Goal: Transaction & Acquisition: Purchase product/service

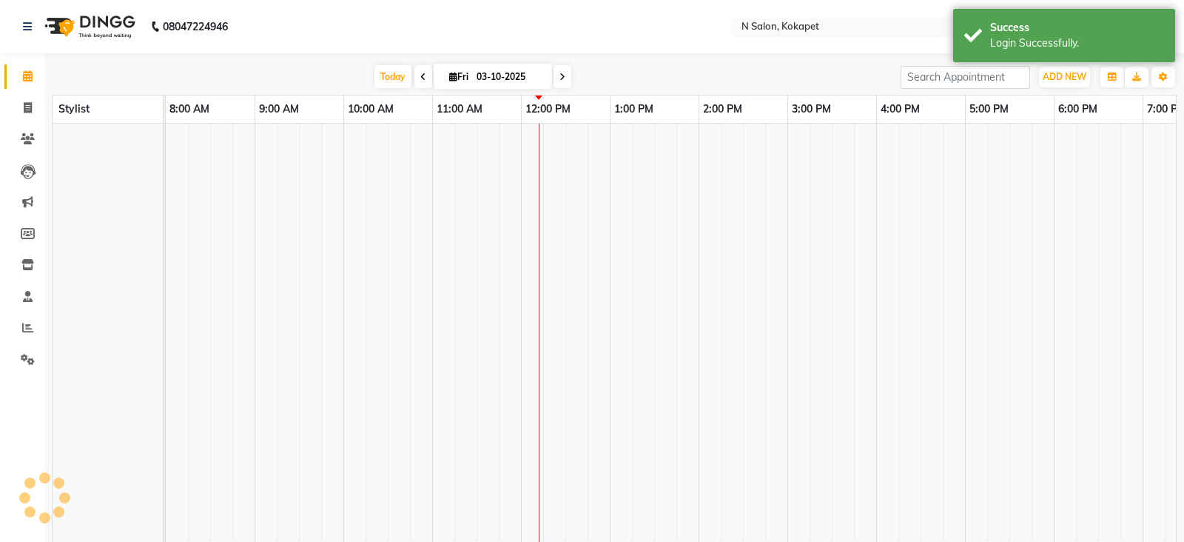
select select "en"
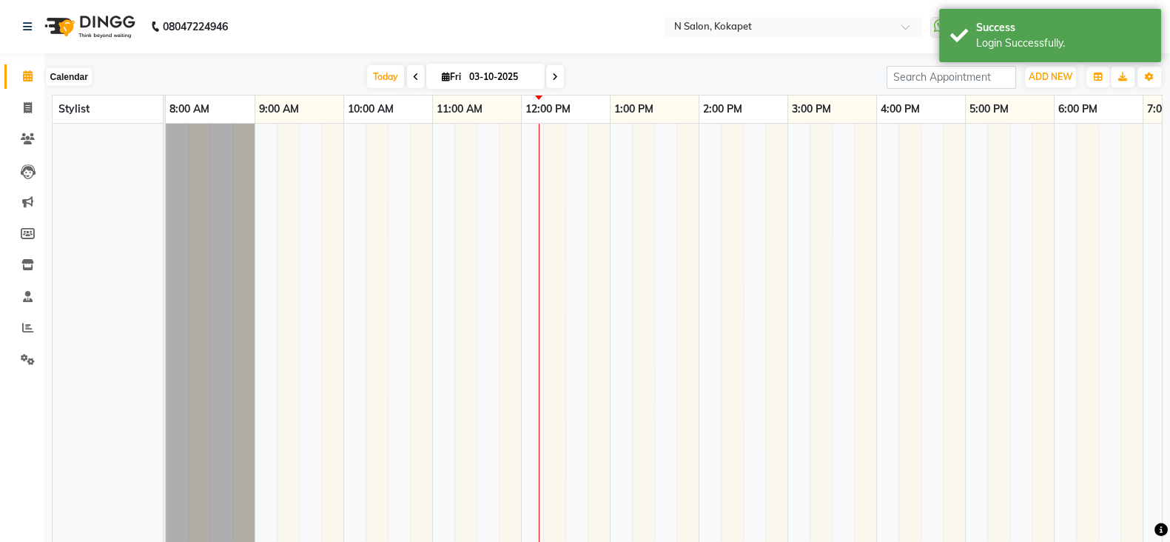
click at [19, 69] on span at bounding box center [28, 76] width 26 height 17
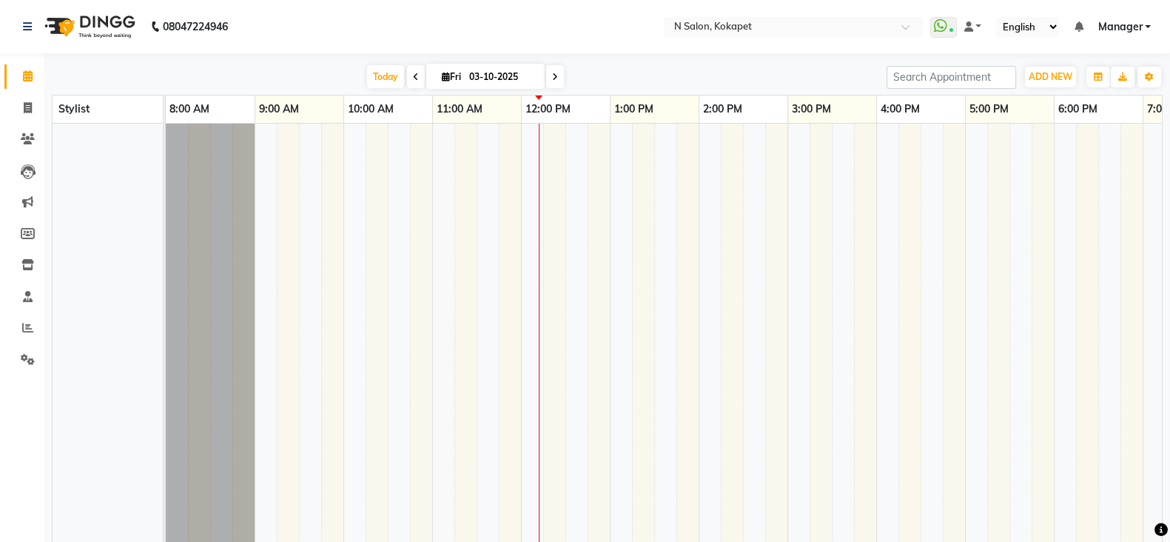
click at [26, 73] on icon at bounding box center [28, 75] width 10 height 11
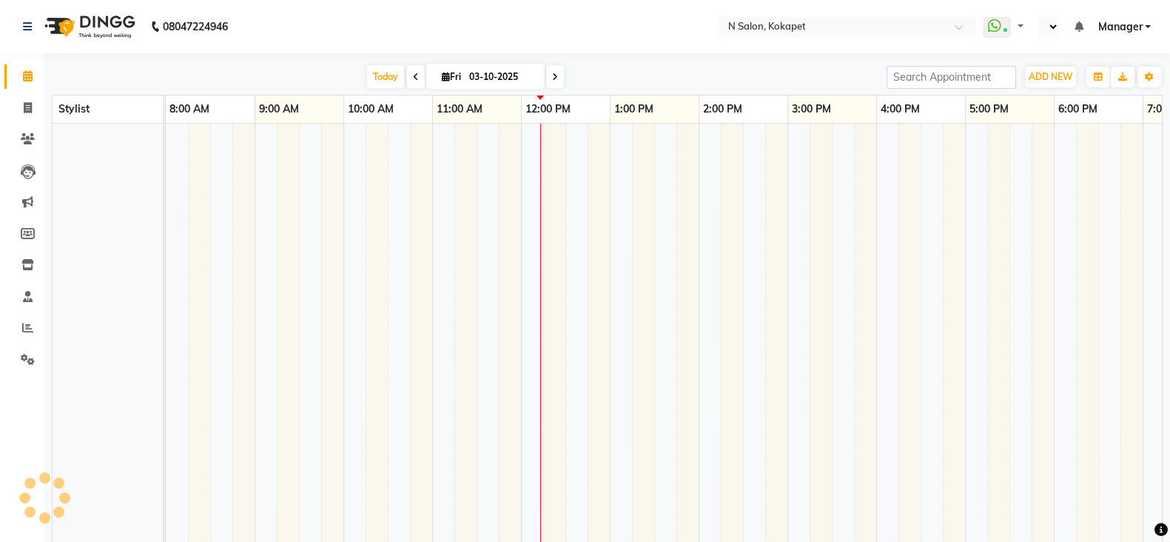
select select "en"
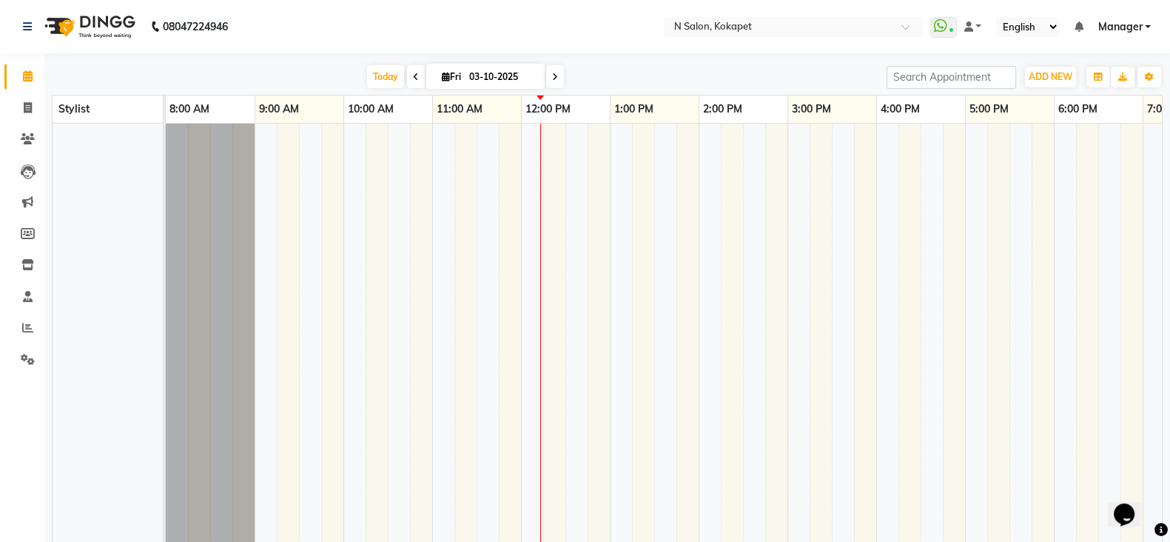
drag, startPoint x: 574, startPoint y: 231, endPoint x: 704, endPoint y: 159, distance: 148.7
click at [704, 159] on tr at bounding box center [788, 372] width 1244 height 497
click at [1103, 73] on button "button" at bounding box center [1099, 77] width 24 height 21
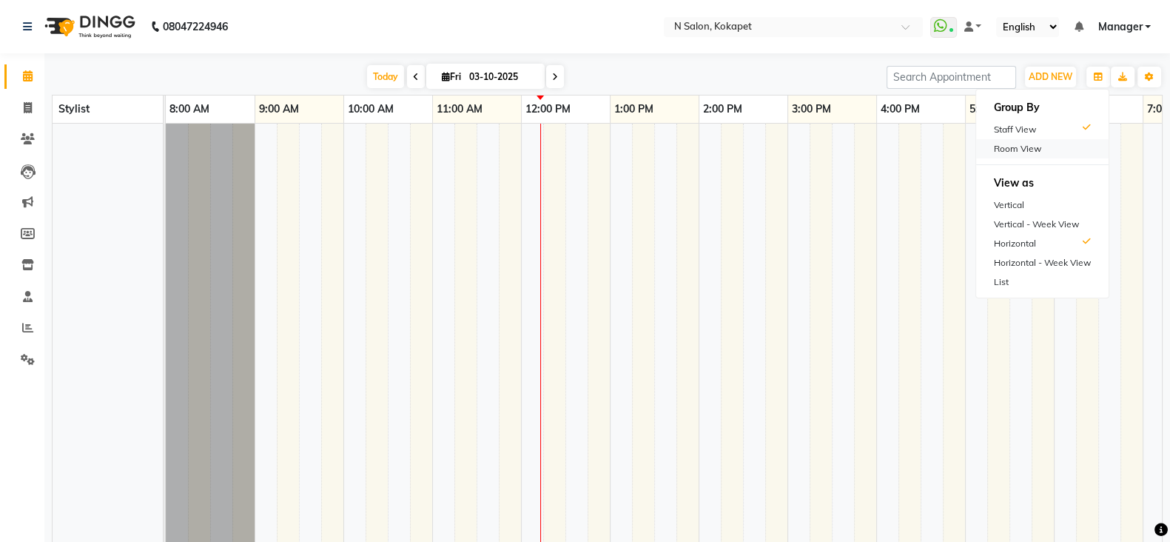
click at [1058, 150] on div "Room View" at bounding box center [1042, 148] width 132 height 19
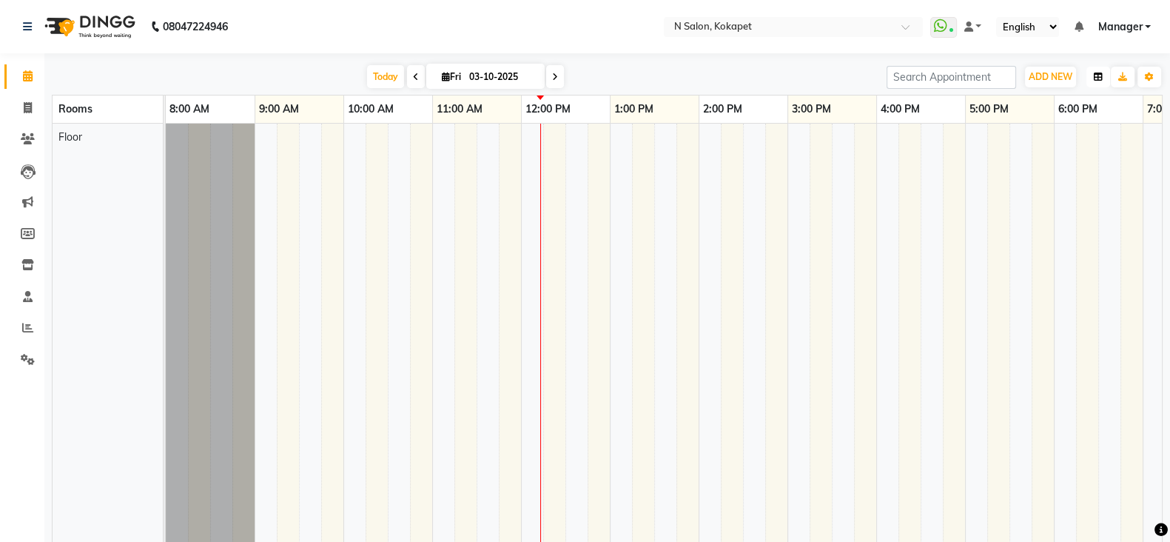
click at [1099, 78] on icon "button" at bounding box center [1098, 77] width 9 height 9
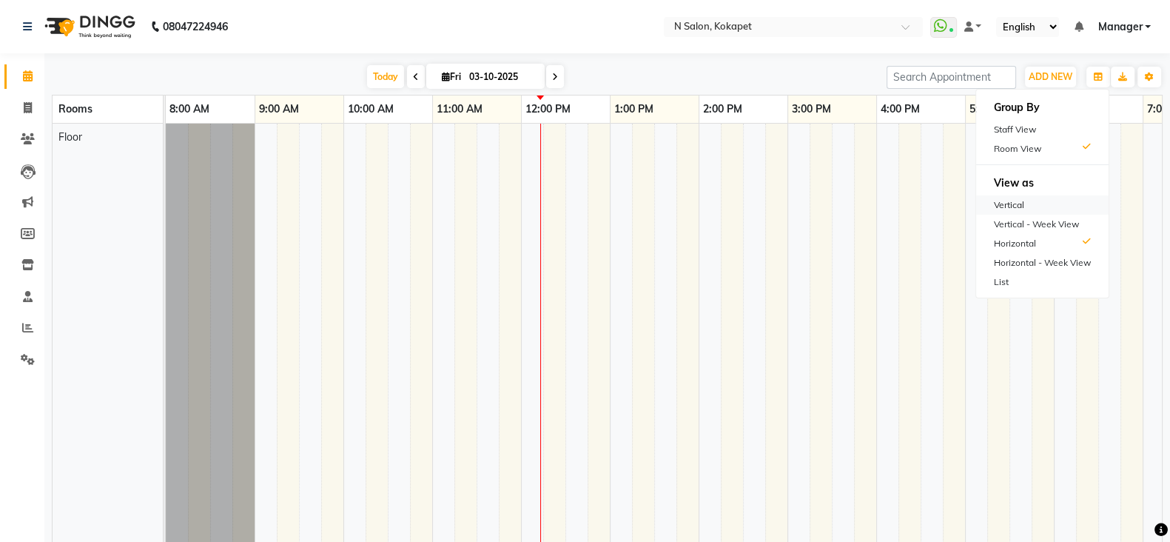
click at [1033, 204] on div "Vertical" at bounding box center [1042, 204] width 132 height 19
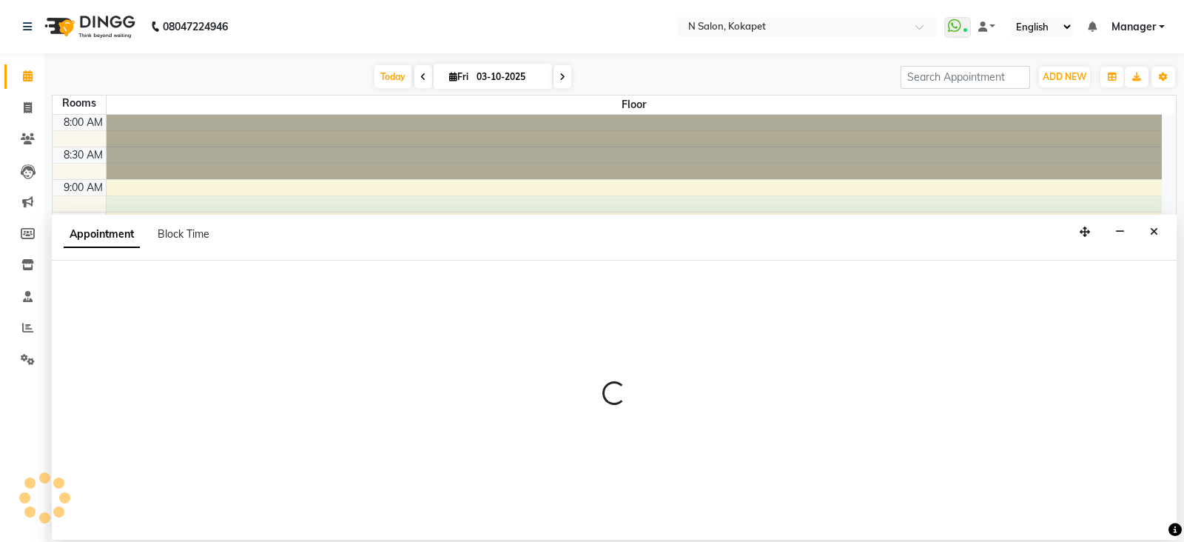
select select "555"
select select "tentative"
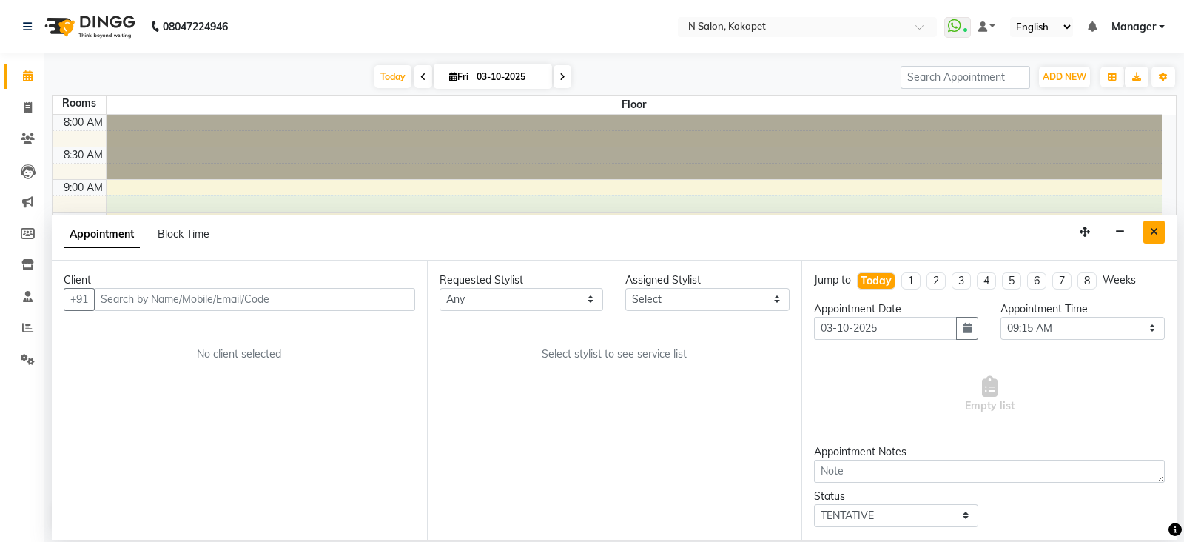
click at [1147, 230] on button "Close" at bounding box center [1154, 232] width 21 height 23
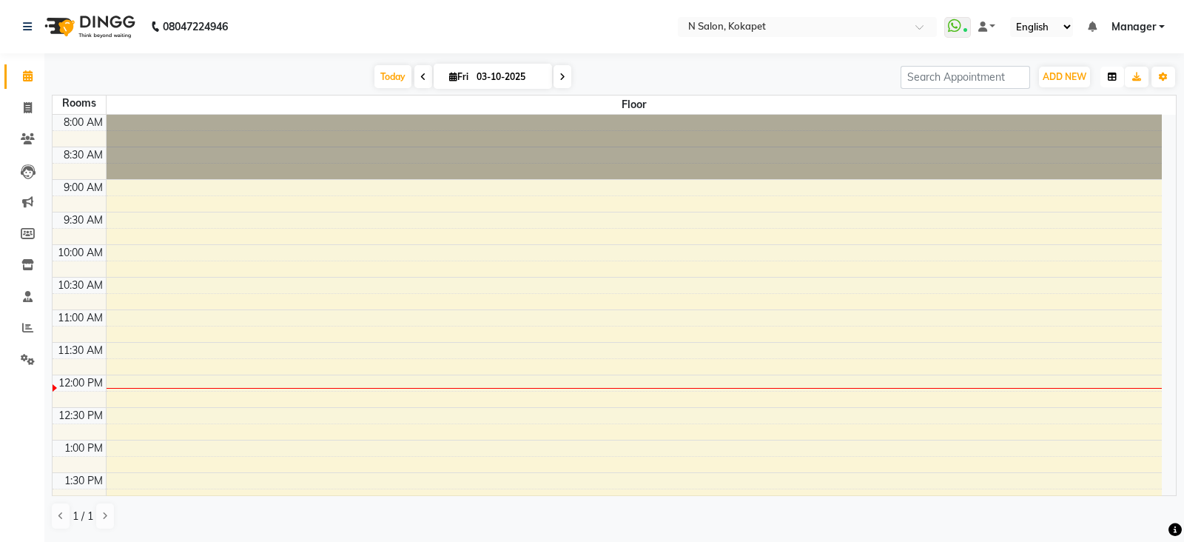
click at [1107, 72] on button "button" at bounding box center [1113, 77] width 24 height 21
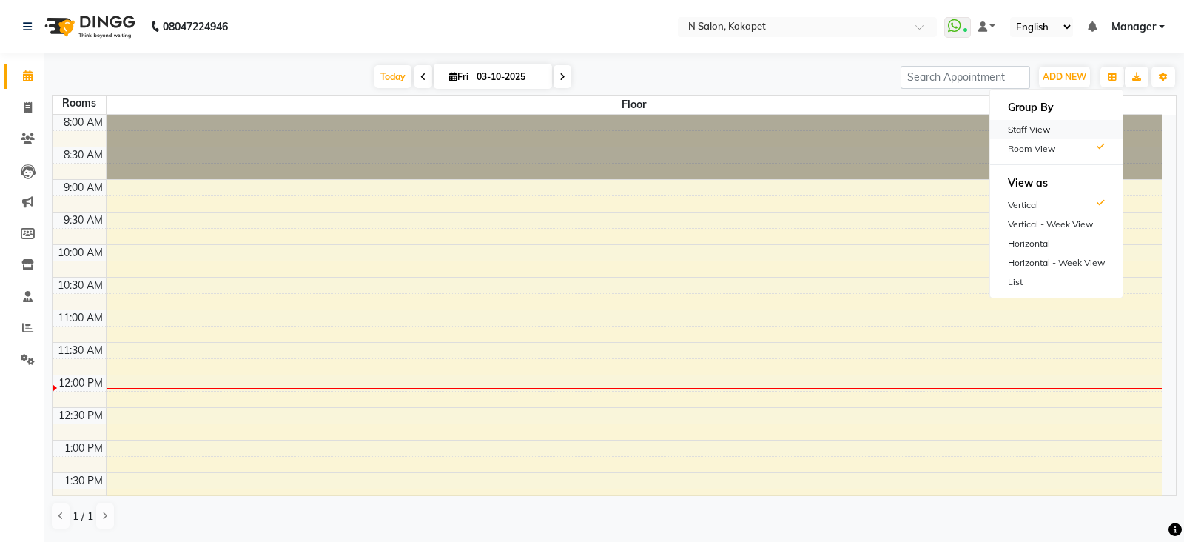
click at [1041, 132] on div "Staff View" at bounding box center [1056, 129] width 132 height 19
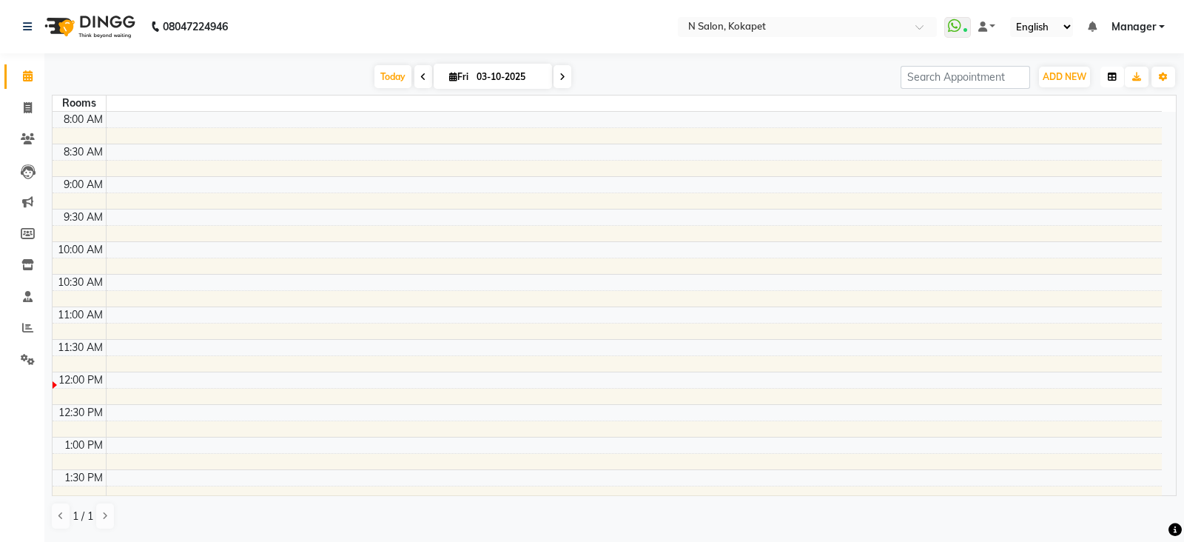
click at [1114, 82] on button "button" at bounding box center [1113, 77] width 24 height 21
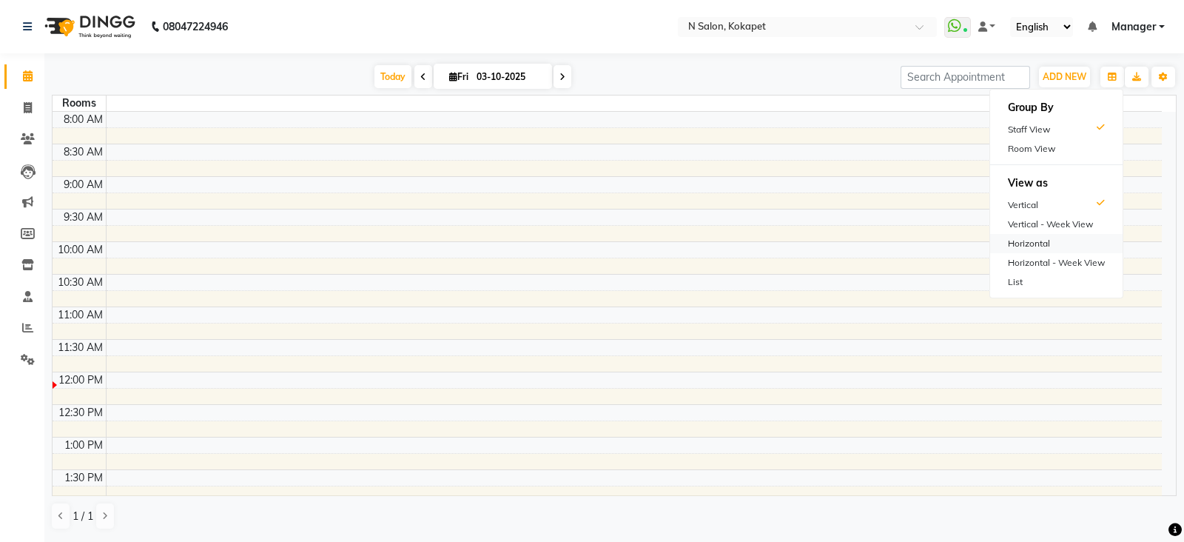
click at [1050, 234] on div "Horizontal" at bounding box center [1056, 243] width 132 height 19
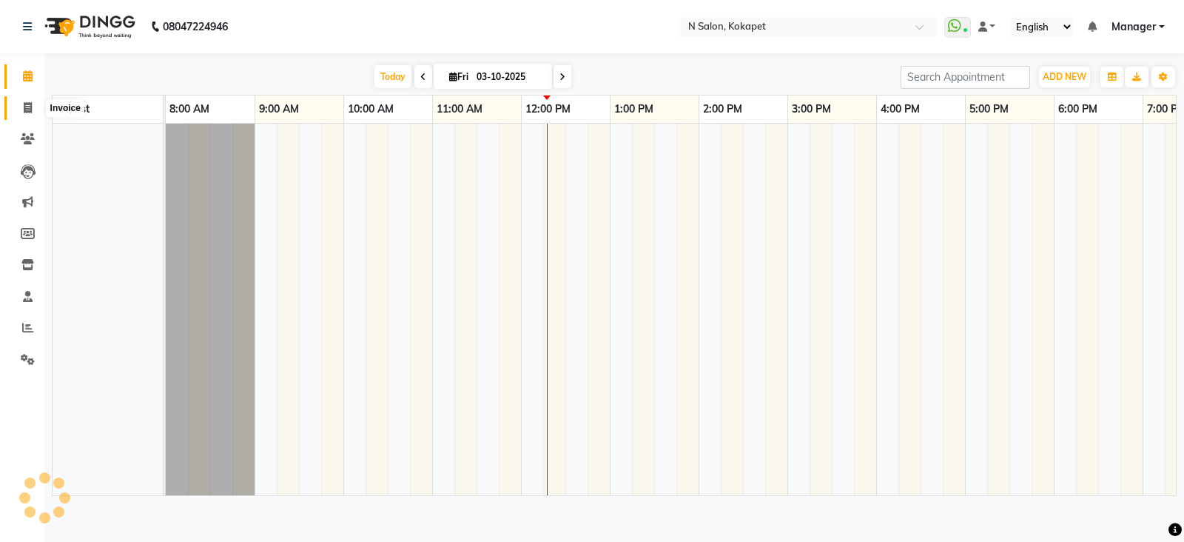
click at [25, 110] on icon at bounding box center [28, 107] width 8 height 11
select select "service"
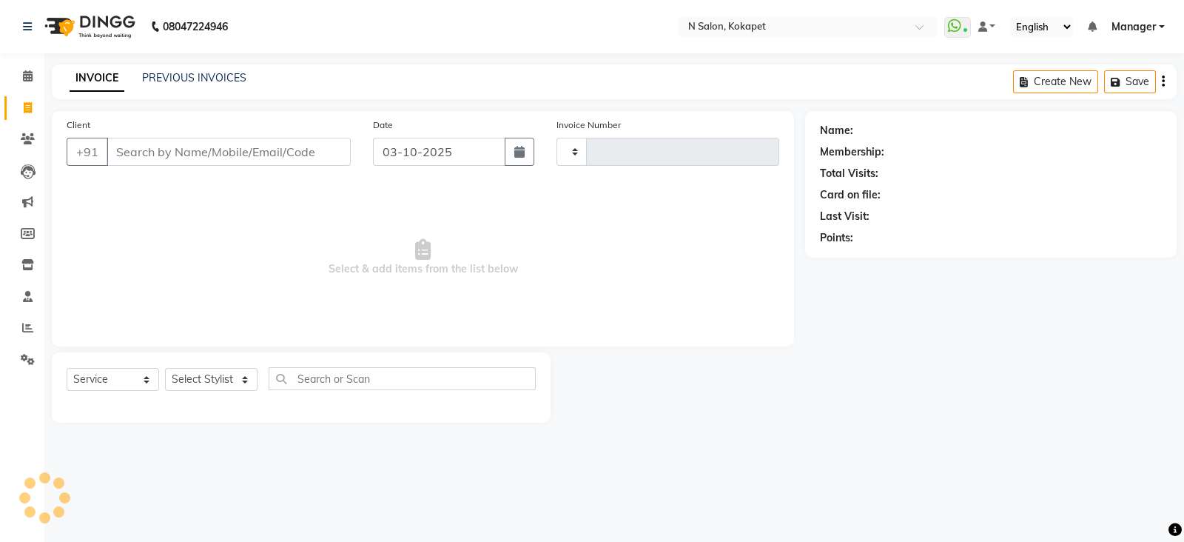
type input "1700"
select select "7256"
click at [175, 152] on input "Client" at bounding box center [229, 152] width 244 height 28
click at [28, 80] on icon at bounding box center [28, 75] width 10 height 11
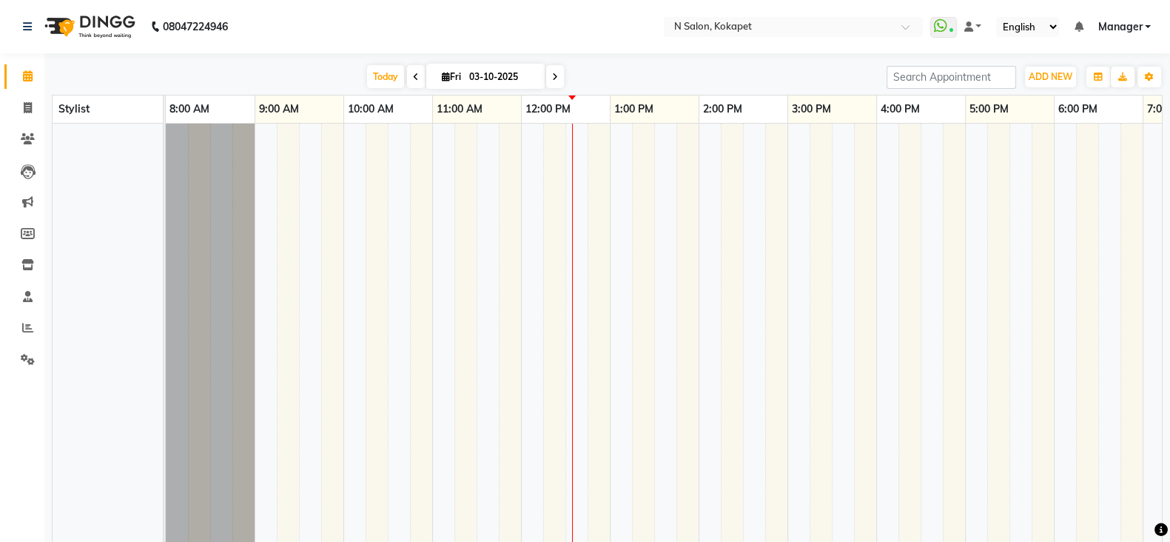
click at [121, 27] on img at bounding box center [88, 26] width 101 height 41
click at [24, 107] on icon at bounding box center [28, 107] width 8 height 11
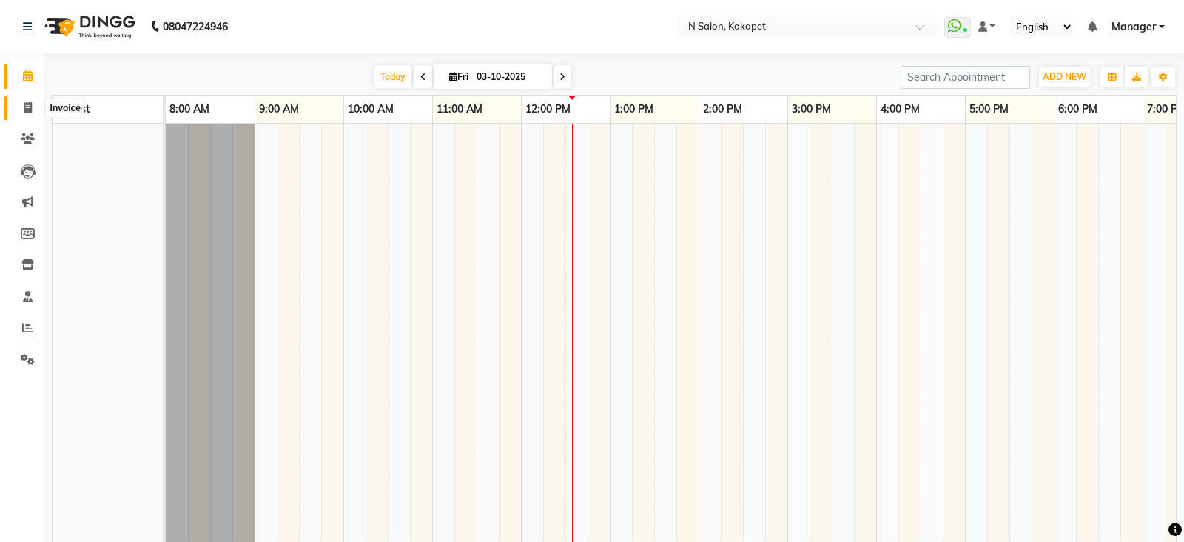
select select "service"
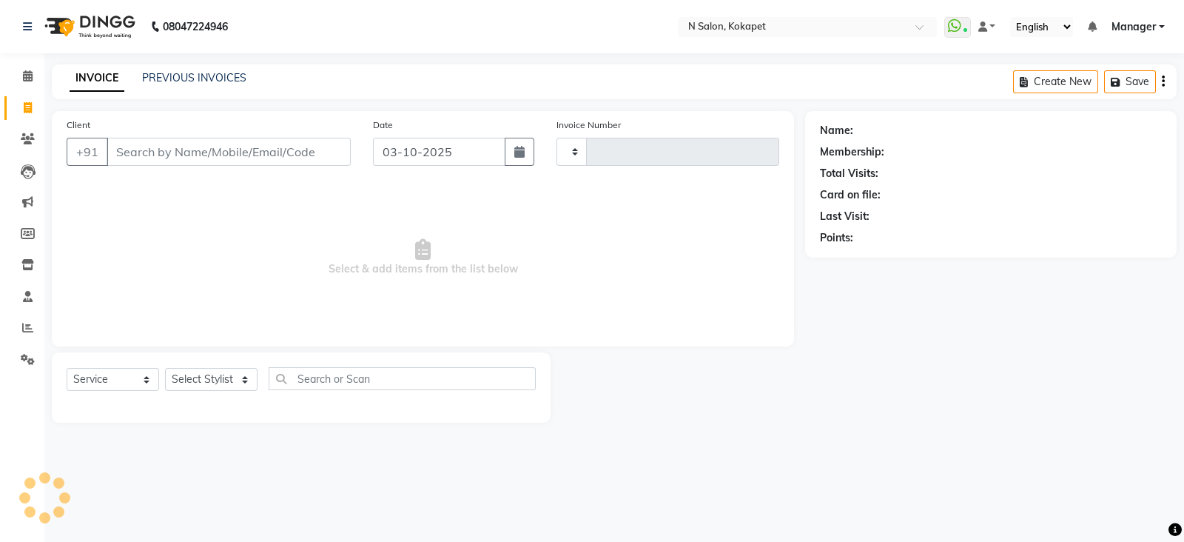
type input "1700"
select select "7256"
click at [23, 73] on icon at bounding box center [28, 75] width 10 height 11
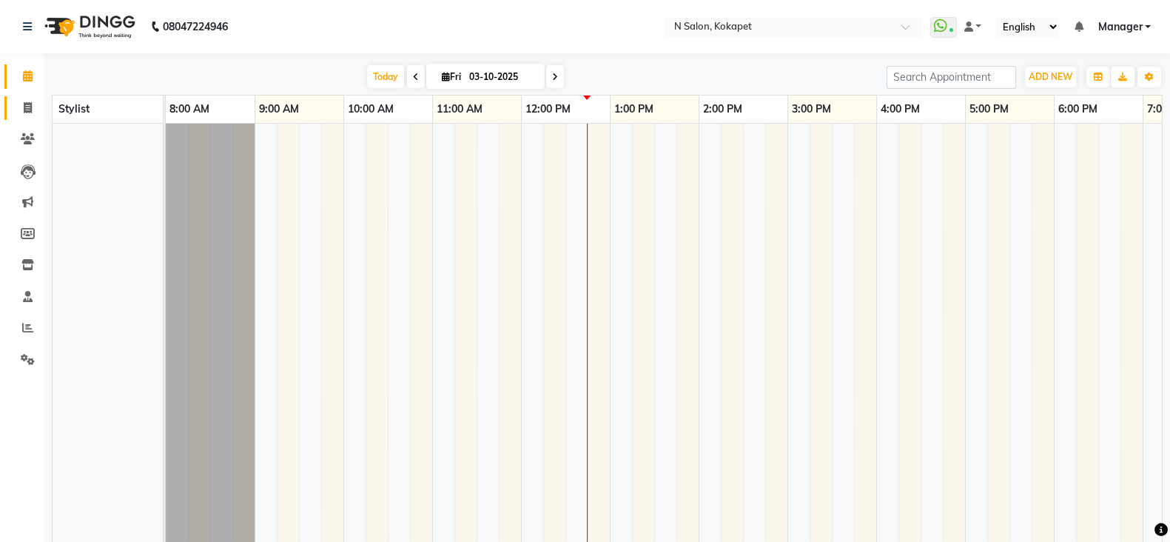
click at [30, 102] on icon at bounding box center [28, 107] width 8 height 11
select select "service"
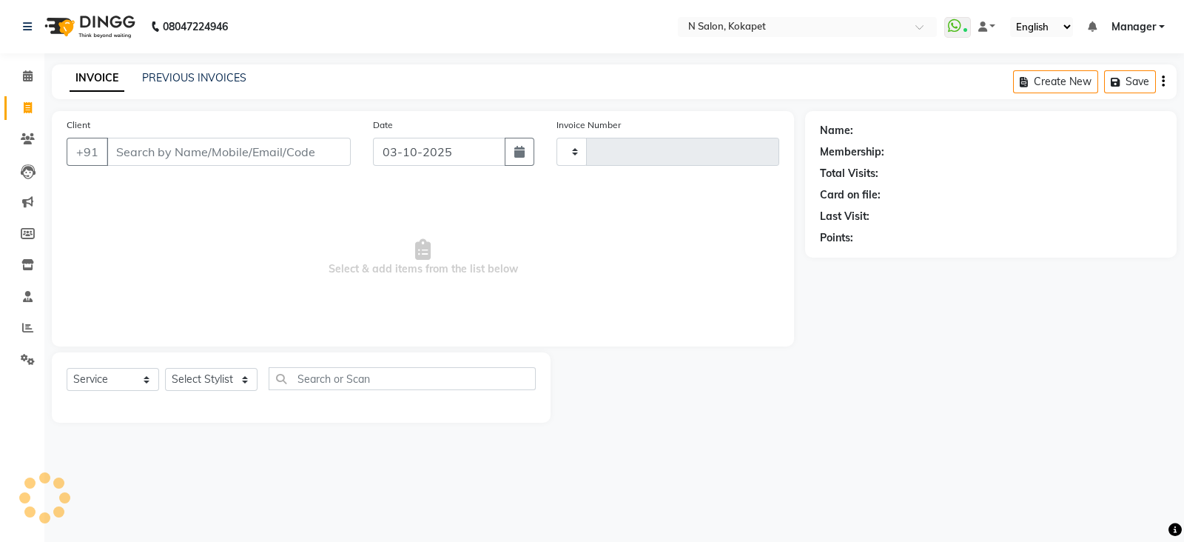
type input "1700"
select select "7256"
click at [171, 144] on input "Client" at bounding box center [229, 152] width 244 height 28
click at [170, 151] on input "Client" at bounding box center [229, 152] width 244 height 28
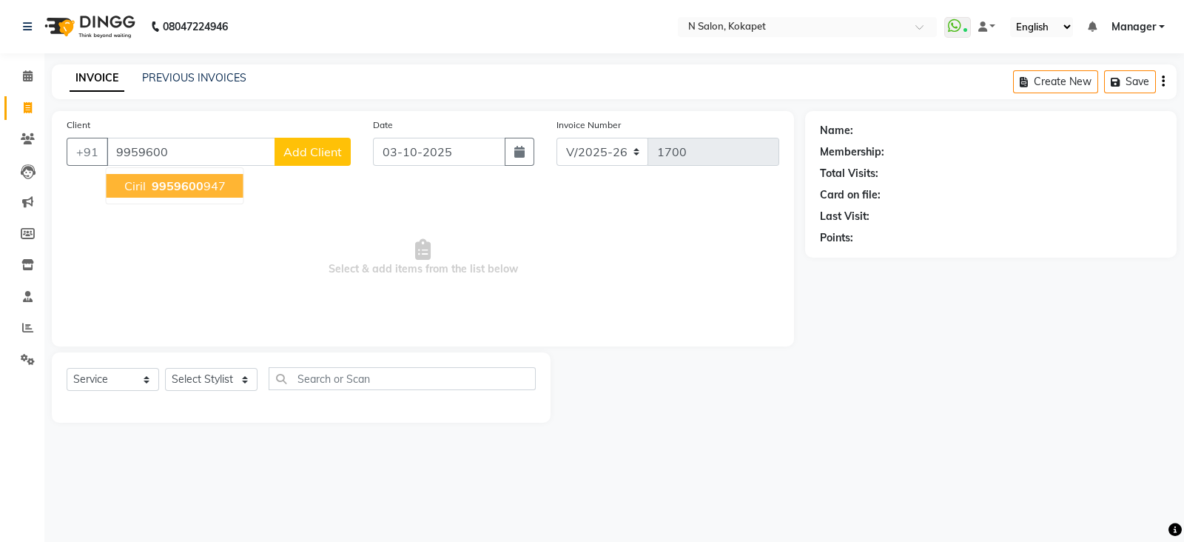
drag, startPoint x: 174, startPoint y: 152, endPoint x: 163, endPoint y: 182, distance: 31.6
click at [163, 166] on div "+91 9959600 Ciril 9959600 947 Add Client" at bounding box center [209, 152] width 284 height 28
click at [163, 182] on span "9959600" at bounding box center [178, 185] width 52 height 15
type input "9959600947"
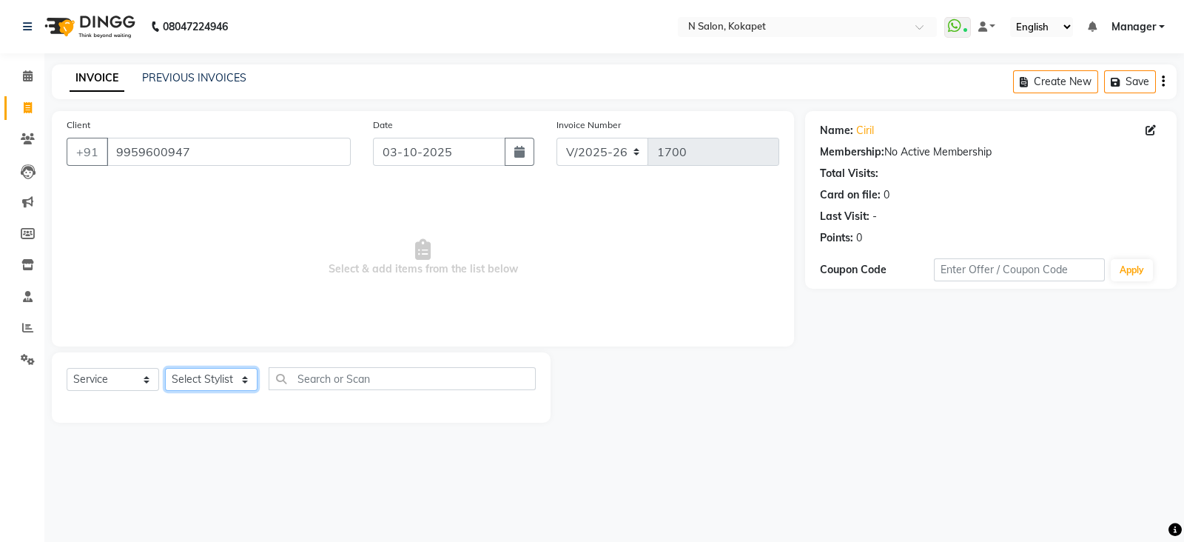
click at [220, 372] on select "Select Stylist [PERSON_NAME] [PERSON_NAME] pedicurist [DEMOGRAPHIC_DATA] Manage…" at bounding box center [211, 379] width 93 height 23
select select "80668"
click at [165, 369] on select "Select Stylist [PERSON_NAME] [PERSON_NAME] pedicurist [DEMOGRAPHIC_DATA] Manage…" at bounding box center [211, 379] width 93 height 23
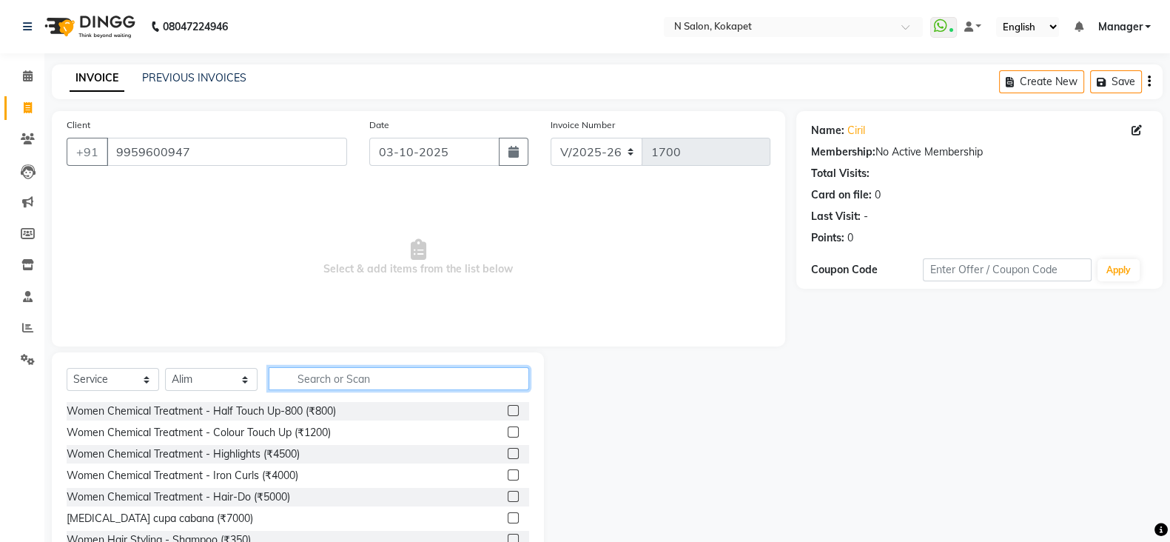
click at [314, 375] on input "text" at bounding box center [399, 378] width 261 height 23
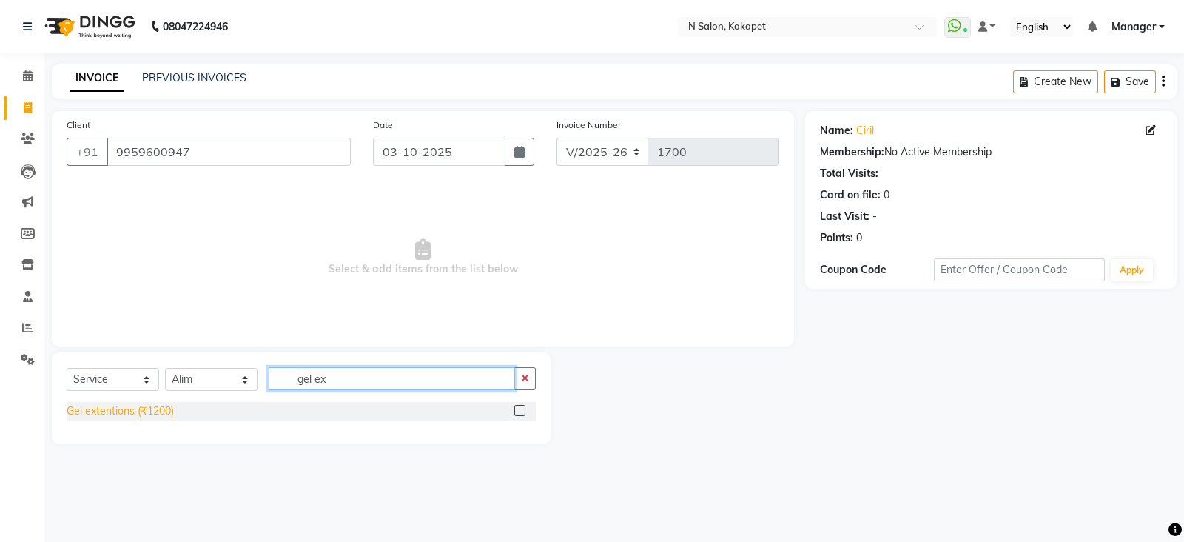
type input "gel ex"
click at [132, 409] on div "Gel extentions (₹1200)" at bounding box center [120, 411] width 107 height 16
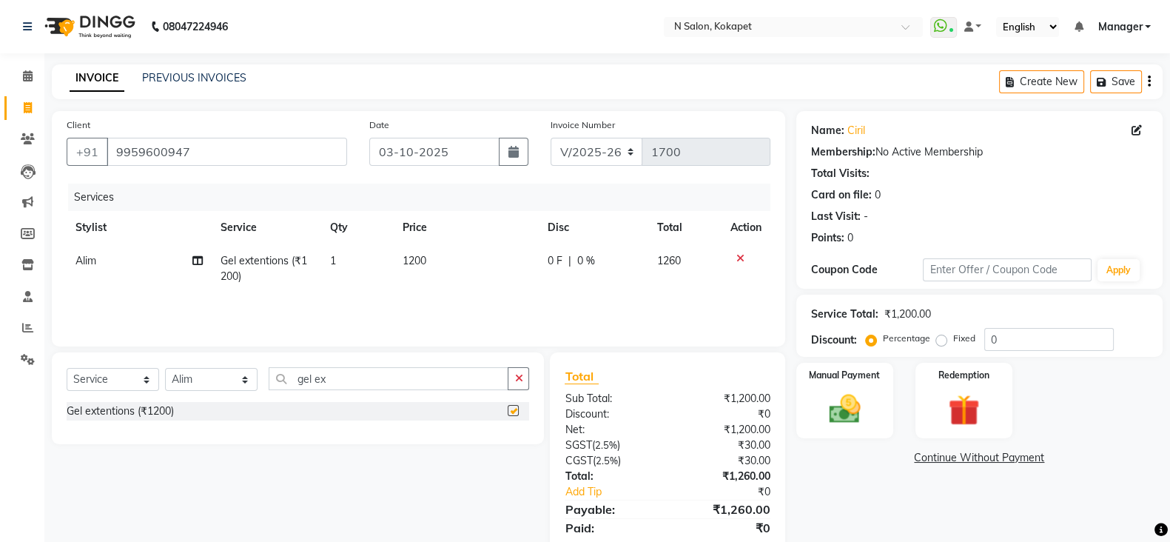
checkbox input "false"
drag, startPoint x: 353, startPoint y: 375, endPoint x: 125, endPoint y: 366, distance: 228.2
click at [125, 366] on div "Select Service Product Membership Package Voucher Prepaid Gift Card Select Styl…" at bounding box center [298, 398] width 492 height 92
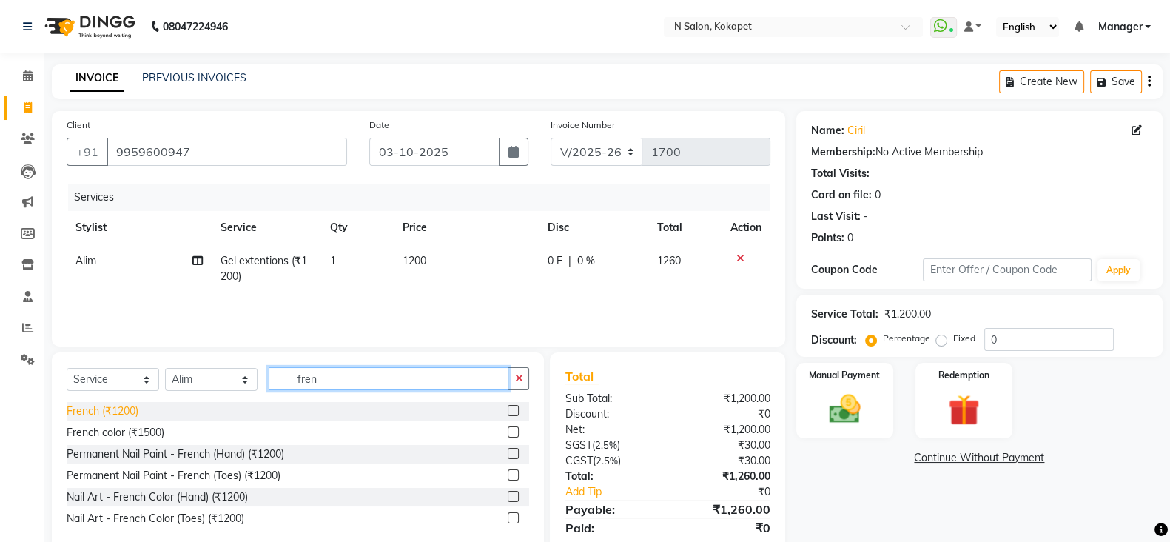
type input "fren"
click at [117, 404] on div "French (₹1200)" at bounding box center [103, 411] width 72 height 16
checkbox input "false"
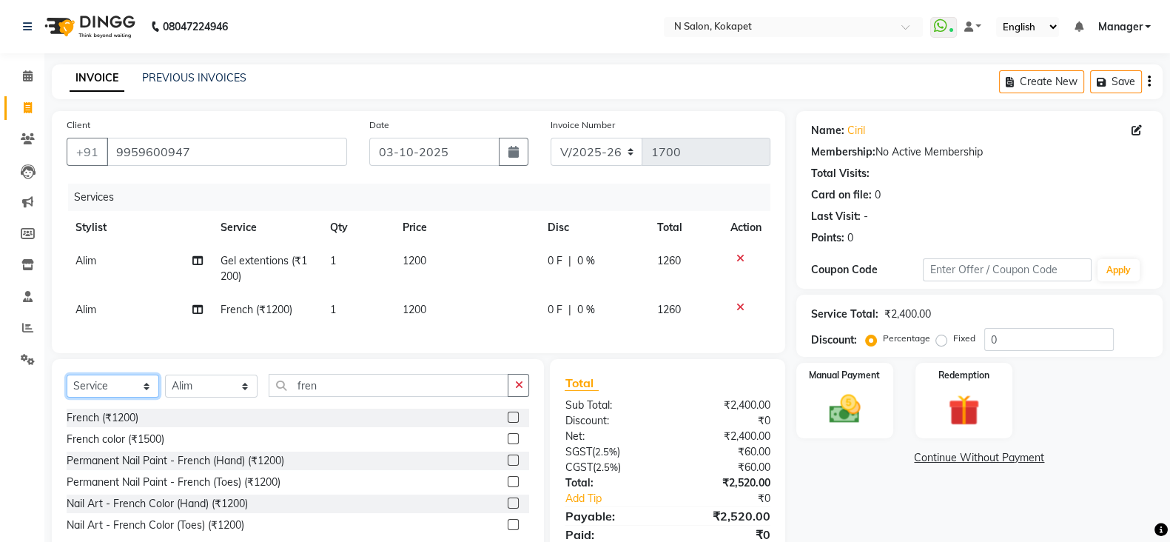
click at [122, 397] on select "Select Service Product Membership Package Voucher Prepaid Gift Card" at bounding box center [113, 386] width 93 height 23
select select "product"
click at [67, 389] on select "Select Service Product Membership Package Voucher Prepaid Gift Card" at bounding box center [113, 386] width 93 height 23
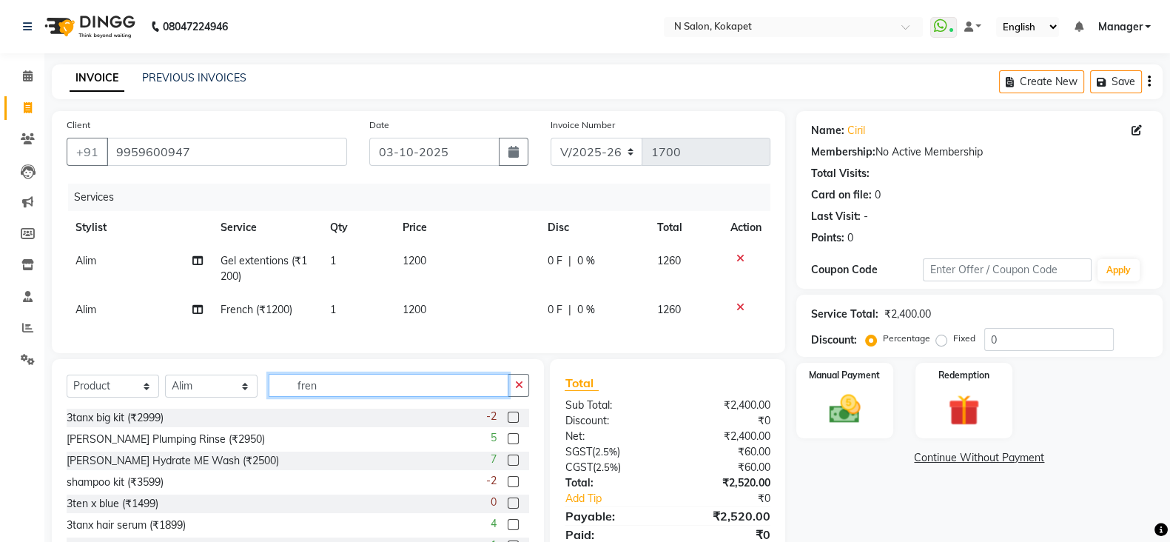
click at [345, 397] on input "fren" at bounding box center [389, 385] width 240 height 23
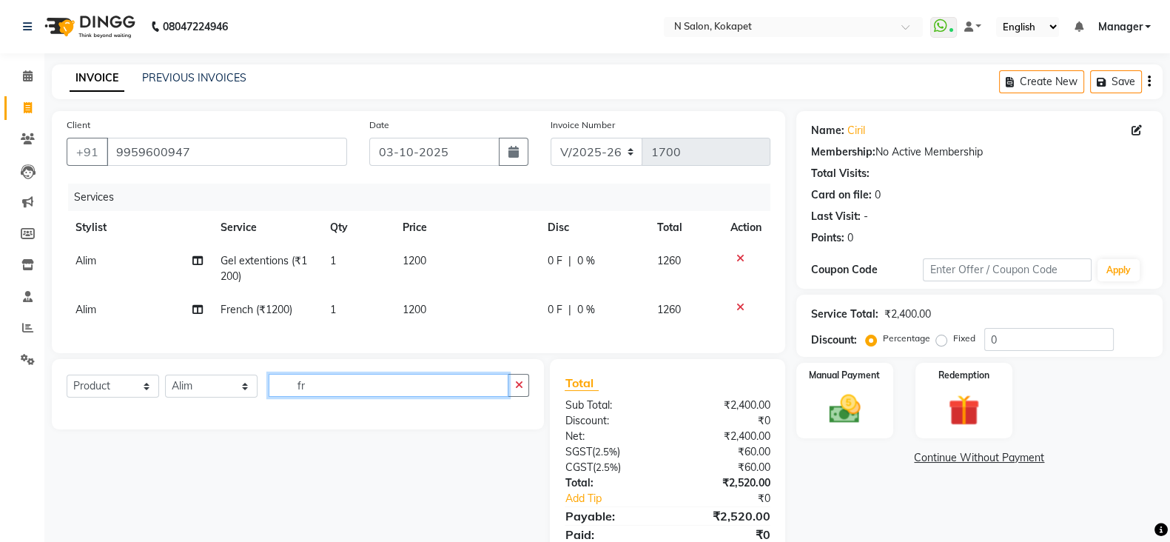
type input "f"
type input "cut"
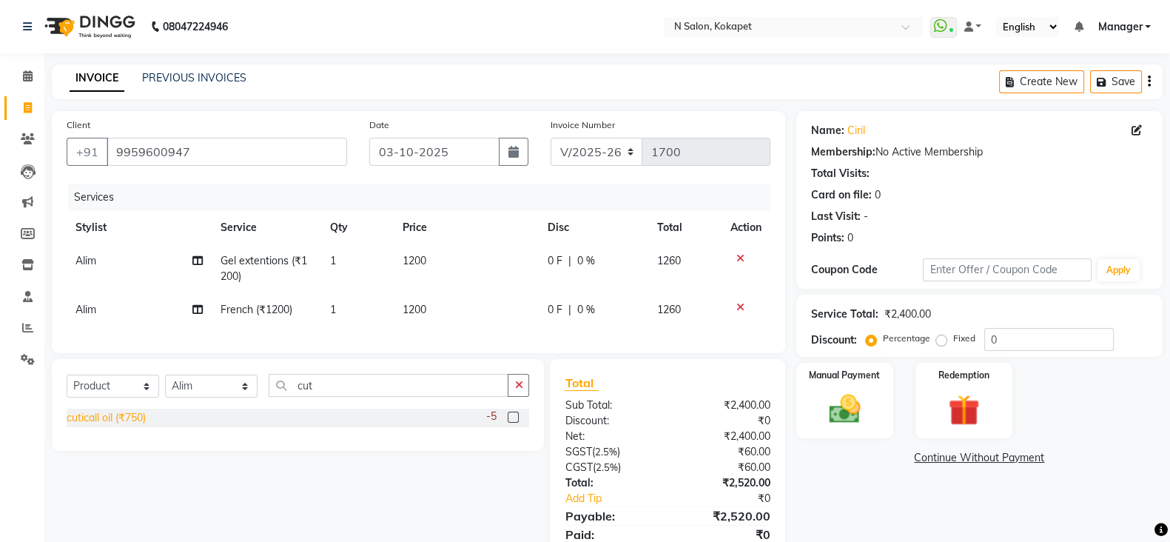
click at [138, 426] on div "cuticall oil (₹750)" at bounding box center [106, 418] width 79 height 16
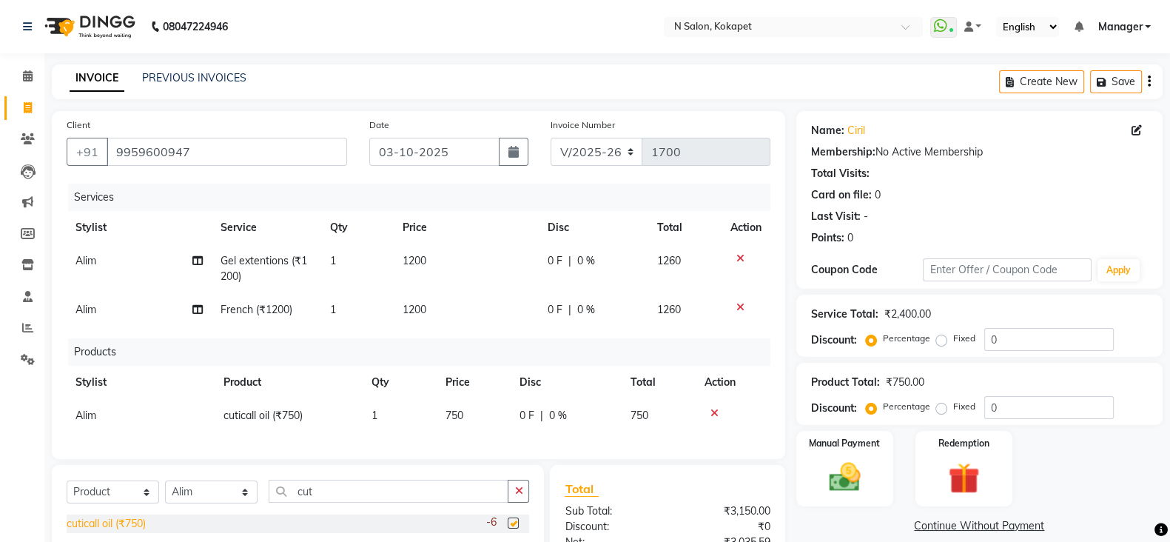
checkbox input "false"
click at [479, 423] on td "750" at bounding box center [474, 415] width 74 height 33
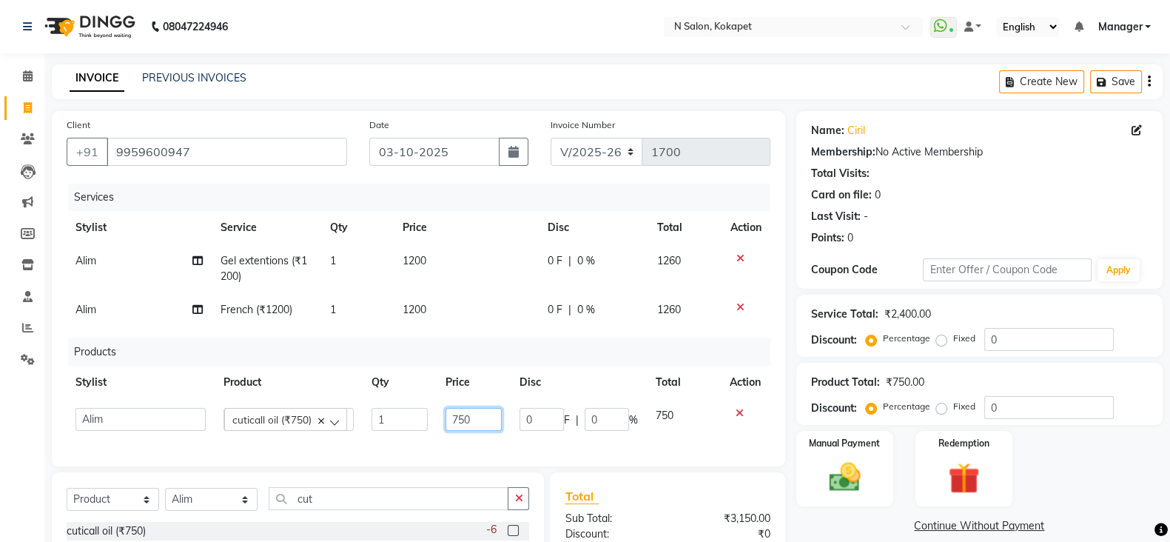
drag, startPoint x: 496, startPoint y: 423, endPoint x: 265, endPoint y: 398, distance: 232.2
click at [265, 398] on table "Stylist Product Qty Price Disc Total Action Alim Anjali Bilal chai pedicurist D…" at bounding box center [419, 403] width 704 height 74
type input "600"
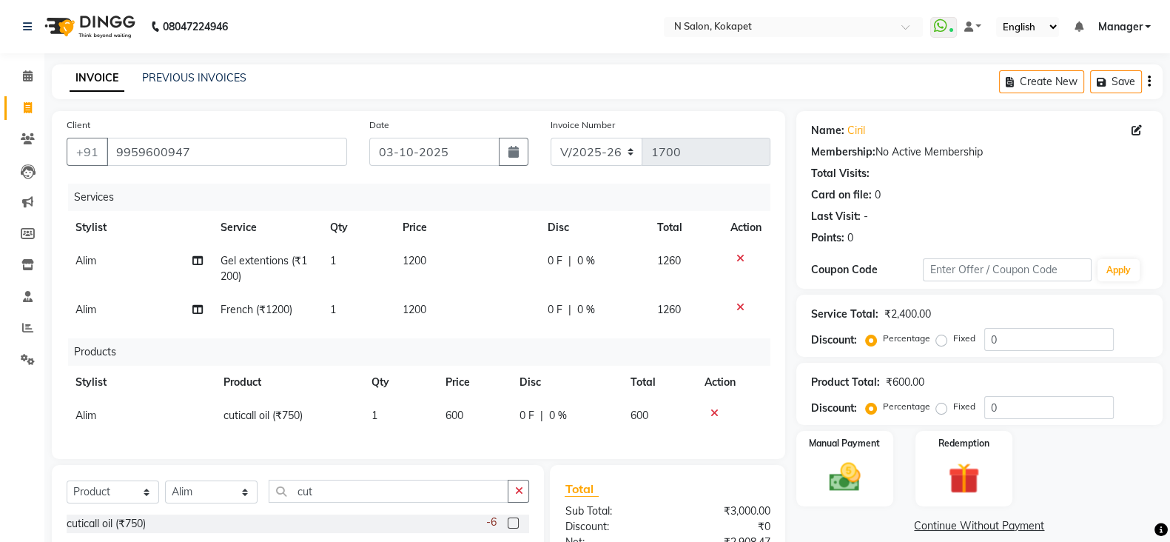
click at [381, 444] on div "Services Stylist Service Qty Price Disc Total Action Alim Gel extentions (₹1200…" at bounding box center [419, 314] width 704 height 261
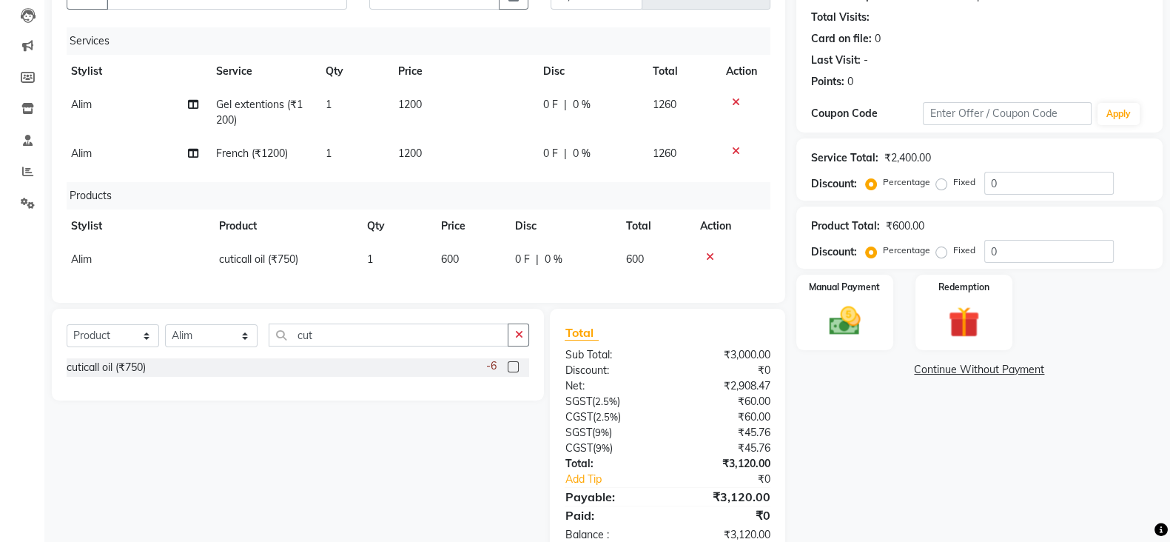
scroll to position [209, 0]
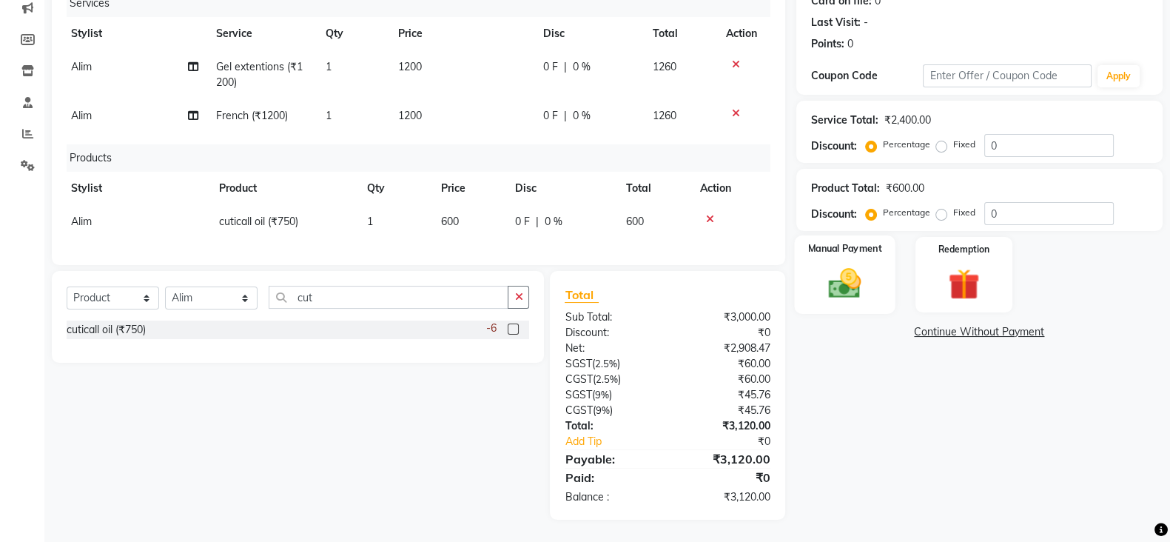
click at [860, 264] on img at bounding box center [845, 282] width 53 height 37
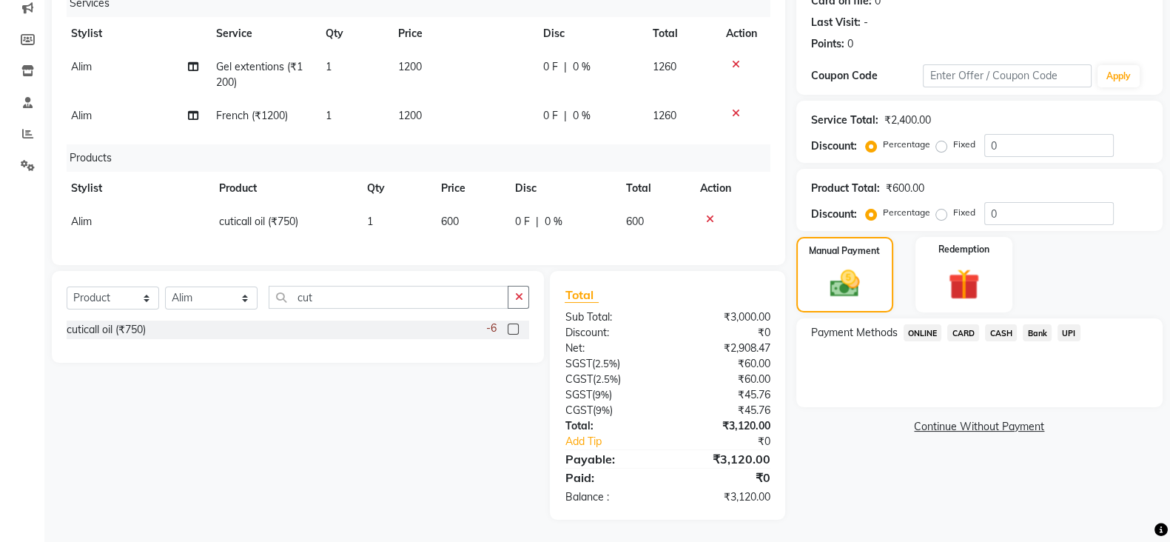
click at [912, 324] on span "ONLINE" at bounding box center [923, 332] width 38 height 17
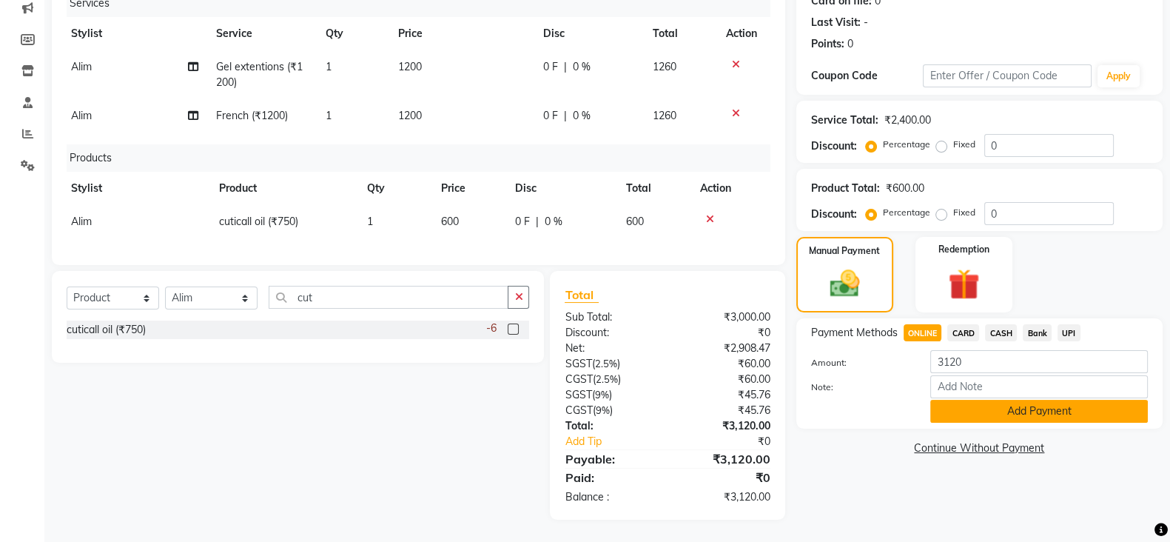
click at [967, 400] on button "Add Payment" at bounding box center [1039, 411] width 218 height 23
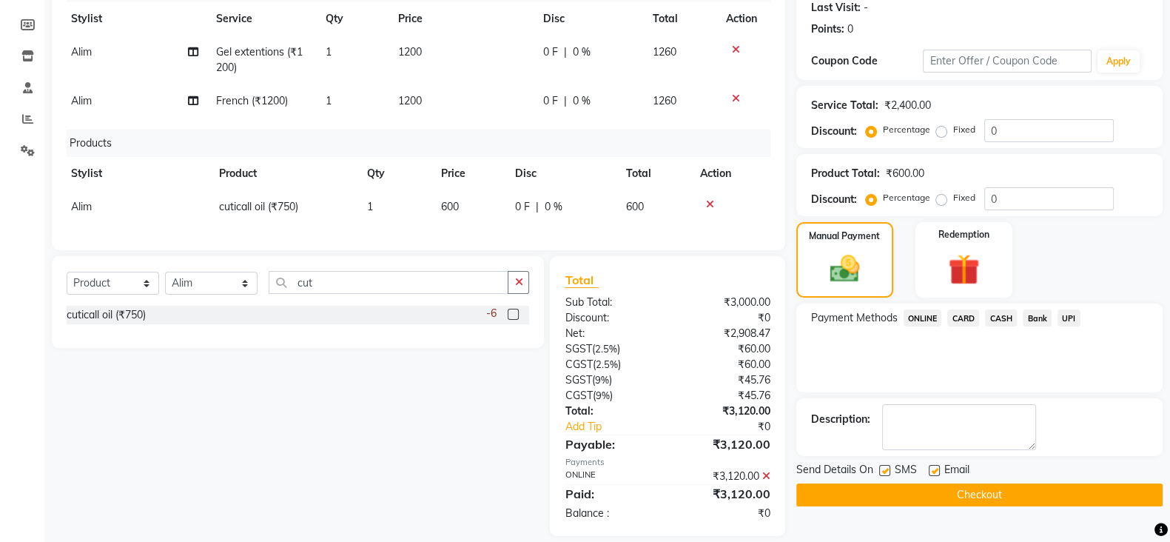
scroll to position [240, 0]
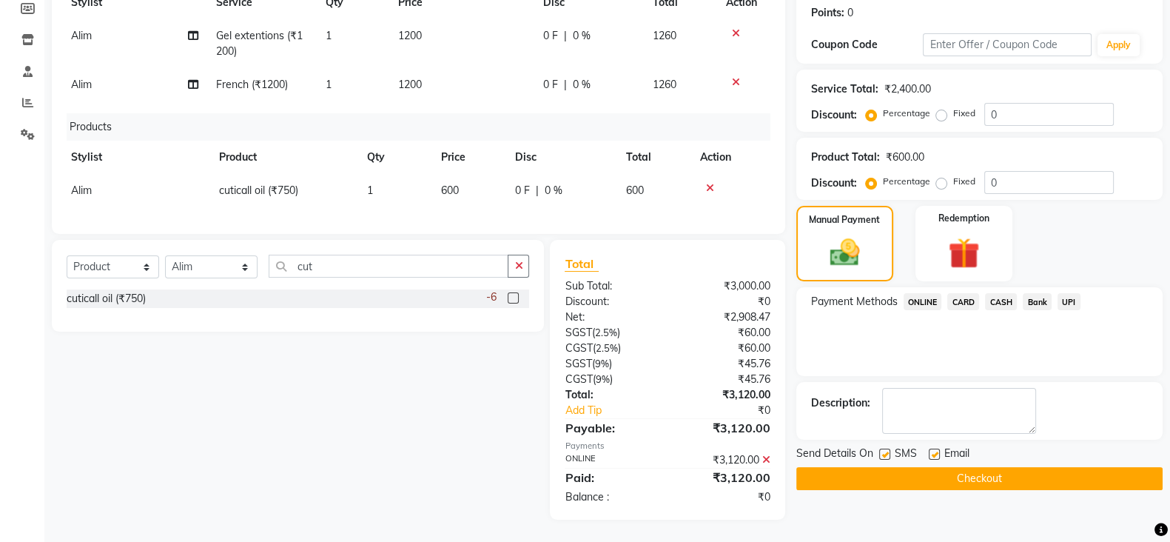
click at [975, 467] on button "Checkout" at bounding box center [979, 478] width 366 height 23
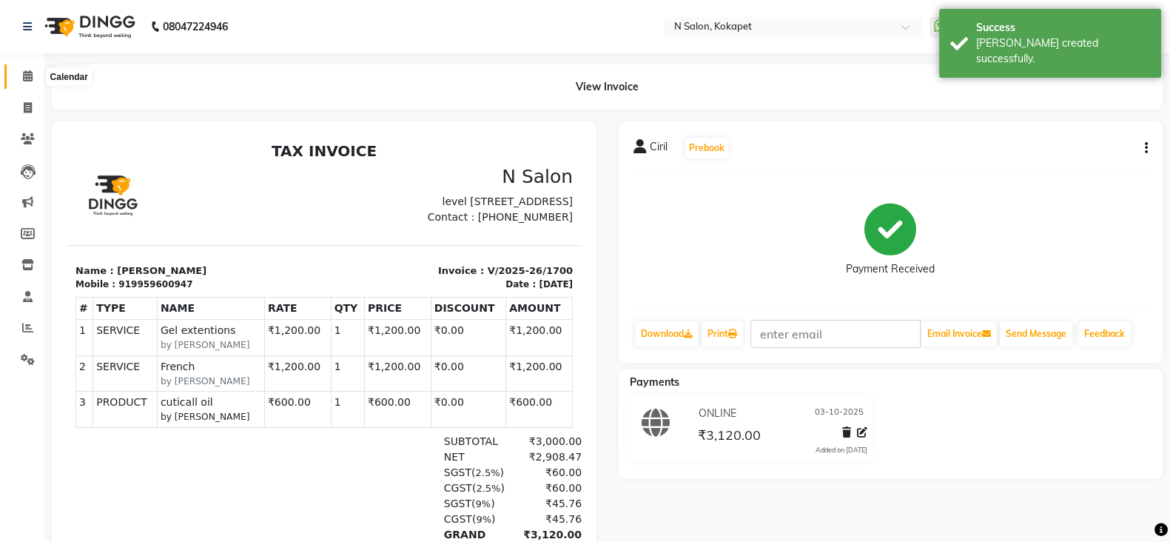
click at [21, 72] on span at bounding box center [28, 76] width 26 height 17
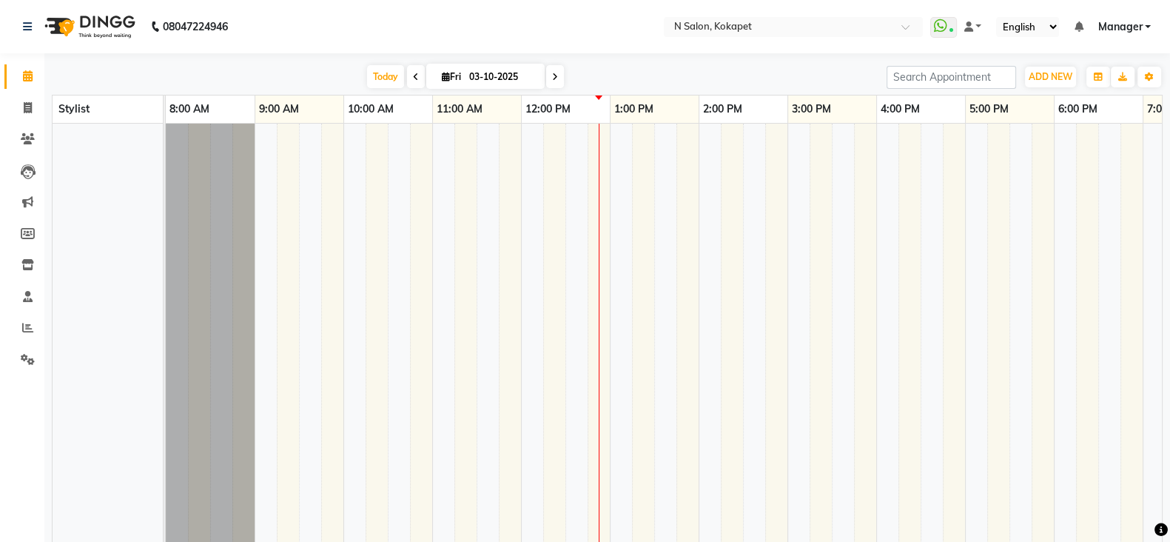
click at [0, 69] on li "Calendar" at bounding box center [22, 77] width 44 height 32
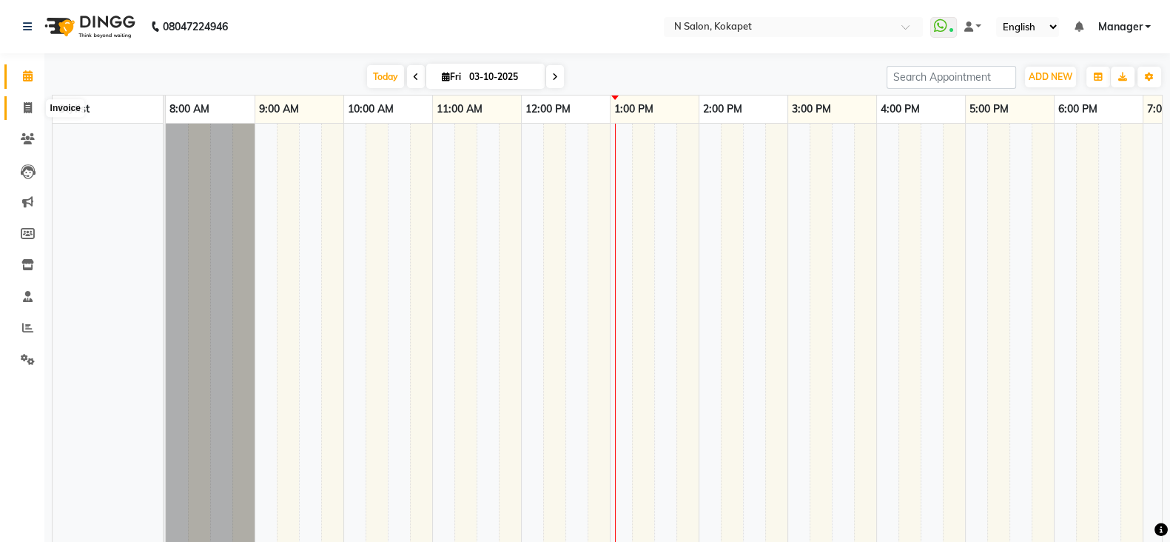
click at [24, 102] on icon at bounding box center [28, 107] width 8 height 11
select select "service"
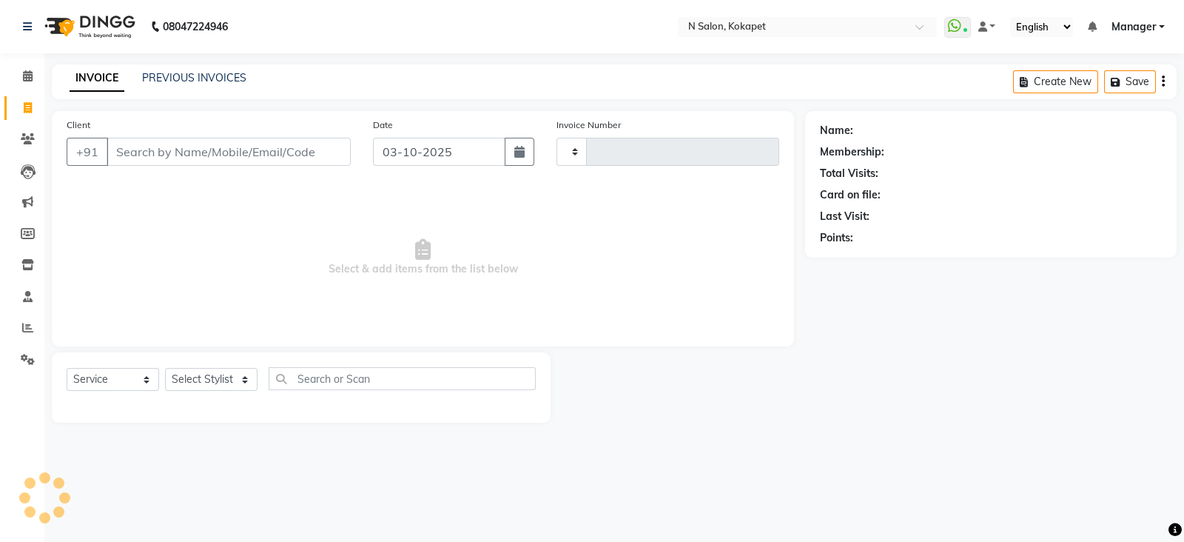
type input "1701"
select select "7256"
click at [259, 149] on input "Client" at bounding box center [229, 152] width 244 height 28
type input "0"
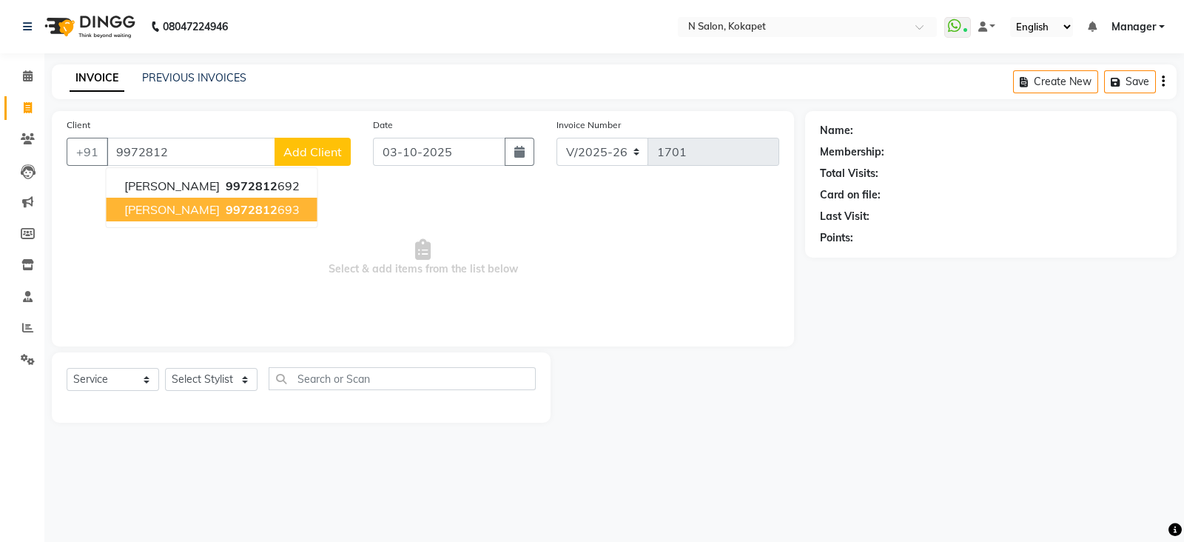
click at [226, 207] on span "9972812" at bounding box center [252, 209] width 52 height 15
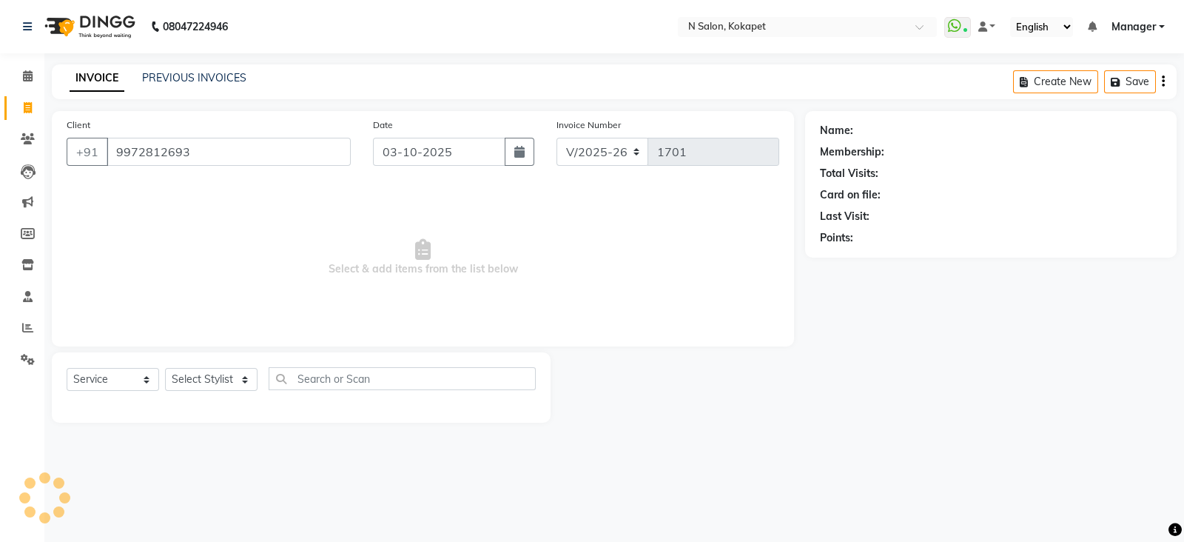
type input "9972812693"
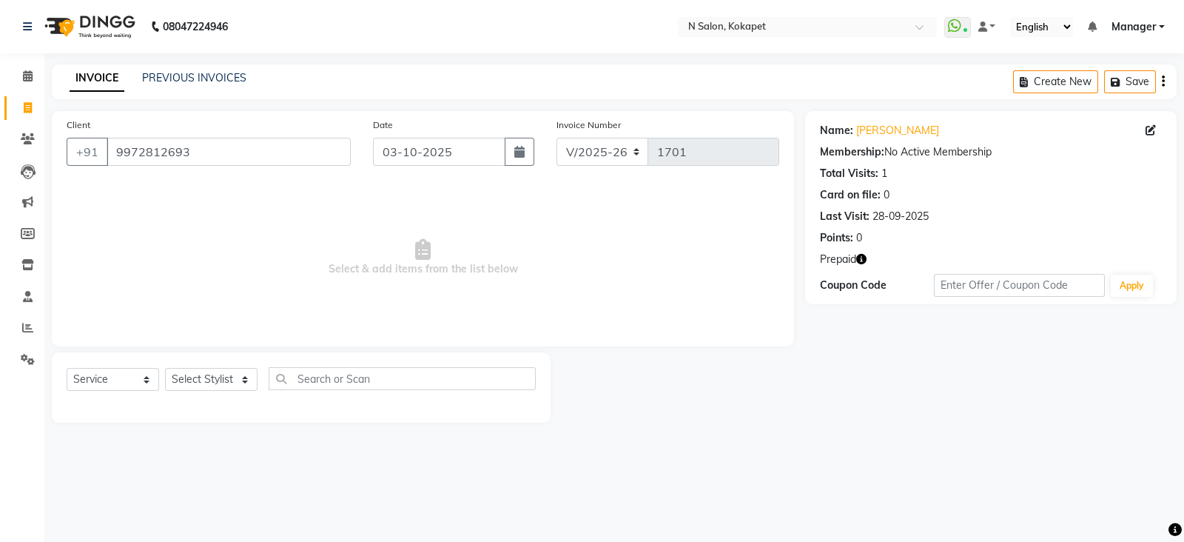
click at [863, 254] on icon "button" at bounding box center [861, 259] width 10 height 10
click at [225, 389] on select "Select Stylist [PERSON_NAME] [PERSON_NAME] pedicurist [DEMOGRAPHIC_DATA] Manage…" at bounding box center [211, 379] width 93 height 23
select select "80670"
click at [165, 369] on select "Select Stylist [PERSON_NAME] [PERSON_NAME] pedicurist [DEMOGRAPHIC_DATA] Manage…" at bounding box center [211, 379] width 93 height 23
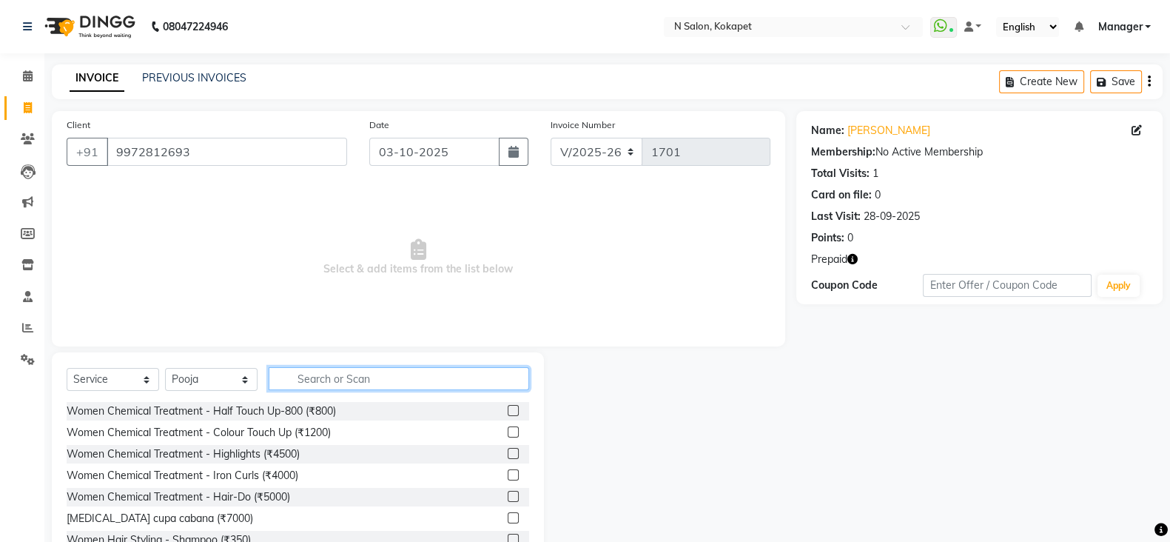
click at [322, 377] on input "text" at bounding box center [399, 378] width 261 height 23
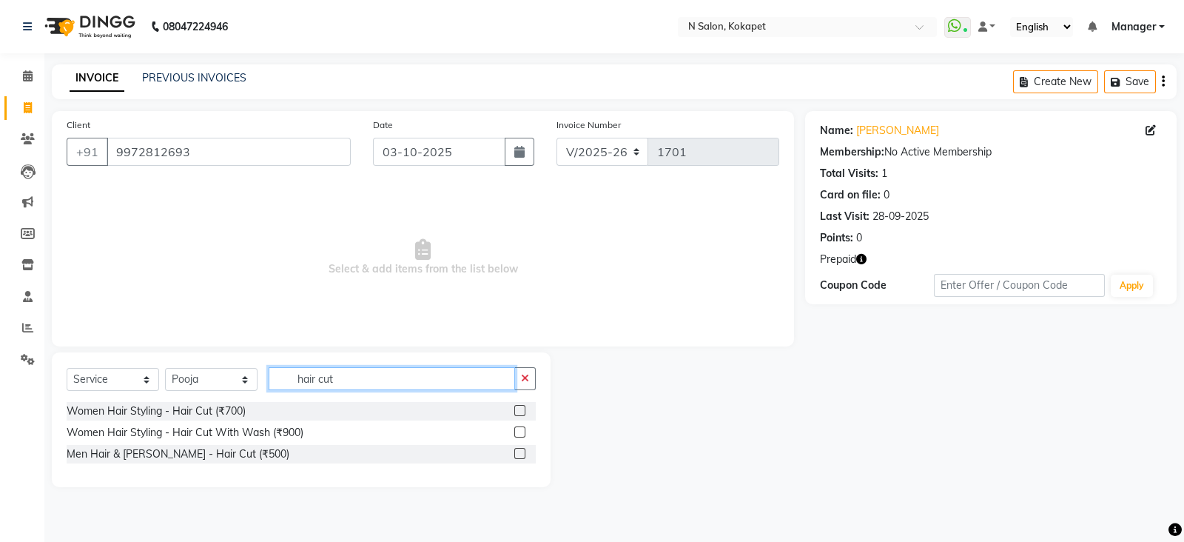
type input "hair cut"
click at [520, 429] on label at bounding box center [519, 431] width 11 height 11
click at [520, 429] on input "checkbox" at bounding box center [519, 433] width 10 height 10
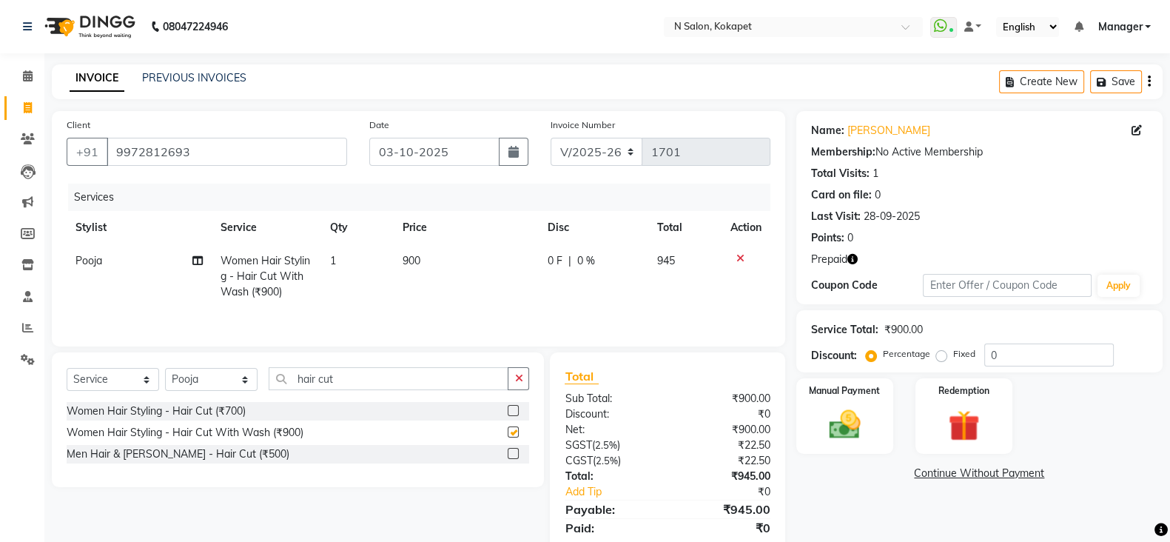
checkbox input "false"
click at [412, 249] on td "900" at bounding box center [466, 276] width 145 height 64
select select "80670"
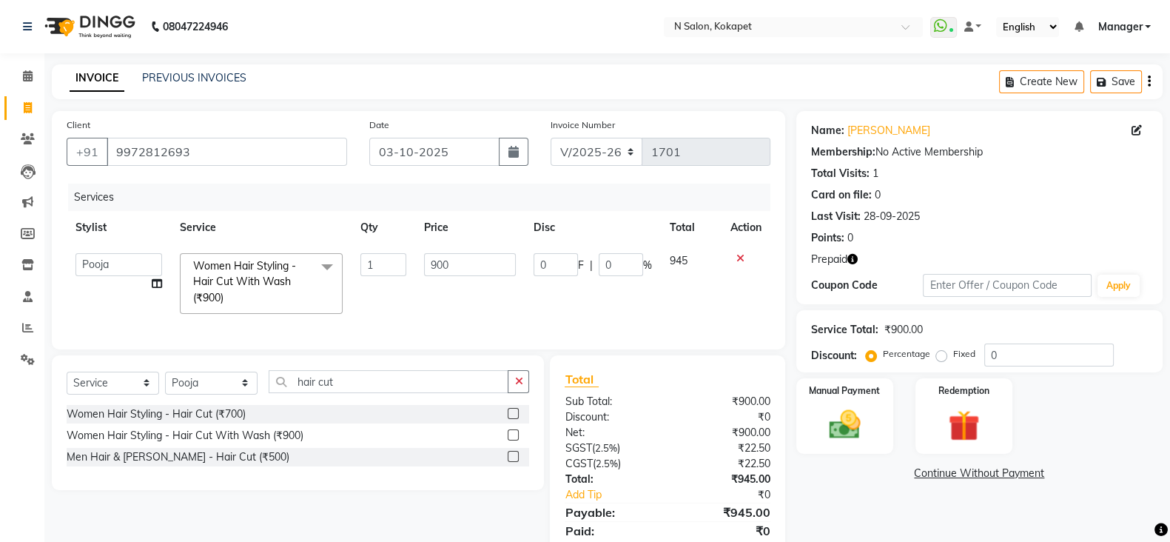
click at [412, 249] on td "1" at bounding box center [384, 283] width 64 height 78
click at [462, 265] on input "900" at bounding box center [470, 264] width 93 height 23
type input "9"
type input "1500"
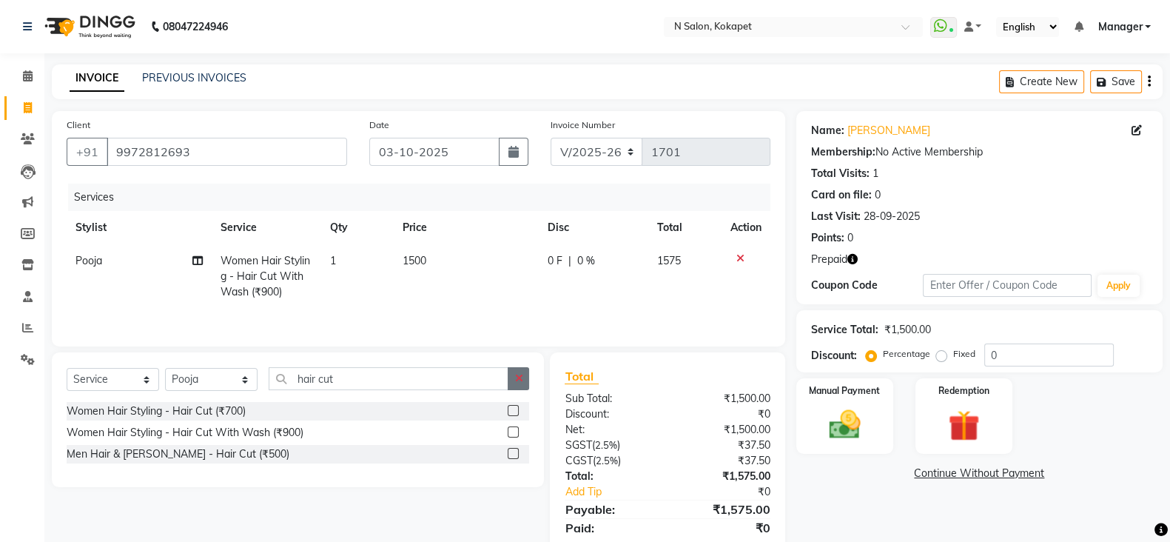
click at [522, 397] on div "Select Service Product Membership Package Voucher Prepaid Gift Card Select Styl…" at bounding box center [298, 384] width 463 height 35
click at [196, 382] on select "Select Stylist [PERSON_NAME] [PERSON_NAME] pedicurist [DEMOGRAPHIC_DATA] Manage…" at bounding box center [211, 379] width 93 height 23
select select "90082"
click at [165, 372] on select "Select Stylist [PERSON_NAME] [PERSON_NAME] pedicurist [DEMOGRAPHIC_DATA] Manage…" at bounding box center [211, 379] width 93 height 23
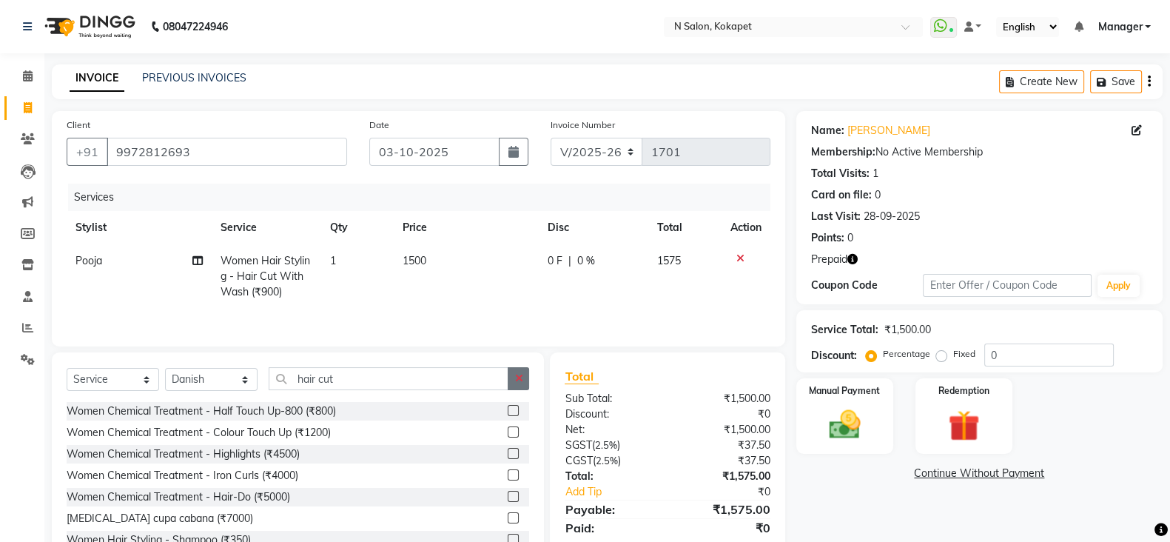
click at [519, 375] on button "button" at bounding box center [518, 378] width 21 height 23
click at [203, 377] on select "Select Stylist [PERSON_NAME] [PERSON_NAME] pedicurist [DEMOGRAPHIC_DATA] Manage…" at bounding box center [211, 379] width 93 height 23
click at [83, 253] on td "Pooja" at bounding box center [139, 276] width 145 height 64
select select "80670"
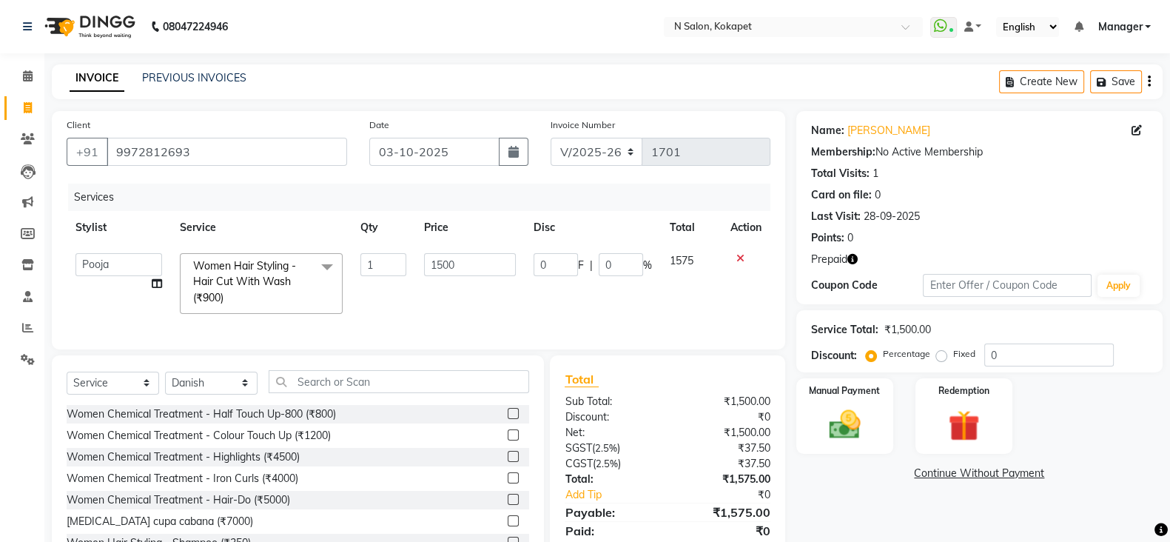
click at [83, 253] on select "Alim Anjali Bilal chai pedicurist Danish Manager Pooja Rehan Sameer seema Shubam" at bounding box center [118, 264] width 87 height 23
select select "90082"
click at [215, 394] on select "Select Stylist [PERSON_NAME] [PERSON_NAME] pedicurist [DEMOGRAPHIC_DATA] Manage…" at bounding box center [211, 383] width 93 height 23
click at [165, 386] on select "Select Stylist [PERSON_NAME] [PERSON_NAME] pedicurist [DEMOGRAPHIC_DATA] Manage…" at bounding box center [211, 383] width 93 height 23
click at [204, 393] on select "Select Stylist [PERSON_NAME] [PERSON_NAME] pedicurist [DEMOGRAPHIC_DATA] Manage…" at bounding box center [211, 383] width 93 height 23
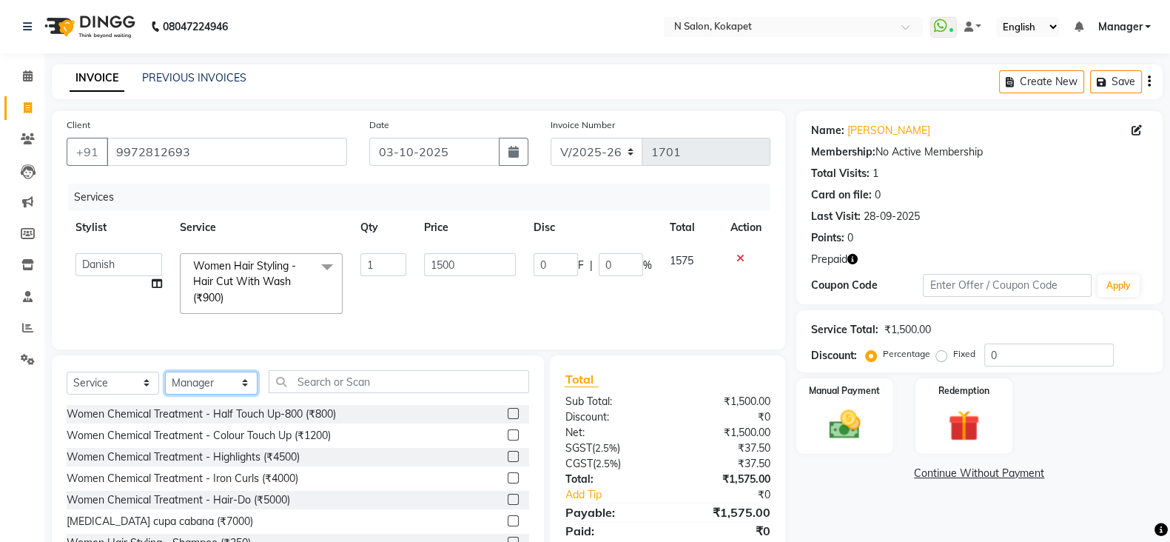
click at [165, 386] on select "Select Stylist [PERSON_NAME] [PERSON_NAME] pedicurist [DEMOGRAPHIC_DATA] Manage…" at bounding box center [211, 383] width 93 height 23
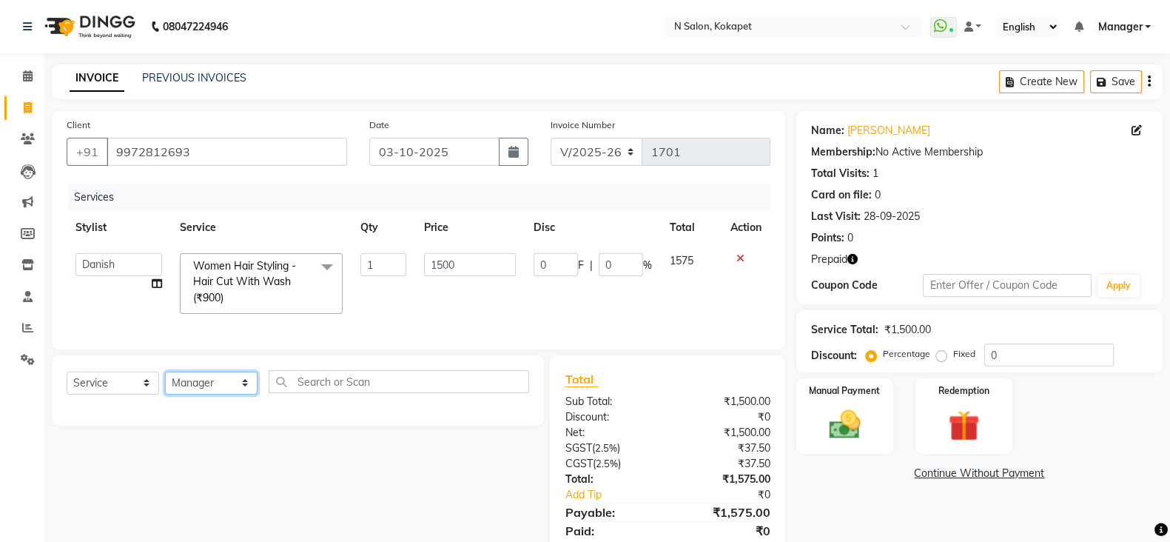
click at [206, 395] on select "Select Stylist [PERSON_NAME] [PERSON_NAME] pedicurist [DEMOGRAPHIC_DATA] Manage…" at bounding box center [211, 383] width 93 height 23
select select "80670"
click at [165, 386] on select "Select Stylist [PERSON_NAME] [PERSON_NAME] pedicurist [DEMOGRAPHIC_DATA] Manage…" at bounding box center [211, 383] width 93 height 23
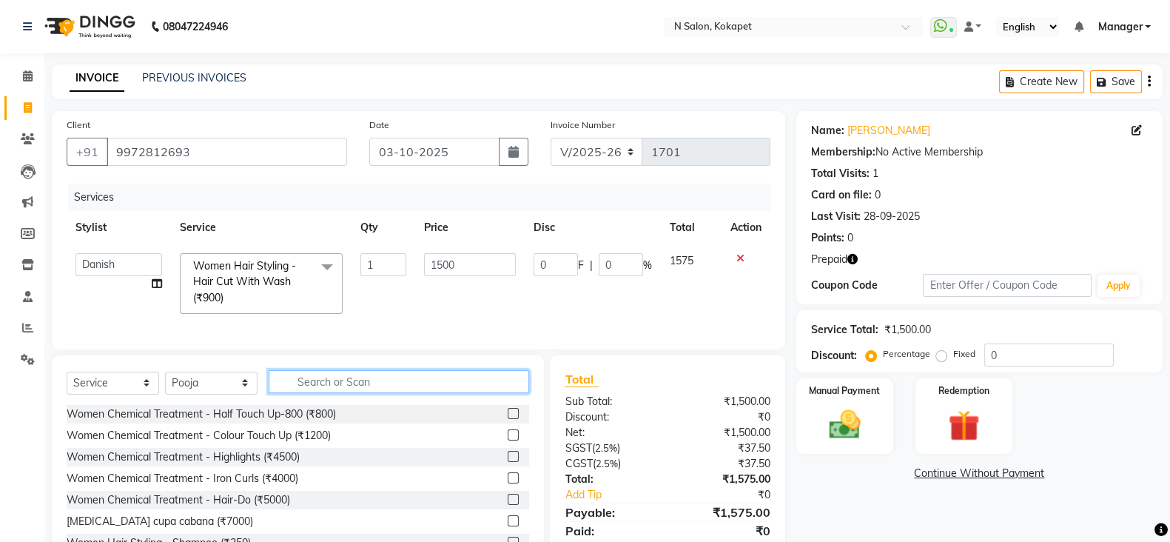
click at [420, 393] on input "text" at bounding box center [399, 381] width 261 height 23
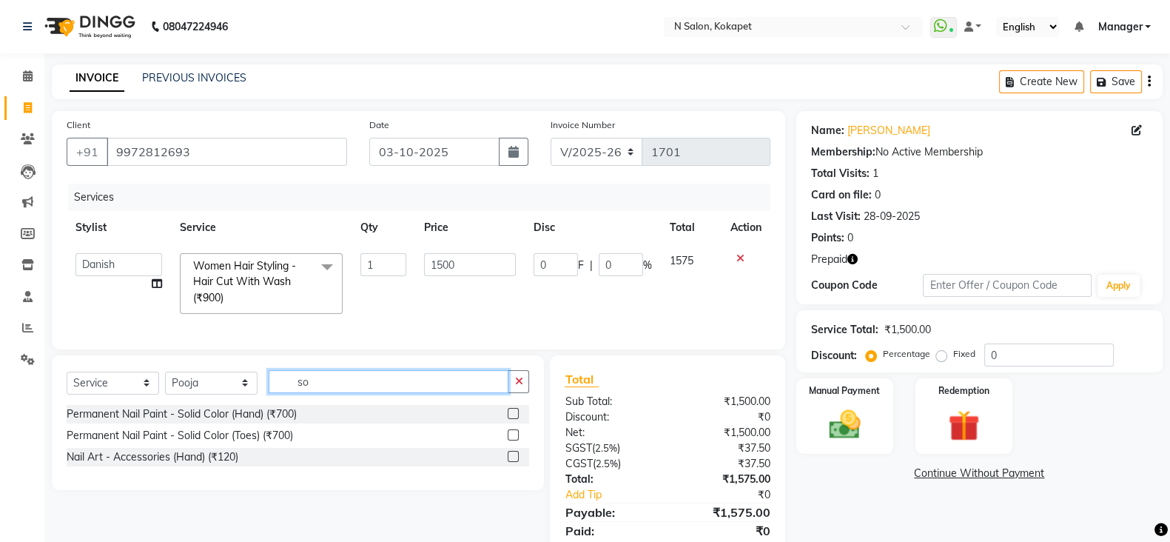
type input "so"
click at [512, 440] on label at bounding box center [513, 434] width 11 height 11
click at [512, 440] on input "checkbox" at bounding box center [513, 436] width 10 height 10
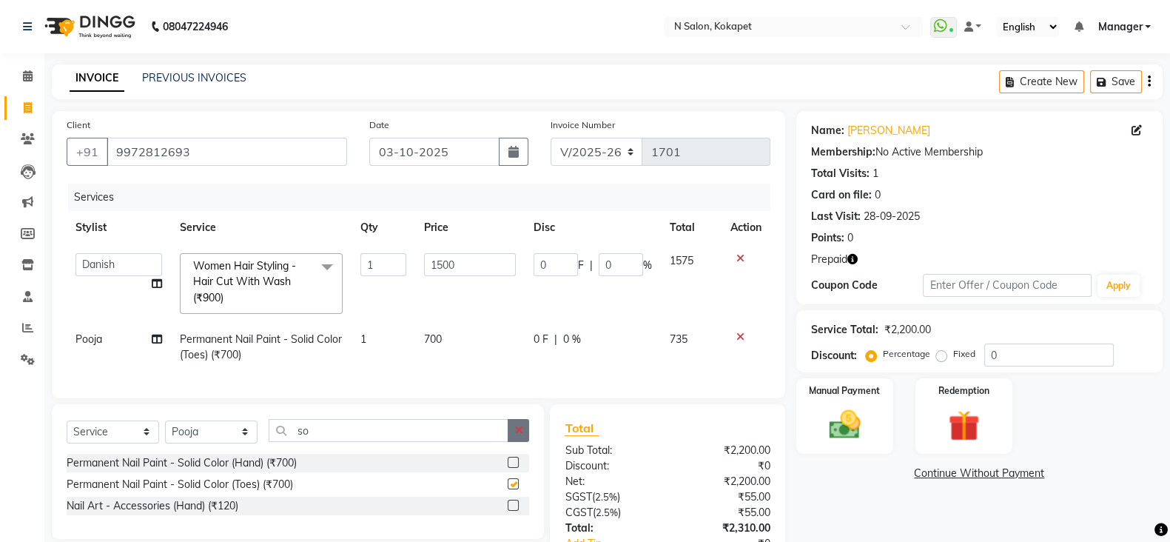
checkbox input "false"
click at [512, 442] on button "button" at bounding box center [518, 430] width 21 height 23
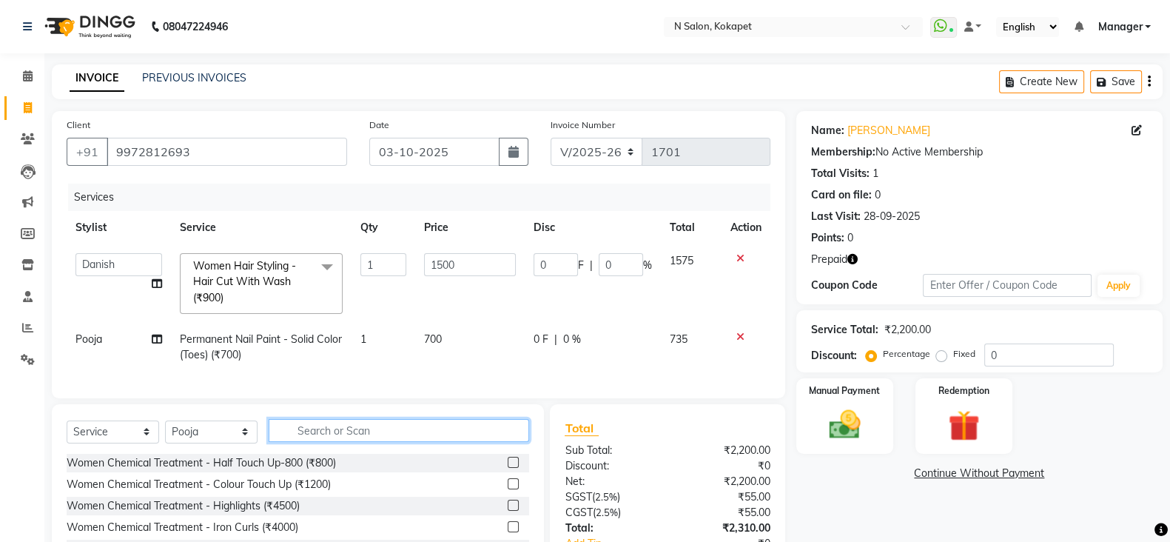
click at [481, 442] on input "text" at bounding box center [399, 430] width 261 height 23
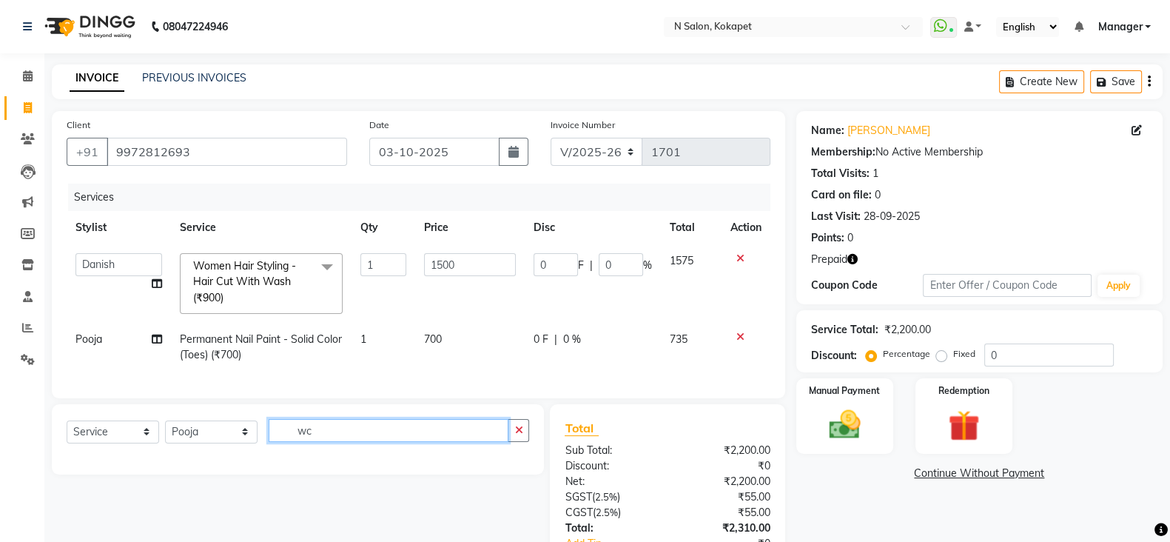
type input "w"
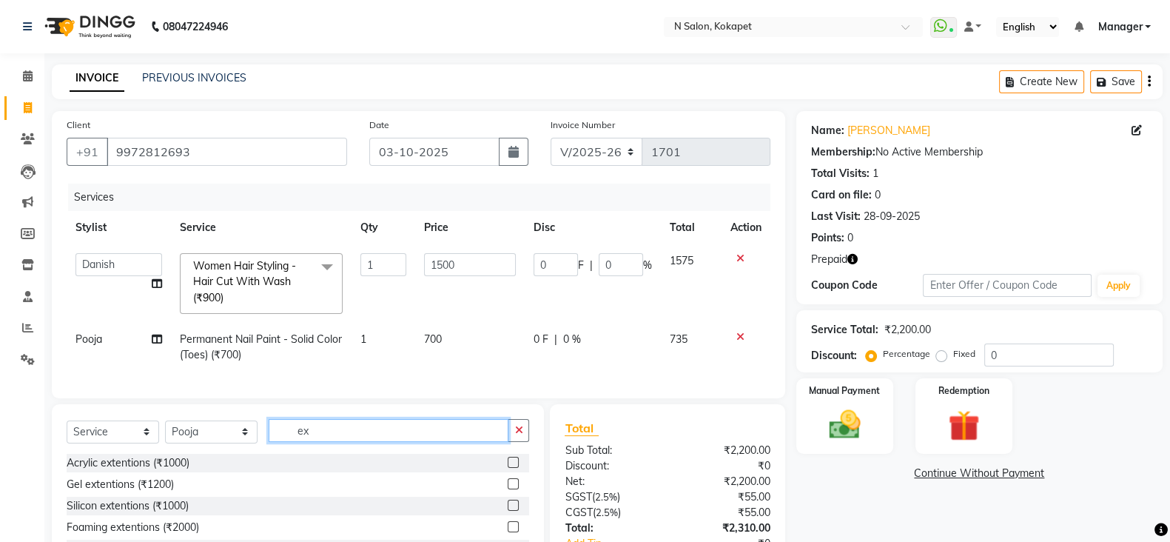
type input "ex"
click at [508, 489] on label at bounding box center [513, 483] width 11 height 11
click at [508, 489] on input "checkbox" at bounding box center [513, 485] width 10 height 10
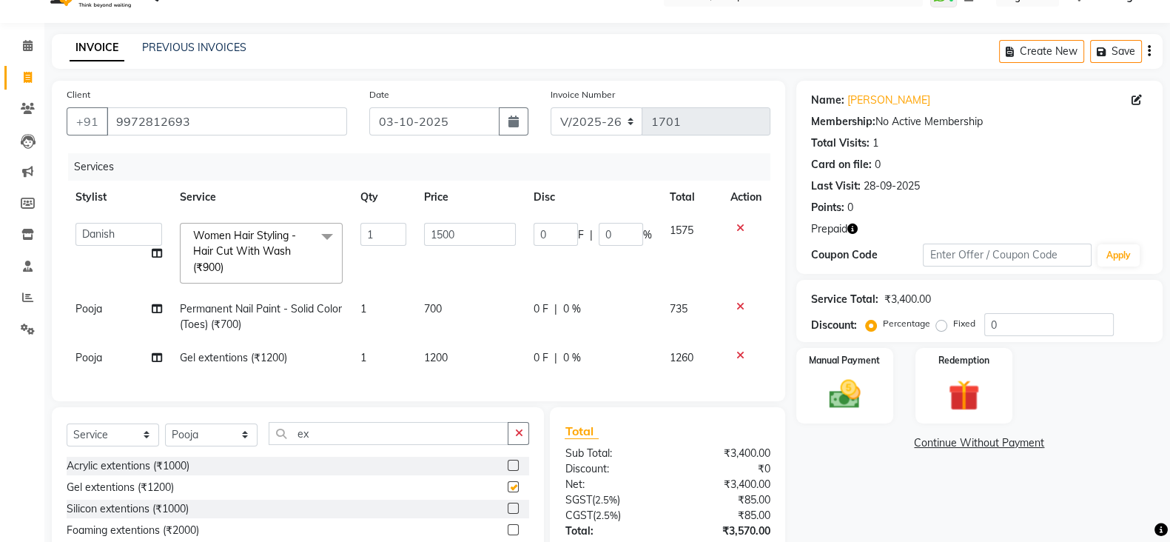
checkbox input "false"
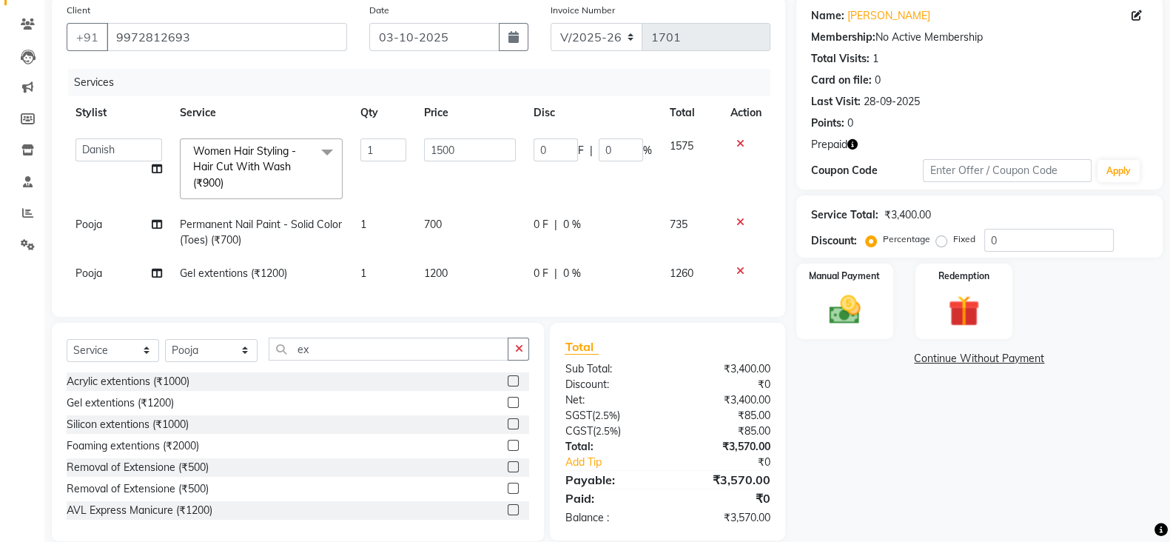
scroll to position [118, 0]
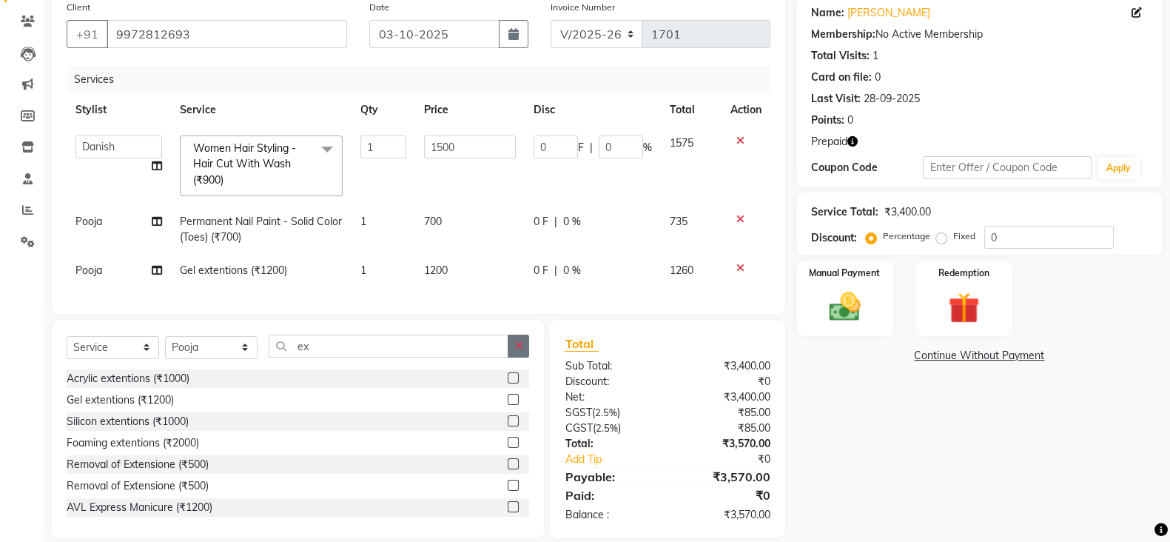
click at [523, 358] on button "button" at bounding box center [518, 346] width 21 height 23
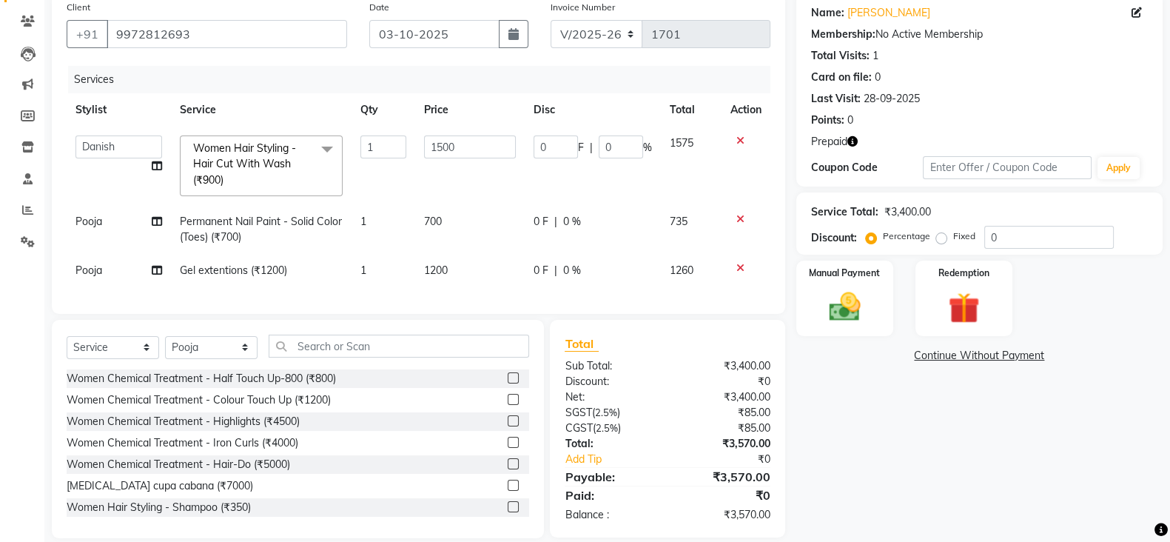
click at [444, 268] on span "1200" at bounding box center [436, 270] width 24 height 13
select select "80670"
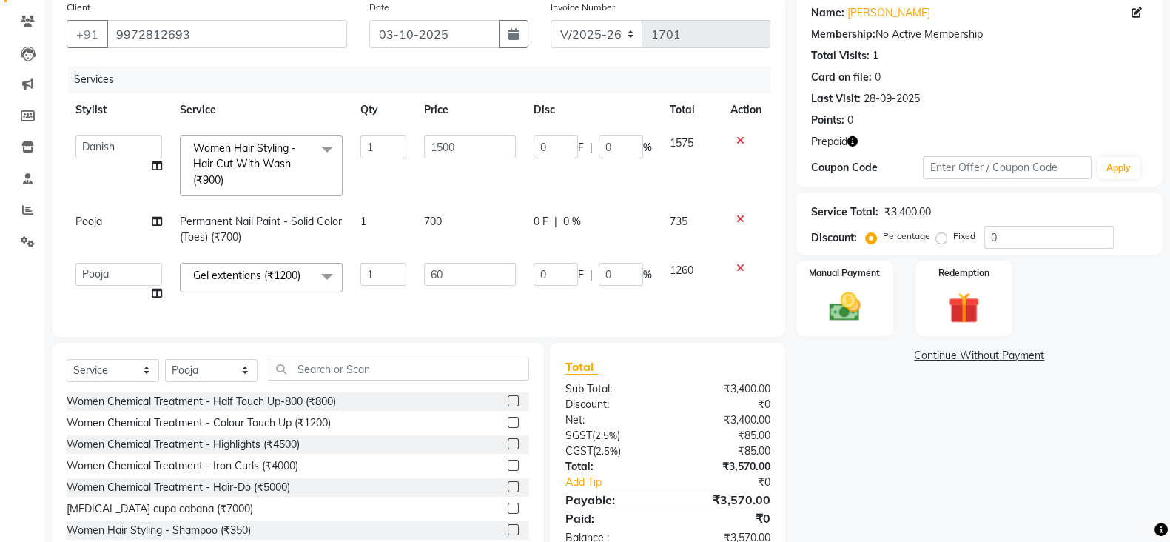
type input "600"
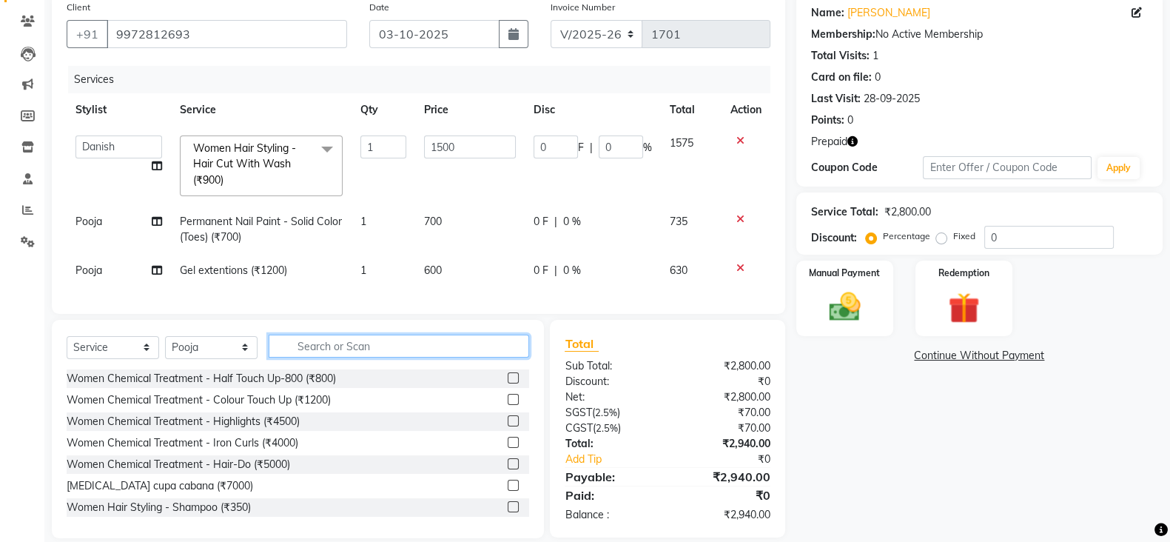
click at [474, 383] on div "Select Service Product Membership Package Voucher Prepaid Gift Card Select Styl…" at bounding box center [298, 429] width 492 height 218
click at [466, 358] on input "text" at bounding box center [399, 346] width 261 height 23
click at [433, 355] on input "text" at bounding box center [399, 346] width 261 height 23
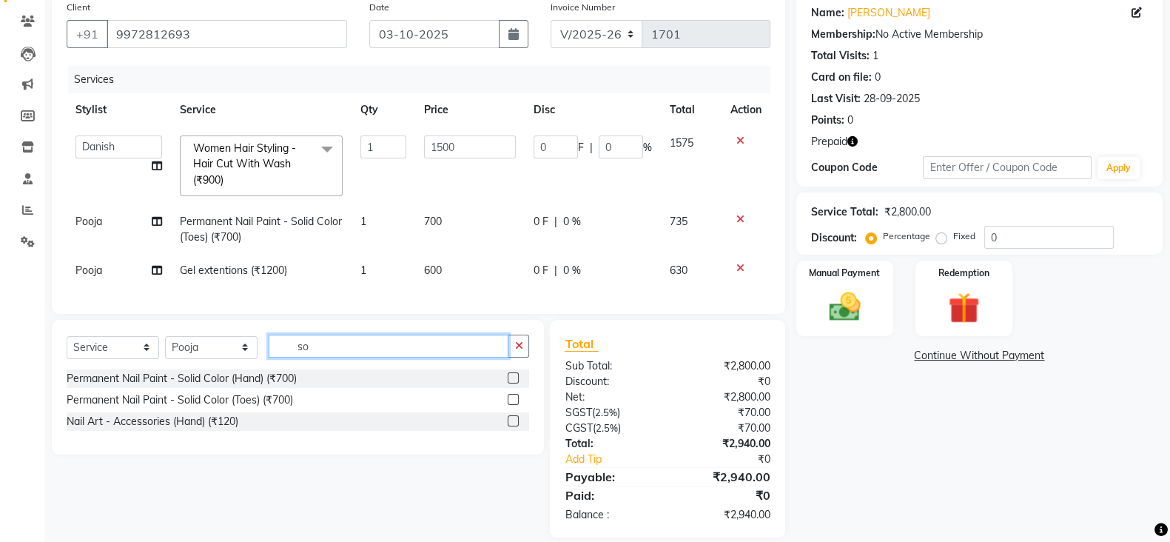
type input "so"
click at [514, 383] on label at bounding box center [513, 377] width 11 height 11
click at [514, 383] on input "checkbox" at bounding box center [513, 379] width 10 height 10
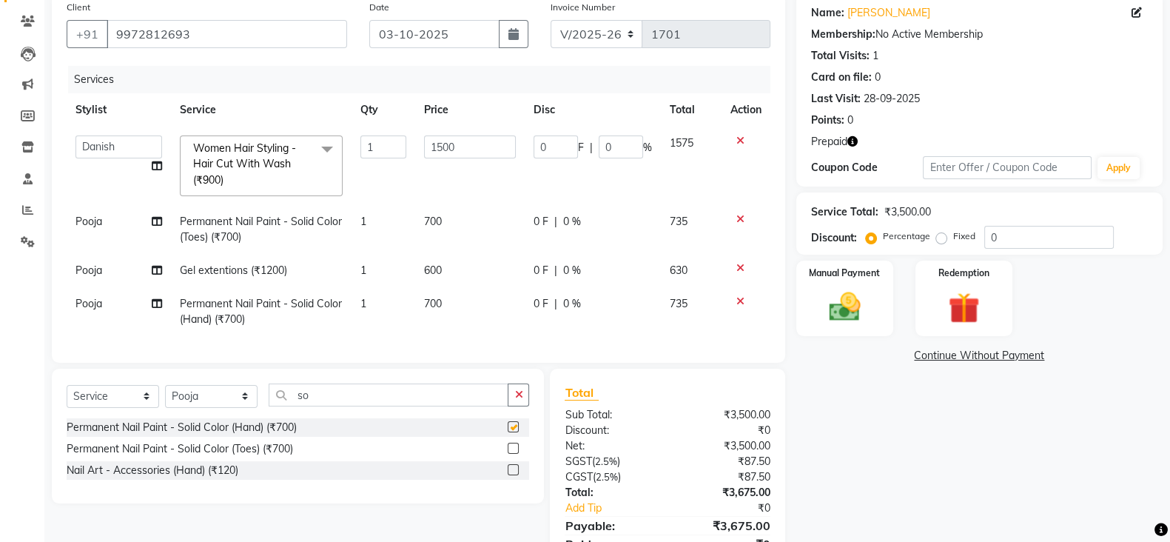
checkbox input "false"
click at [440, 309] on span "700" at bounding box center [433, 303] width 18 height 13
select select "80670"
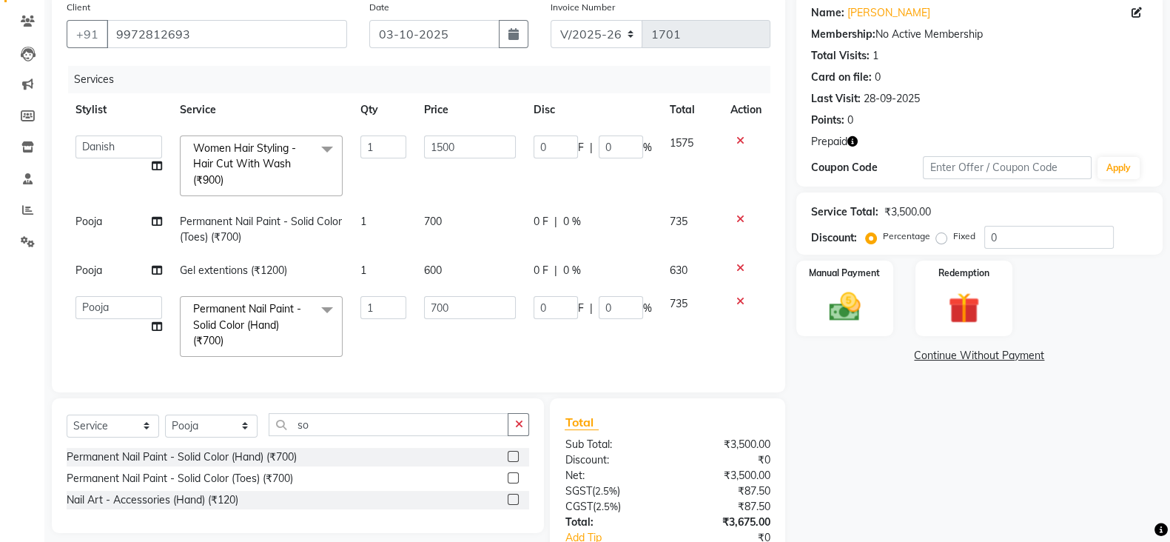
click at [440, 309] on input "700" at bounding box center [470, 307] width 93 height 23
type input "400"
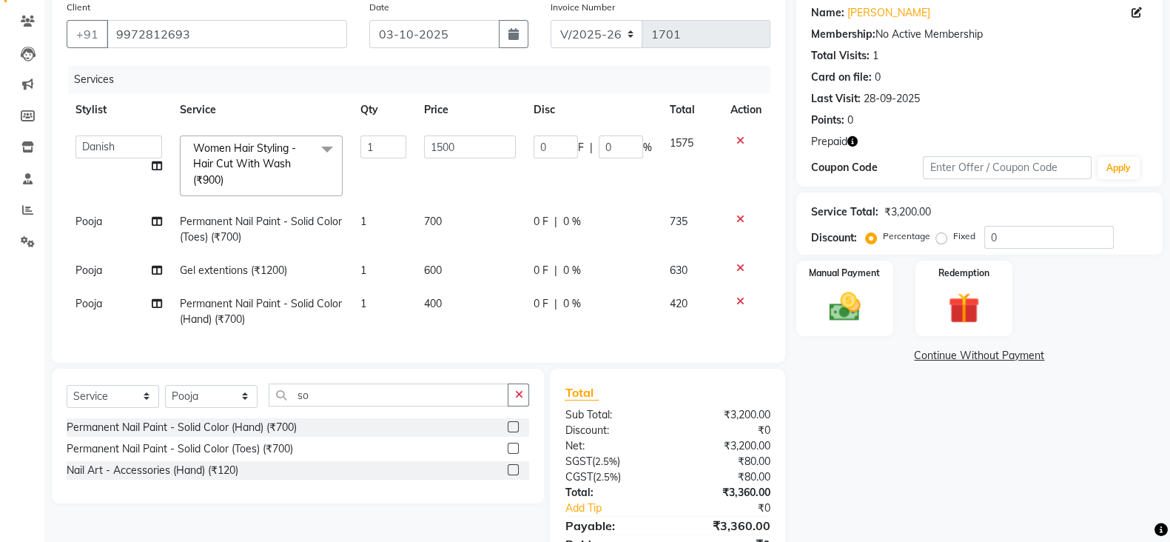
click at [835, 424] on div "Name: Manika Membership: No Active Membership Total Visits: 1 Card on file: 0 L…" at bounding box center [984, 289] width 377 height 593
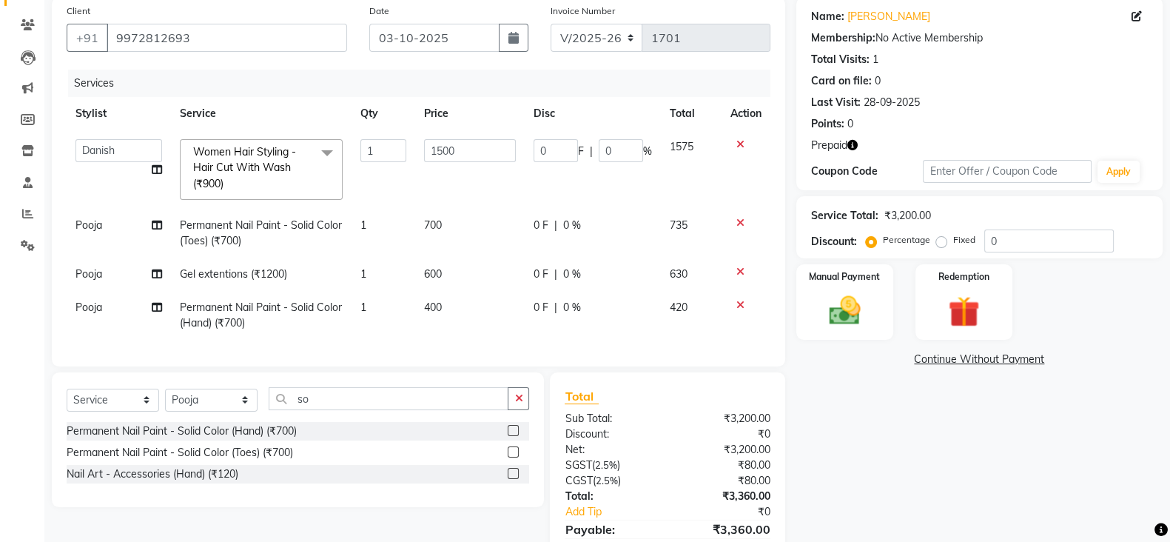
scroll to position [169, 0]
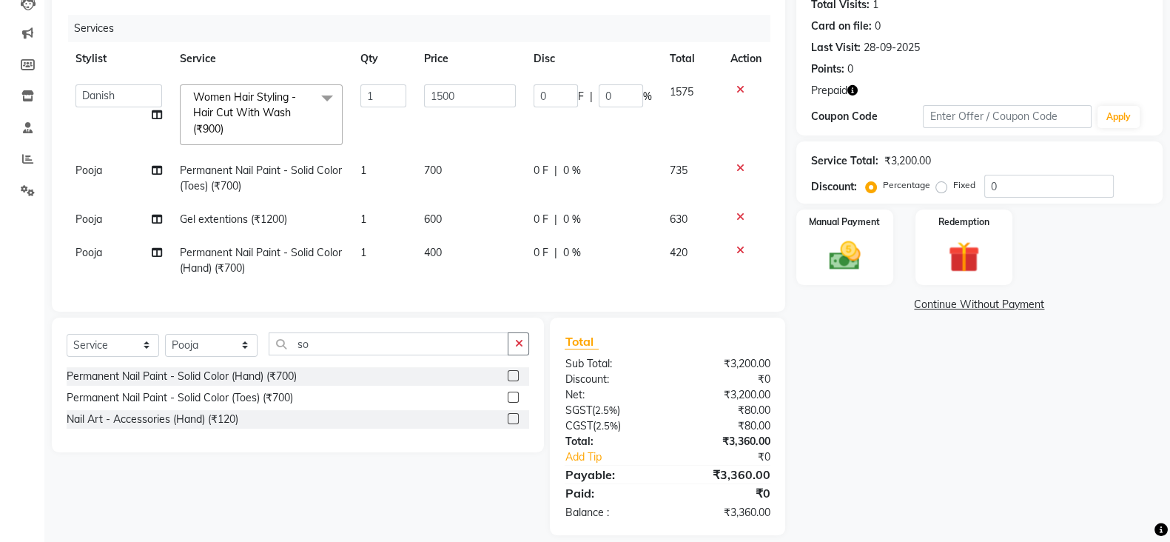
click at [856, 92] on icon "button" at bounding box center [853, 90] width 10 height 10
click at [963, 255] on img at bounding box center [964, 257] width 53 height 40
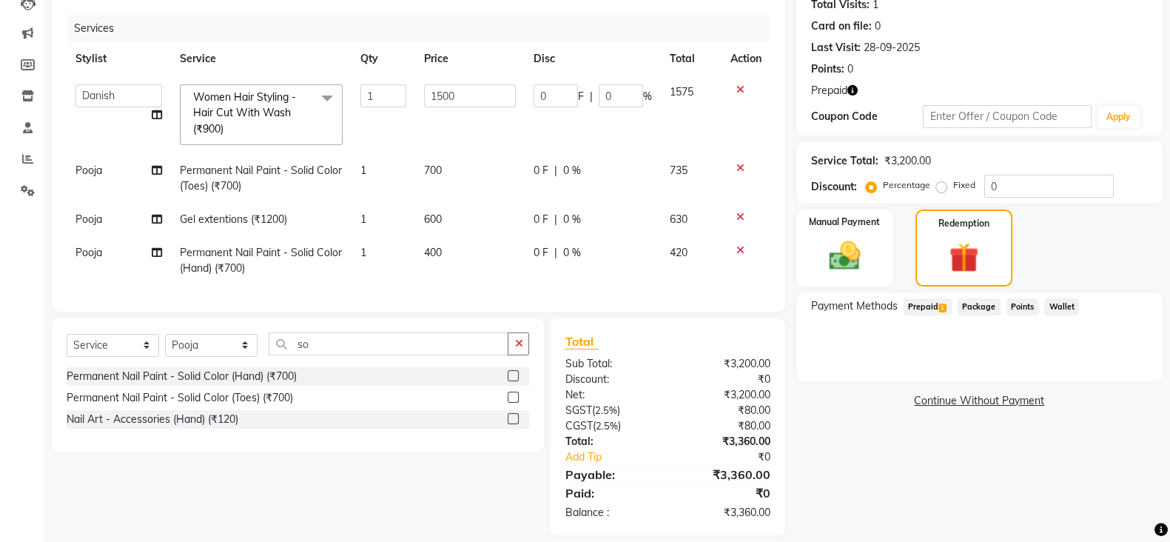
click at [914, 307] on span "Prepaid 1" at bounding box center [928, 306] width 48 height 17
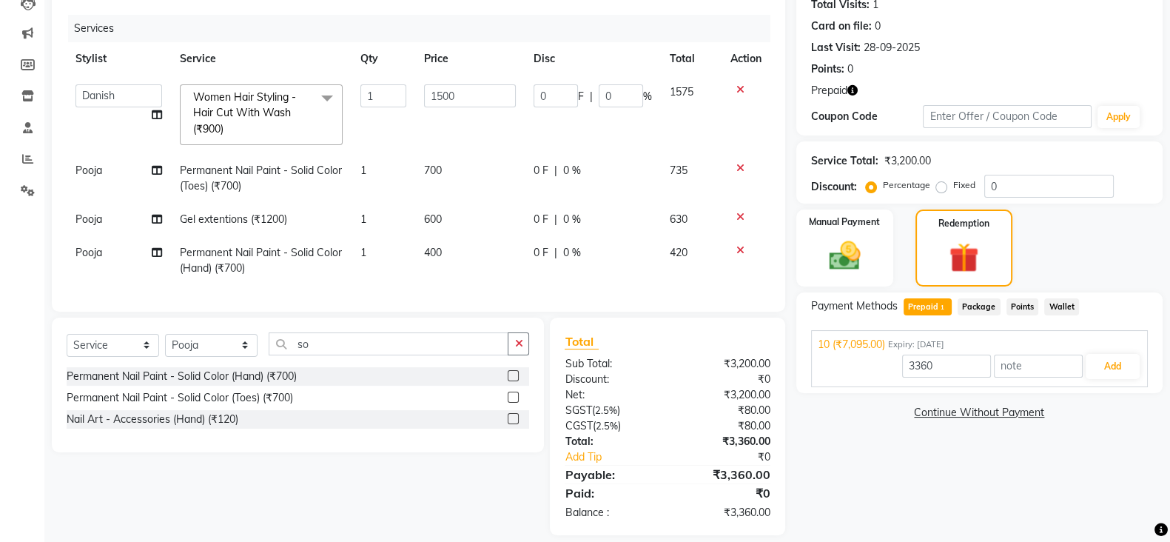
scroll to position [199, 0]
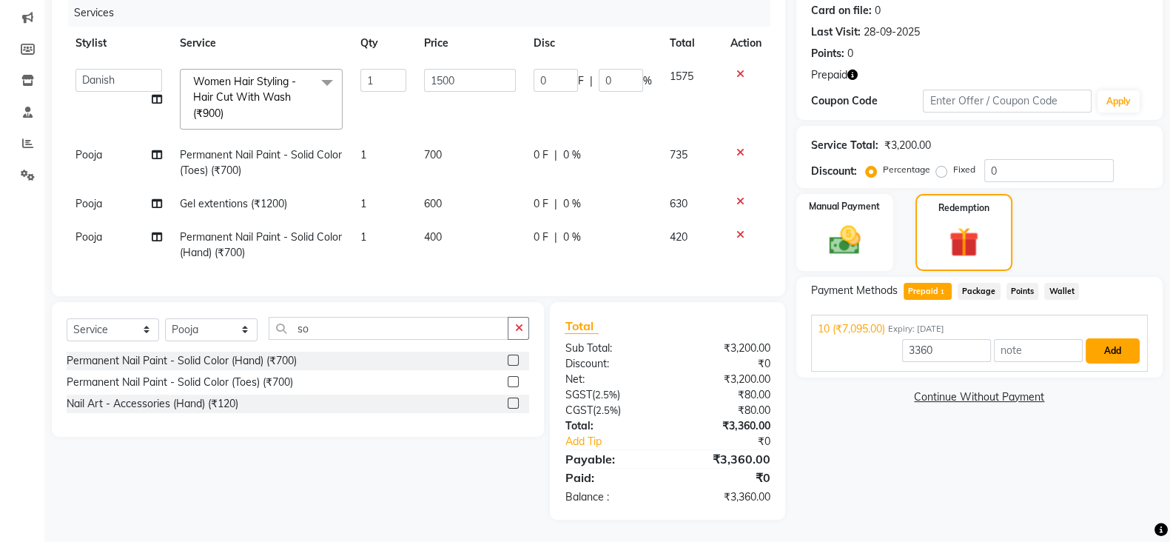
click at [1118, 338] on button "Add" at bounding box center [1113, 350] width 54 height 25
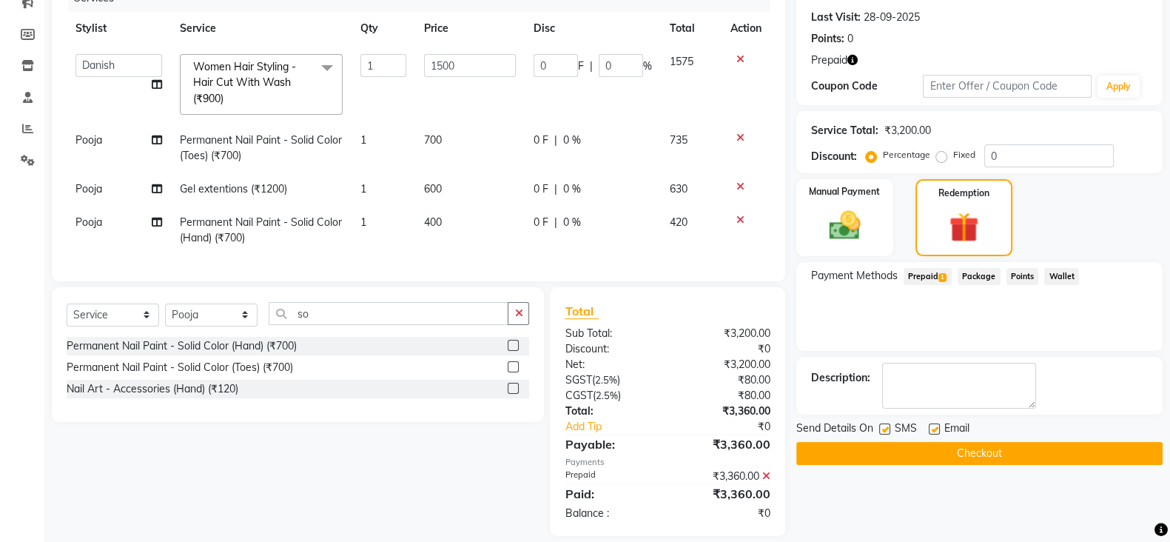
scroll to position [229, 0]
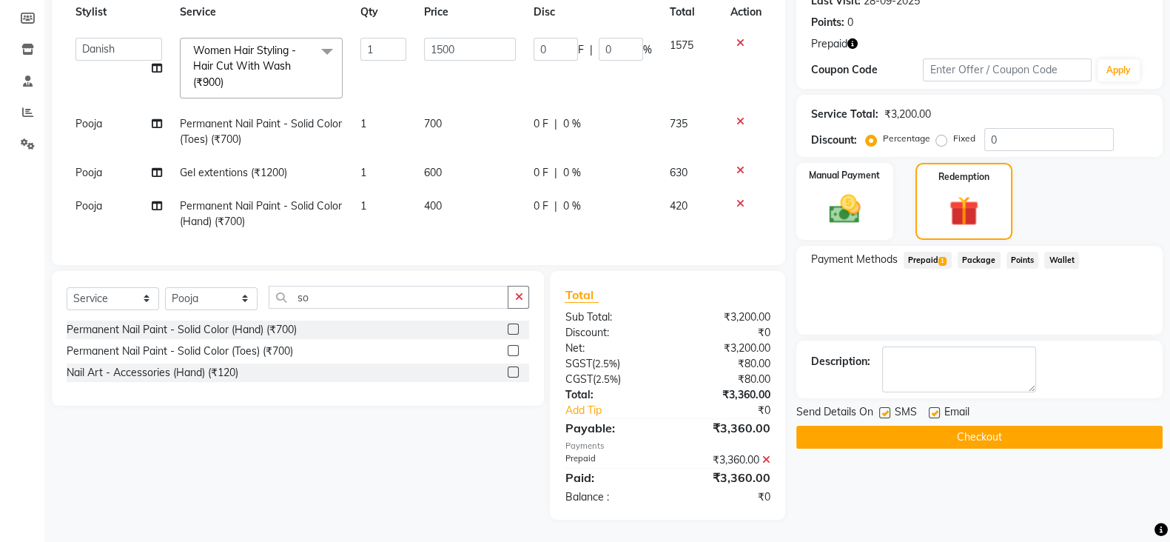
click at [971, 426] on button "Checkout" at bounding box center [979, 437] width 366 height 23
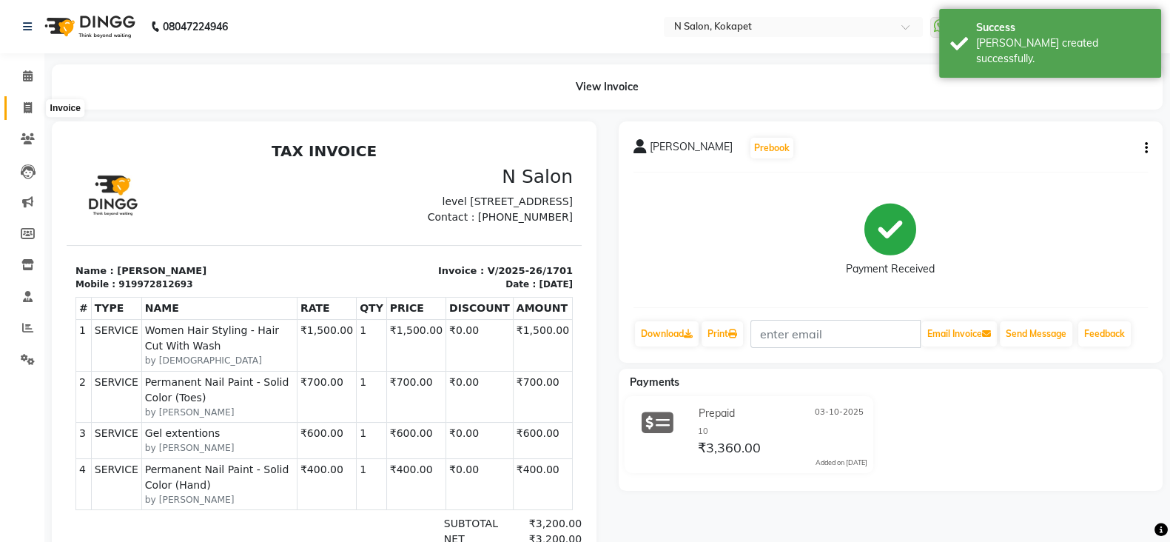
click at [36, 105] on span at bounding box center [28, 108] width 26 height 17
select select "service"
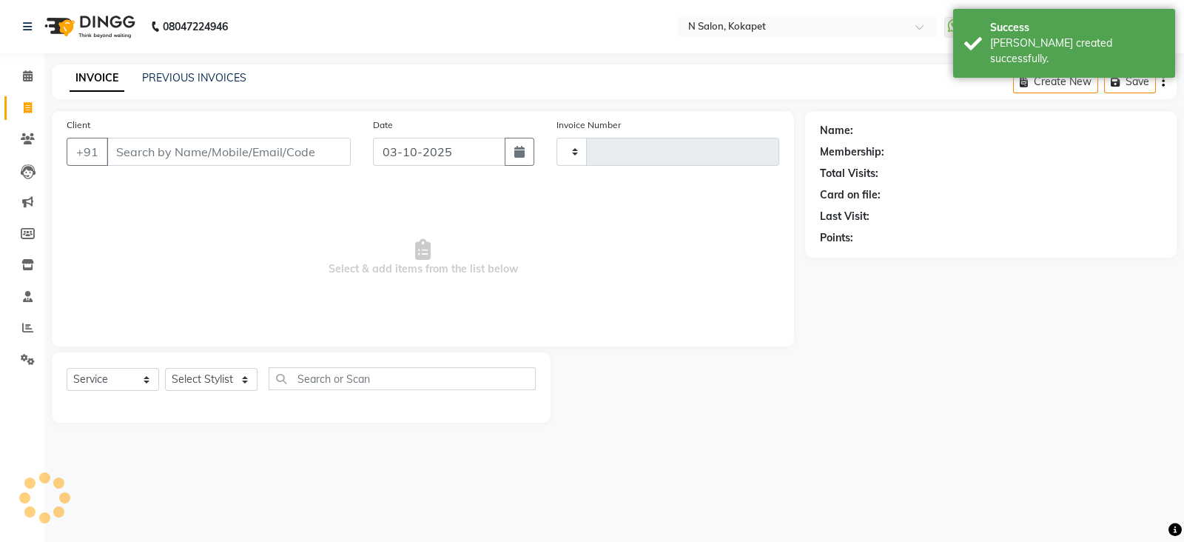
type input "1702"
select select "7256"
click at [185, 151] on input "Client" at bounding box center [229, 152] width 244 height 28
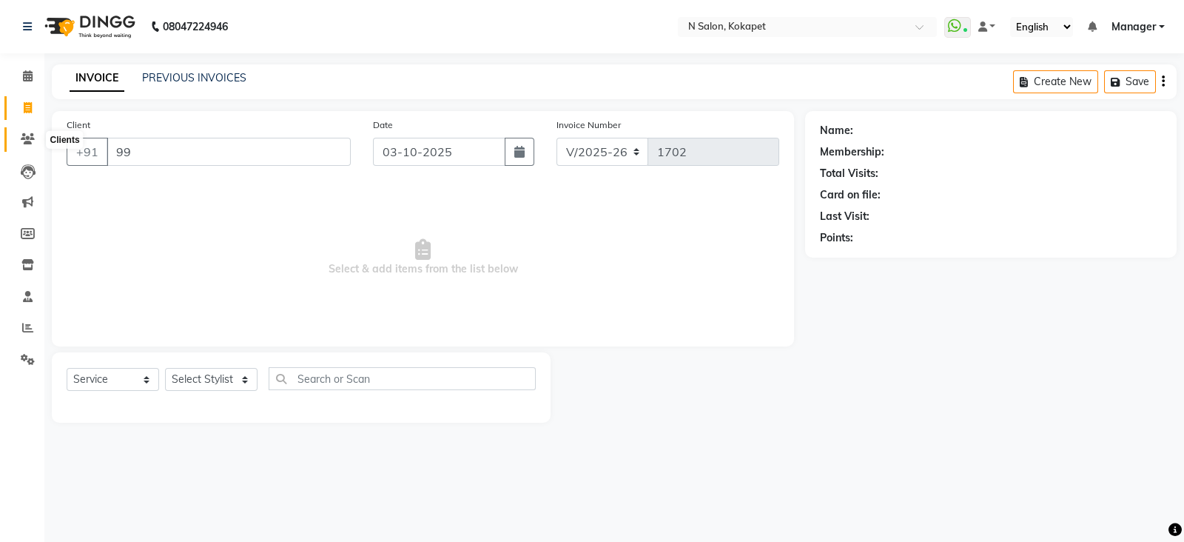
type input "99"
click at [24, 139] on icon at bounding box center [28, 138] width 14 height 11
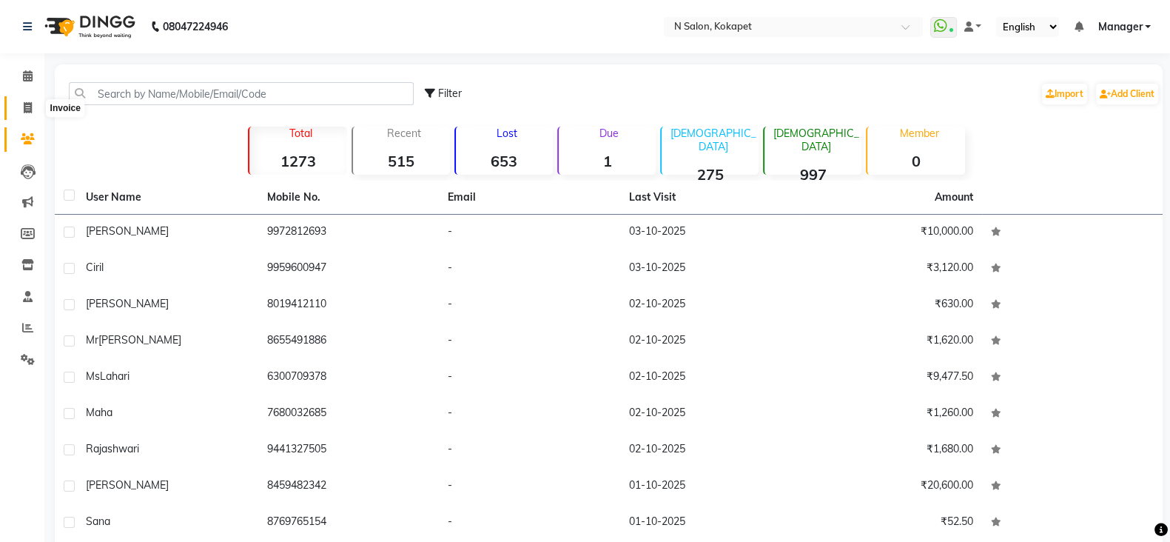
click at [30, 109] on icon at bounding box center [28, 107] width 8 height 11
select select "7256"
select select "service"
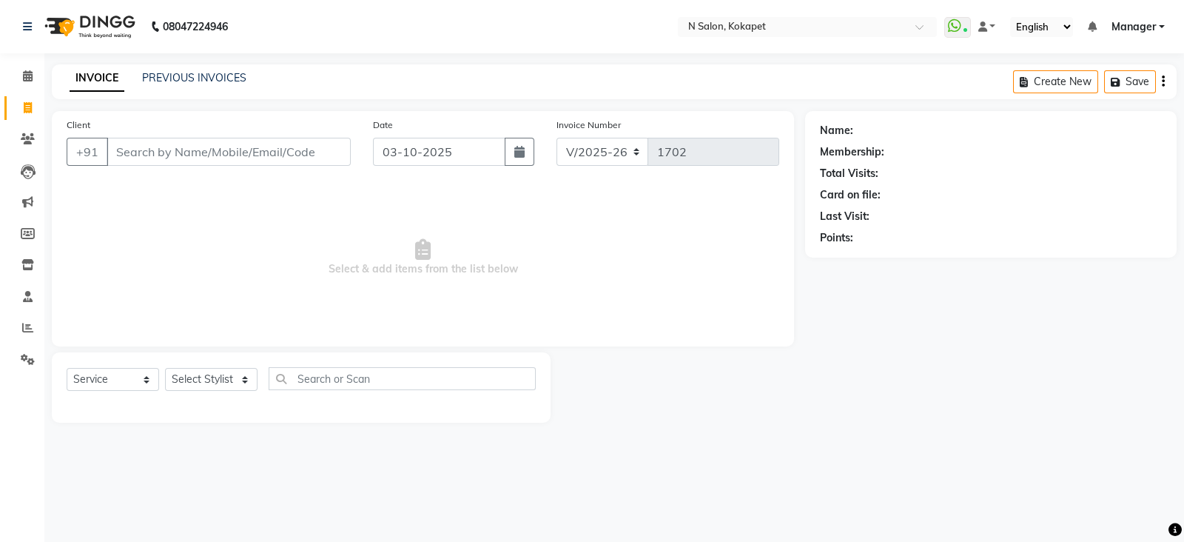
click at [156, 159] on input "Client" at bounding box center [229, 152] width 244 height 28
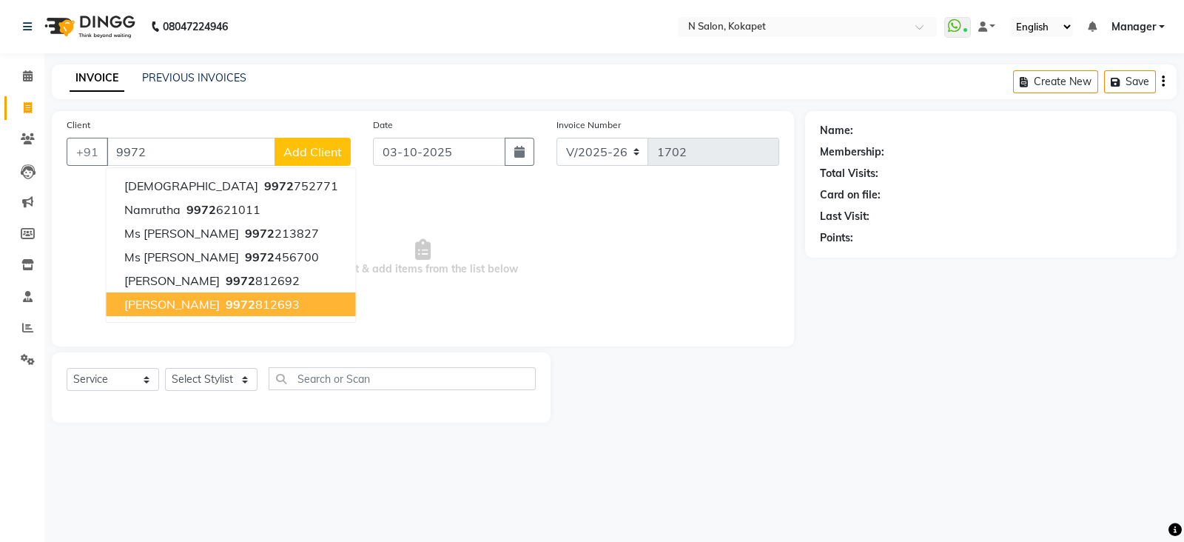
click at [226, 309] on span "9972" at bounding box center [241, 304] width 30 height 15
type input "9972812693"
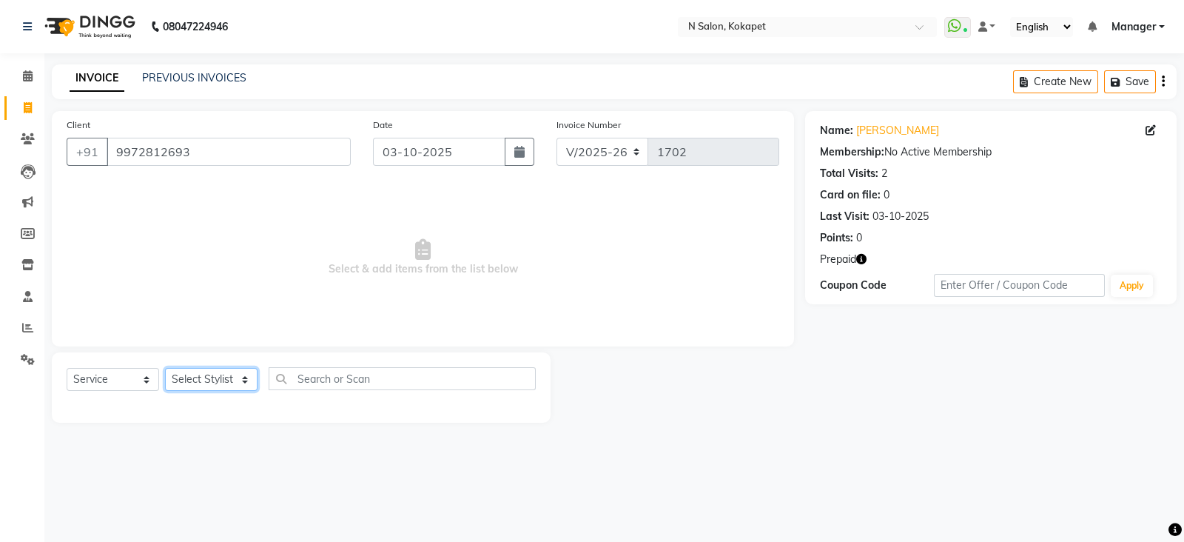
click at [214, 383] on select "Select Stylist [PERSON_NAME] [PERSON_NAME] pedicurist [DEMOGRAPHIC_DATA] Manage…" at bounding box center [211, 379] width 93 height 23
select select "63213"
click at [165, 369] on select "Select Stylist [PERSON_NAME] [PERSON_NAME] pedicurist [DEMOGRAPHIC_DATA] Manage…" at bounding box center [211, 379] width 93 height 23
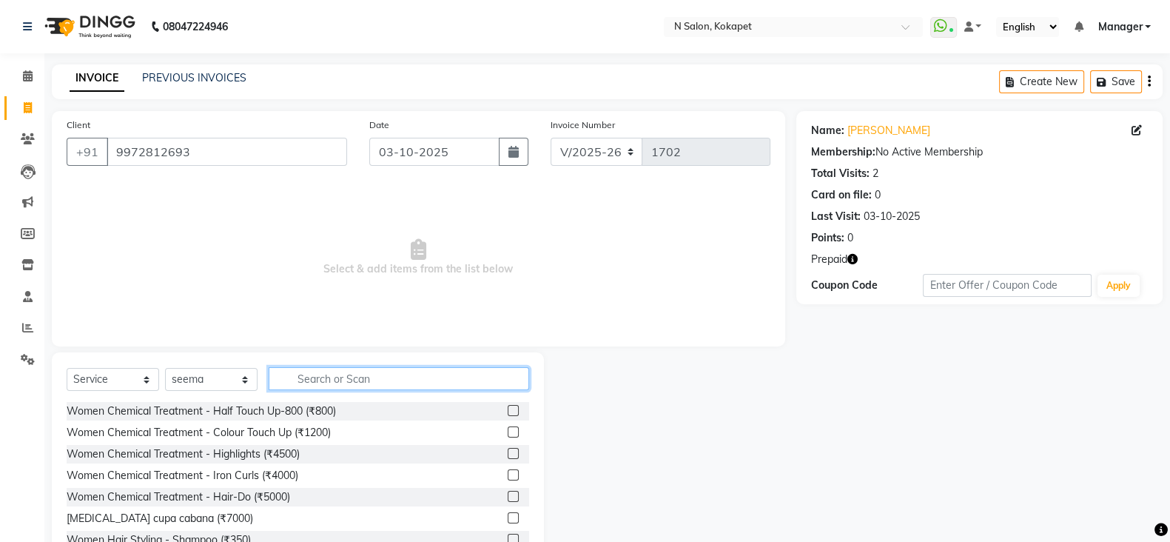
click at [369, 383] on input "text" at bounding box center [399, 378] width 261 height 23
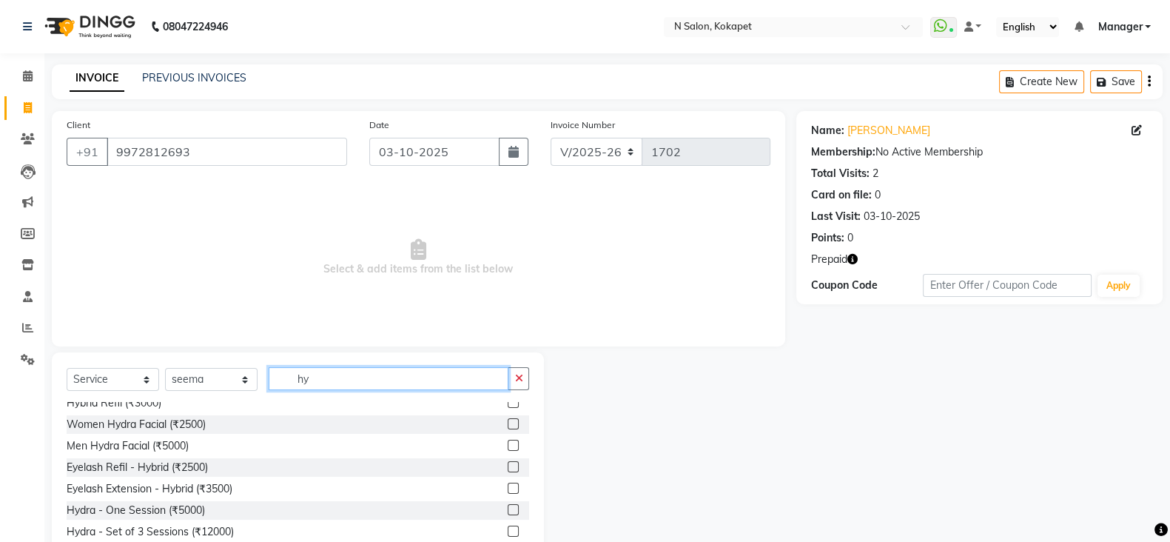
scroll to position [30, 0]
type input "hy"
click at [508, 423] on label at bounding box center [513, 423] width 11 height 11
click at [508, 423] on input "checkbox" at bounding box center [513, 425] width 10 height 10
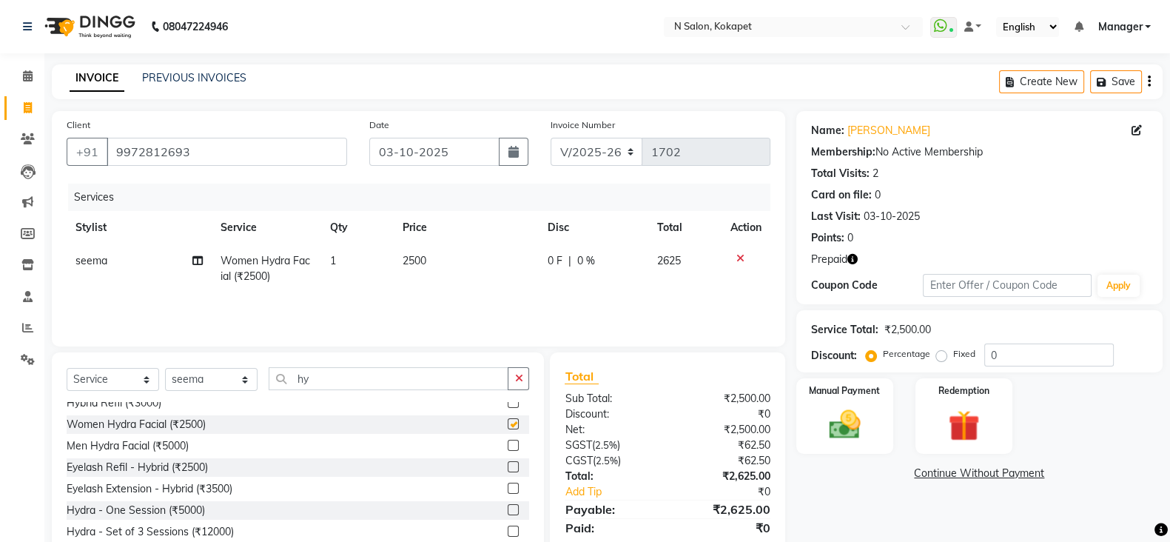
checkbox input "false"
click at [415, 261] on span "2500" at bounding box center [415, 260] width 24 height 13
select select "63213"
click at [415, 261] on td "2500" at bounding box center [470, 275] width 110 height 63
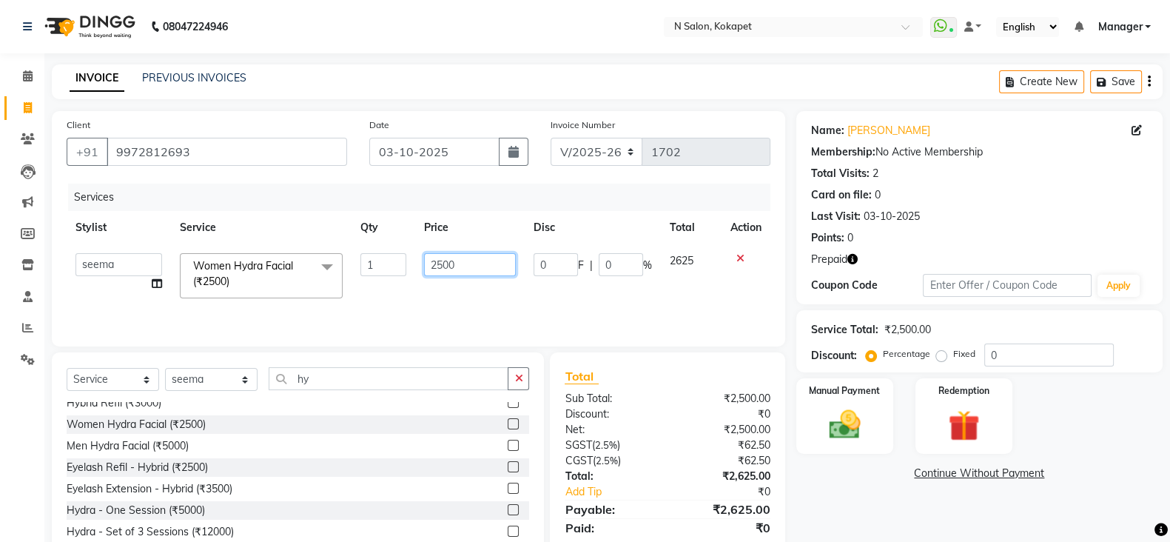
click at [466, 268] on input "2500" at bounding box center [470, 264] width 93 height 23
type input "2"
type input "7000"
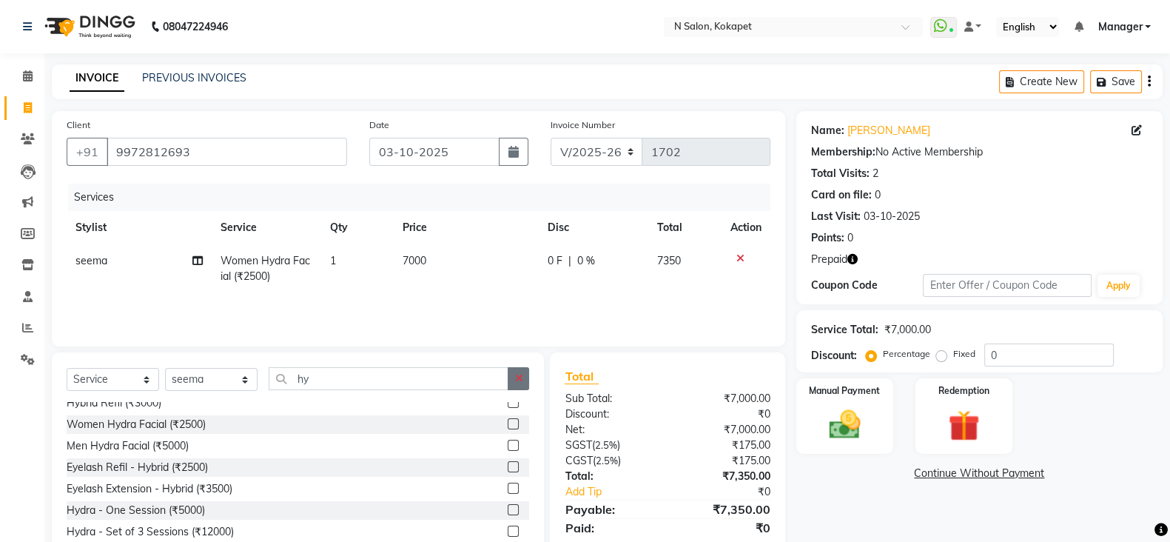
click at [522, 382] on icon "button" at bounding box center [518, 378] width 8 height 10
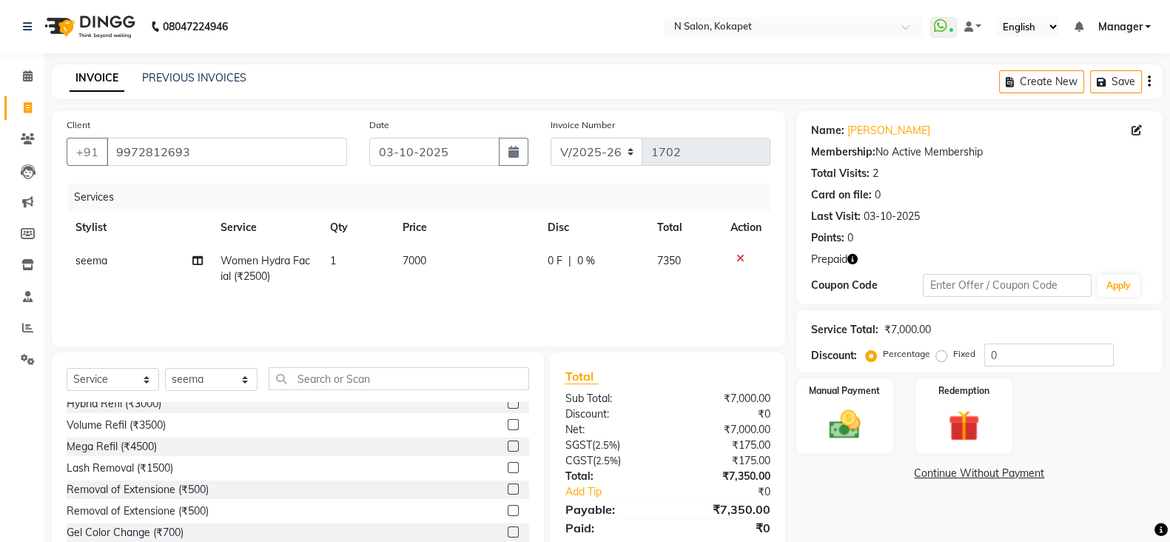
click at [594, 261] on span "0 %" at bounding box center [586, 261] width 18 height 16
select select "63213"
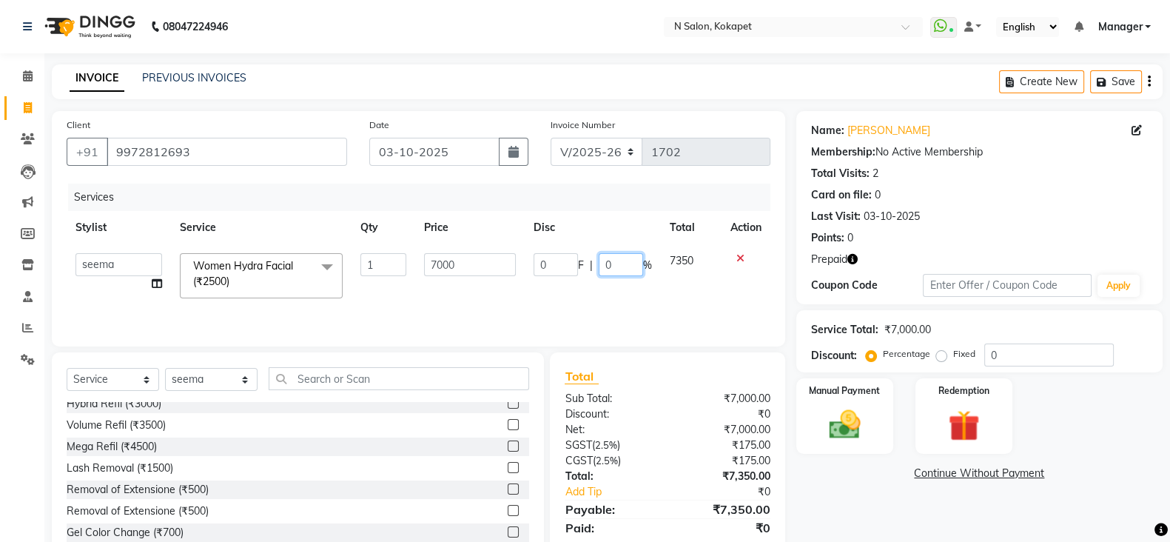
click at [629, 256] on input "0" at bounding box center [621, 264] width 44 height 23
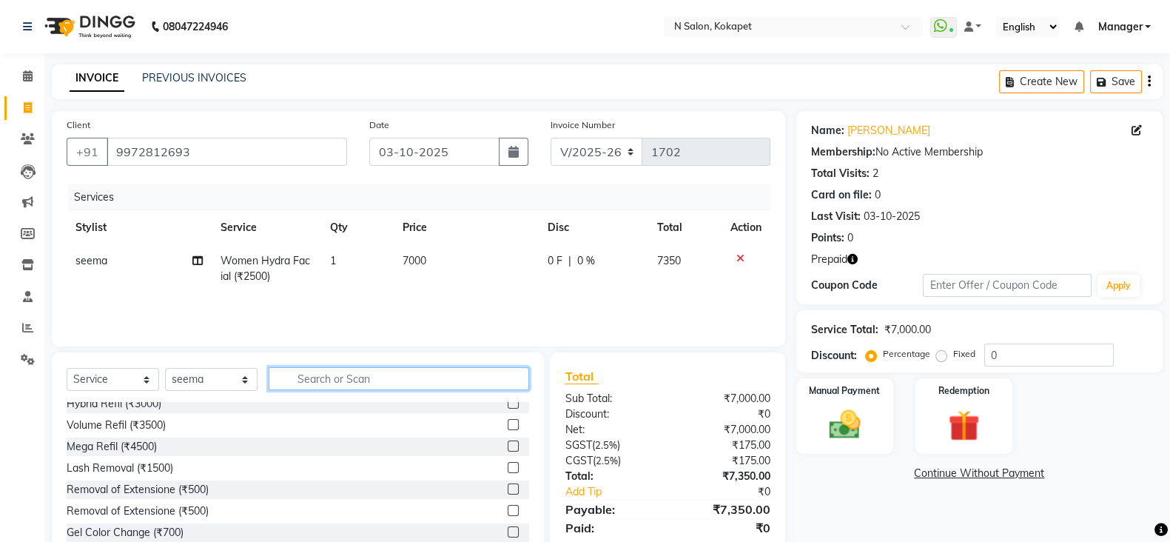
click at [403, 384] on input "text" at bounding box center [399, 378] width 261 height 23
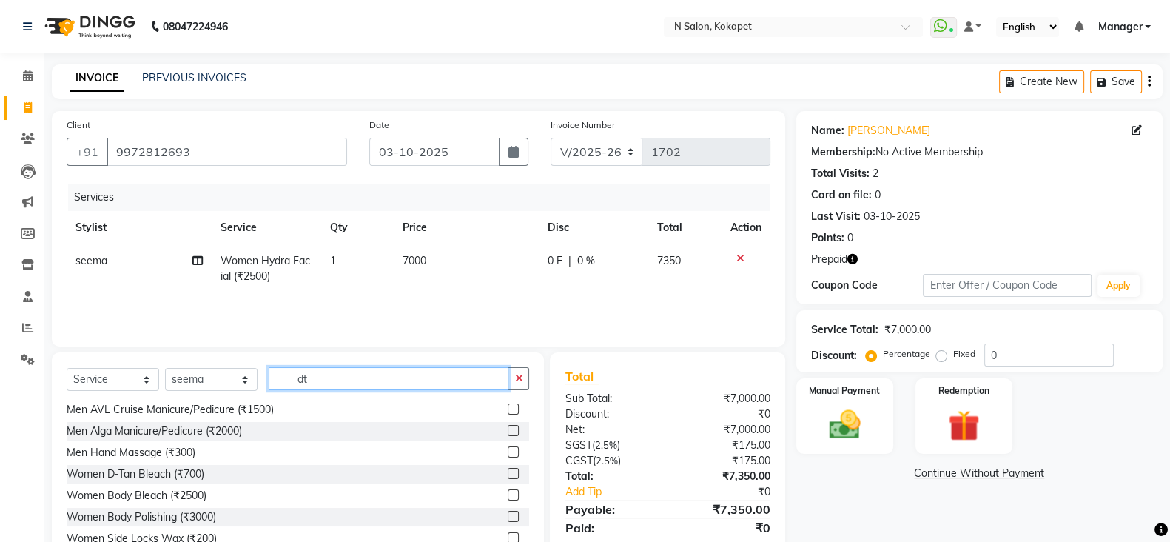
scroll to position [0, 0]
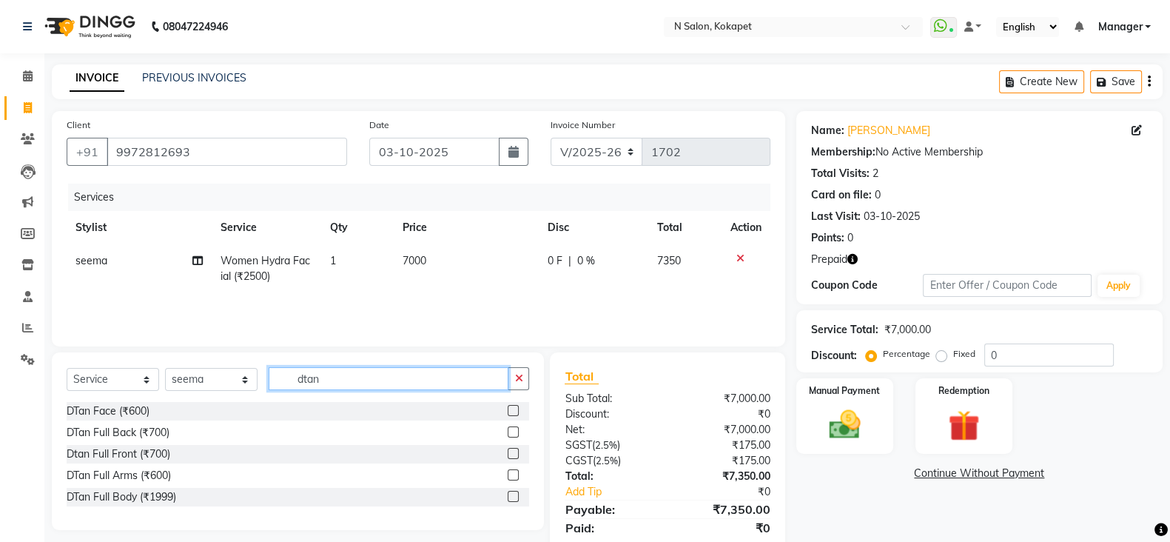
type input "dtan"
click at [511, 409] on label at bounding box center [513, 410] width 11 height 11
click at [511, 409] on input "checkbox" at bounding box center [513, 411] width 10 height 10
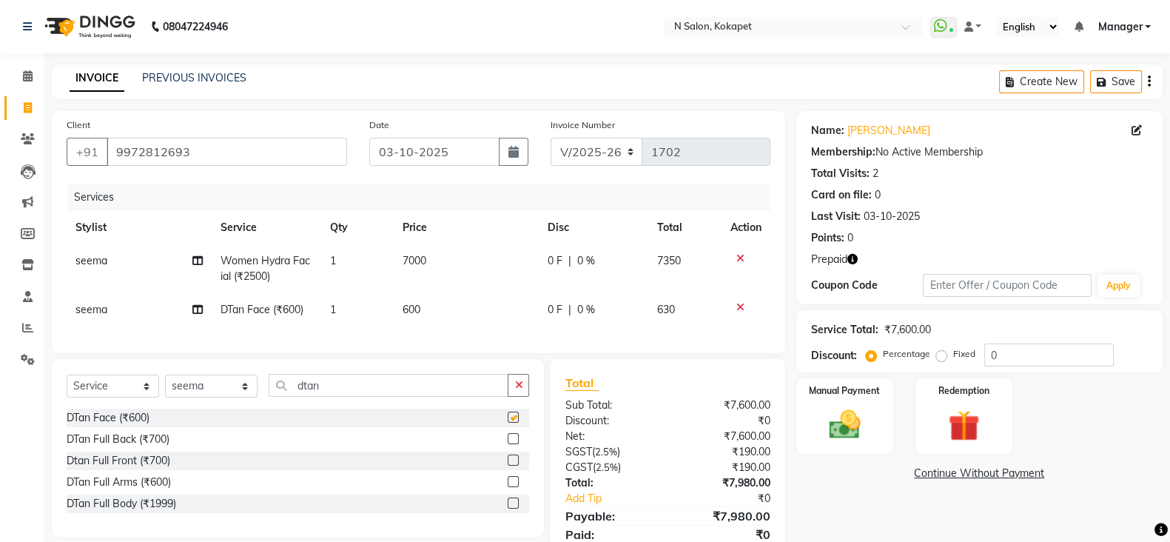
checkbox input "false"
click at [424, 312] on td "600" at bounding box center [466, 309] width 145 height 33
select select "63213"
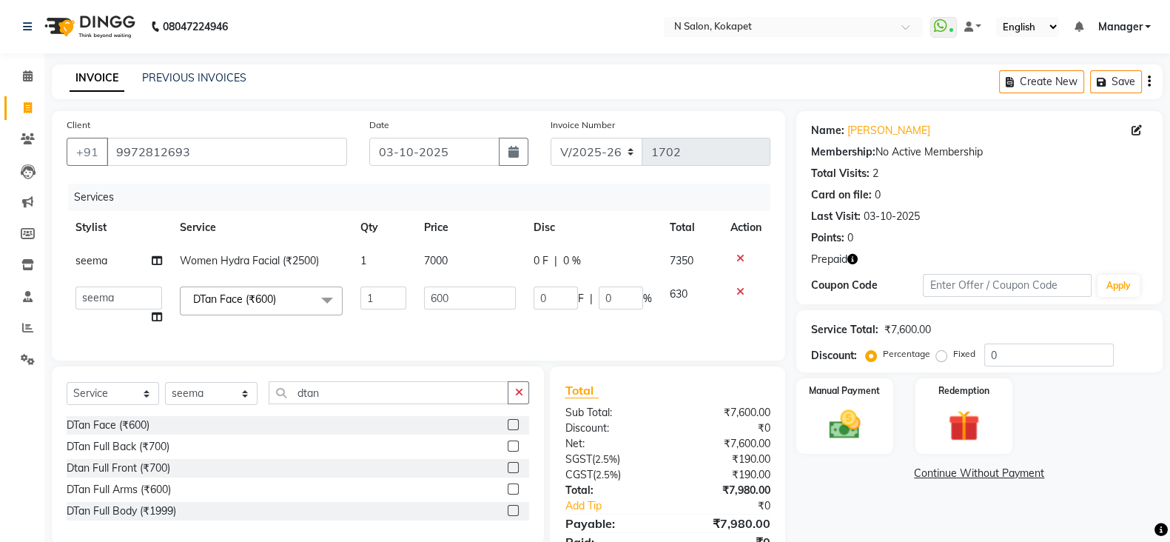
click at [424, 312] on td "600" at bounding box center [470, 306] width 110 height 56
click at [477, 295] on input "600" at bounding box center [470, 297] width 92 height 23
type input "6"
type input "1000"
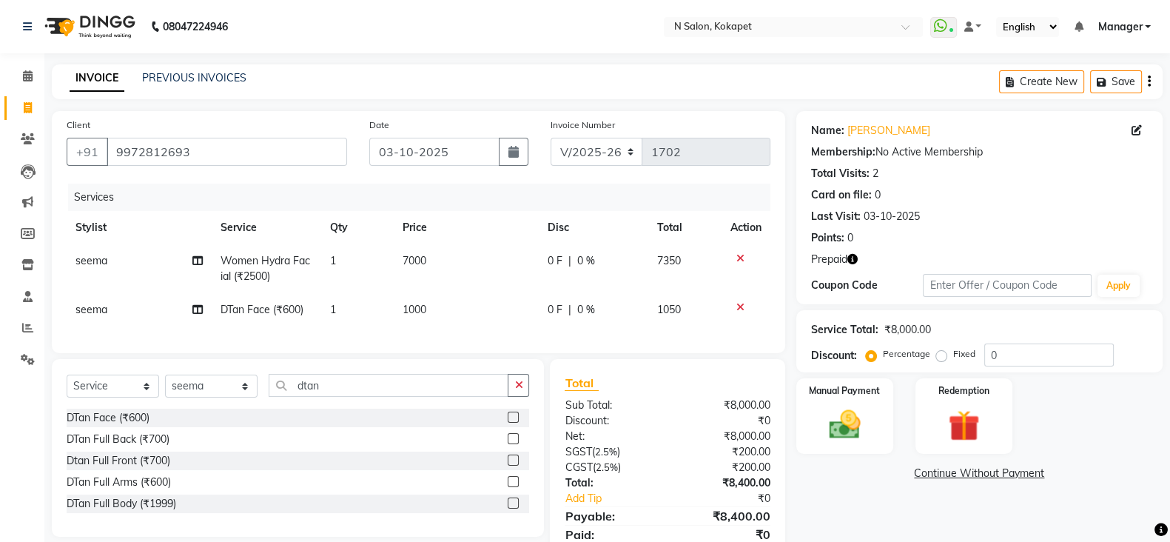
click at [880, 474] on link "Continue Without Payment" at bounding box center [979, 474] width 360 height 16
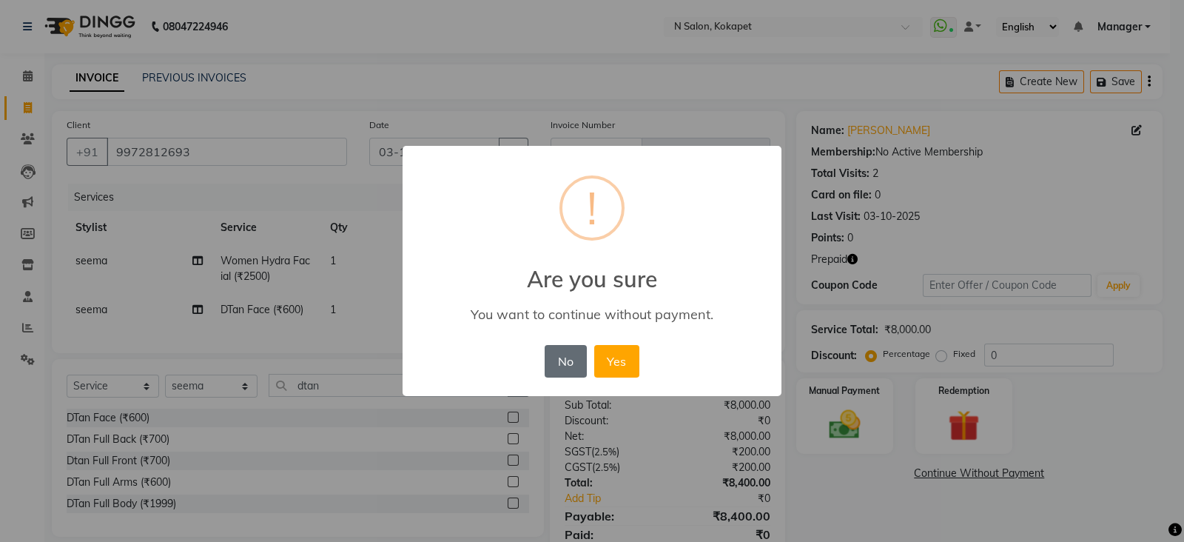
click at [579, 360] on button "No" at bounding box center [565, 361] width 41 height 33
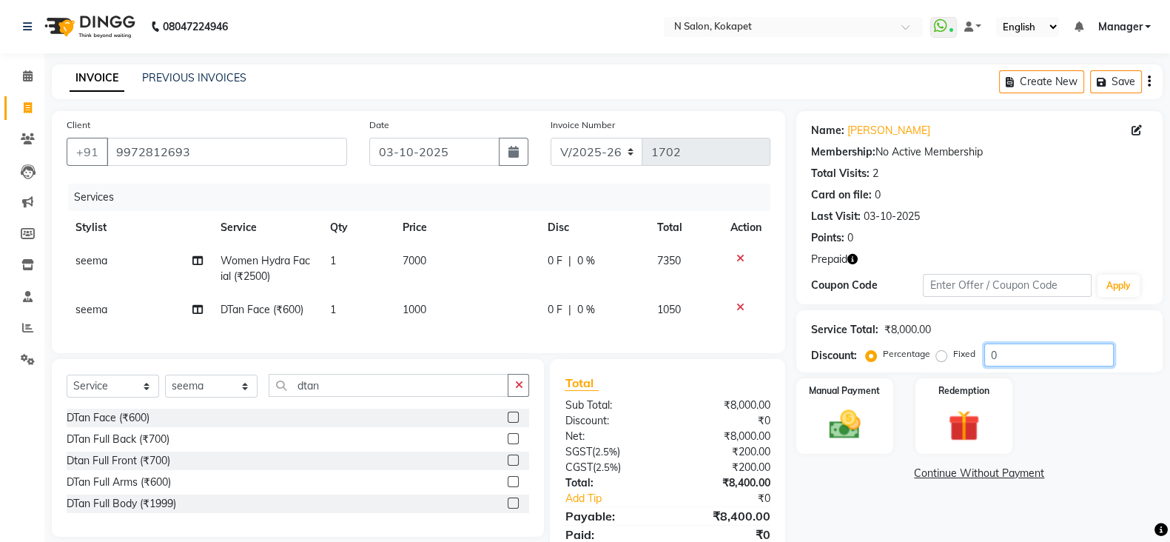
click at [1004, 354] on input "0" at bounding box center [1049, 354] width 130 height 23
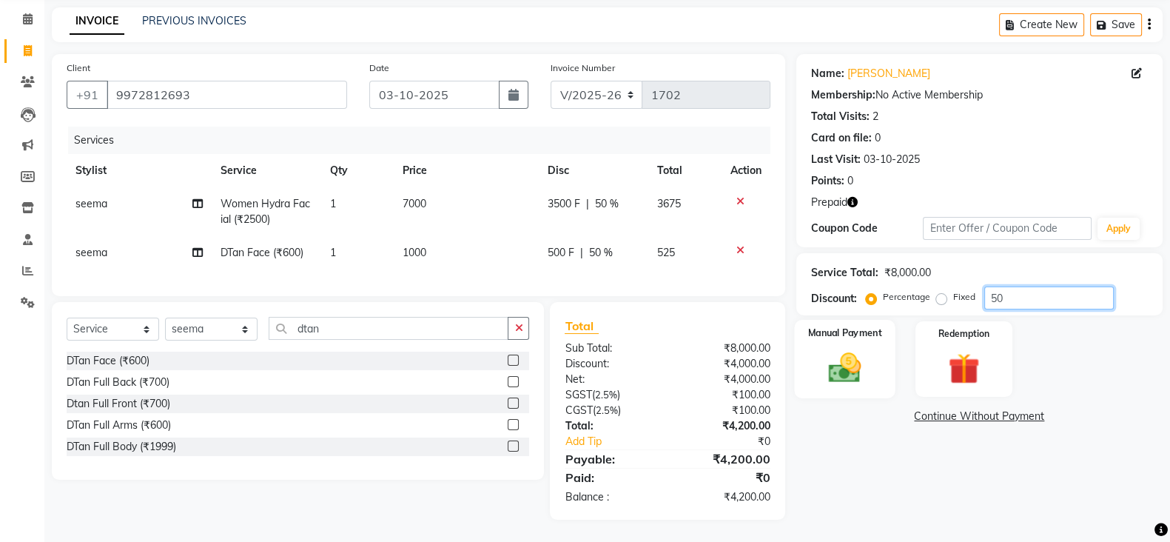
type input "50"
click at [841, 357] on img at bounding box center [845, 367] width 53 height 37
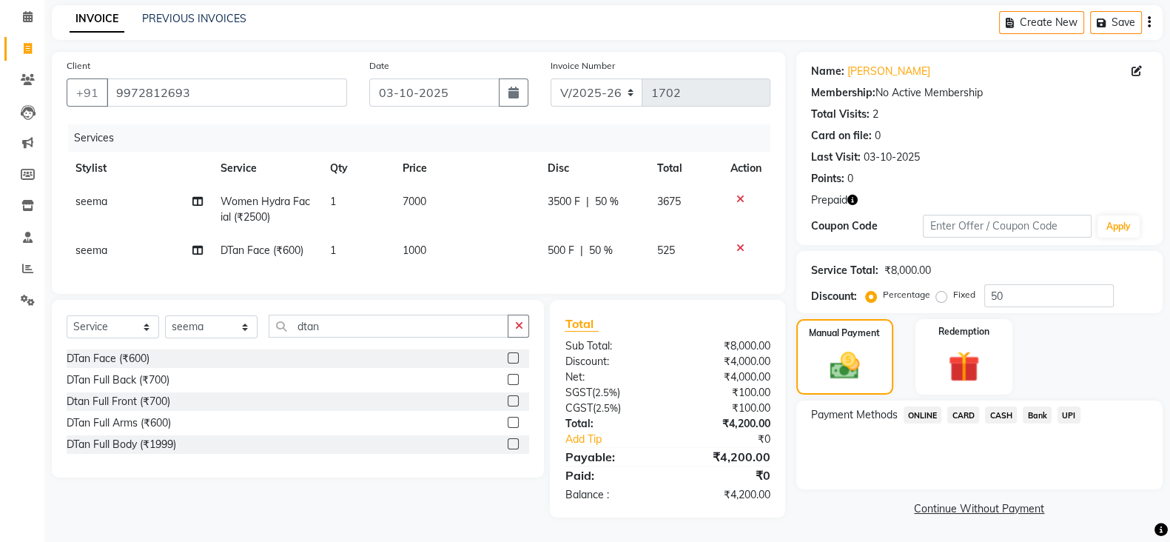
click at [921, 406] on span "ONLINE" at bounding box center [923, 414] width 38 height 17
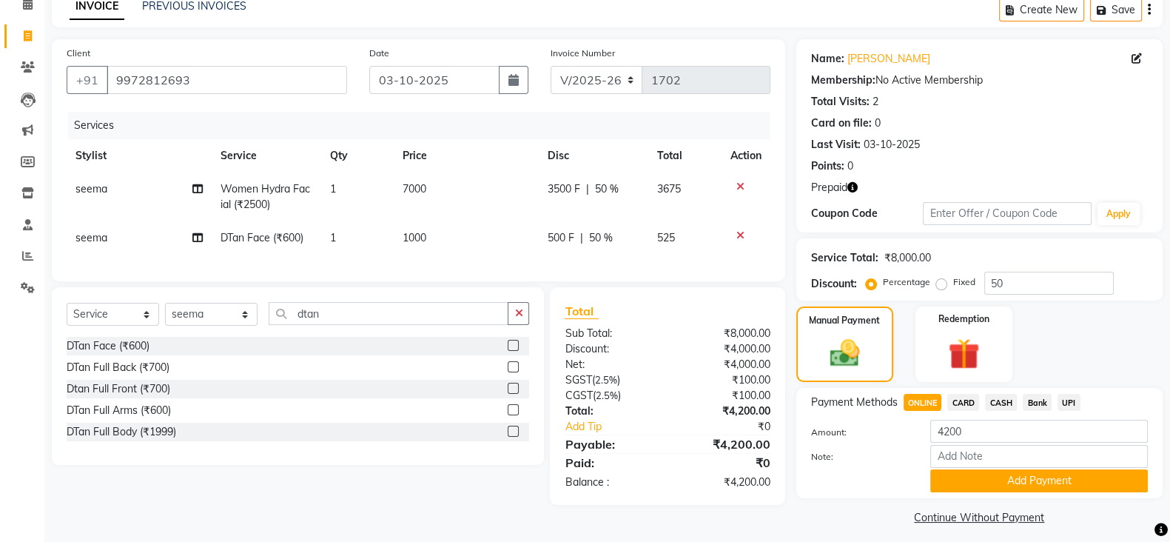
scroll to position [81, 0]
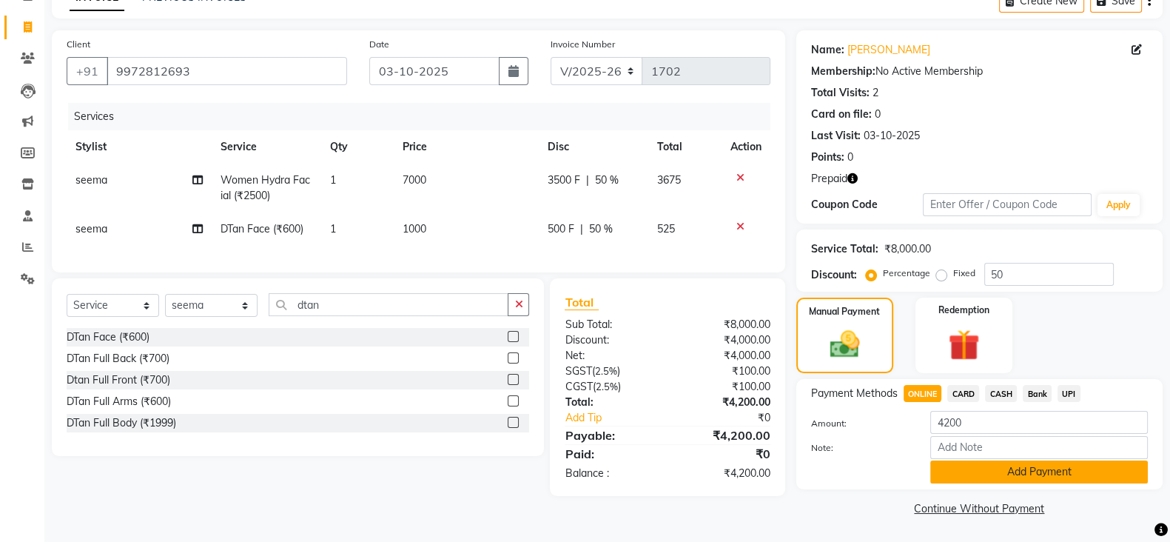
click at [1024, 472] on button "Add Payment" at bounding box center [1039, 471] width 218 height 23
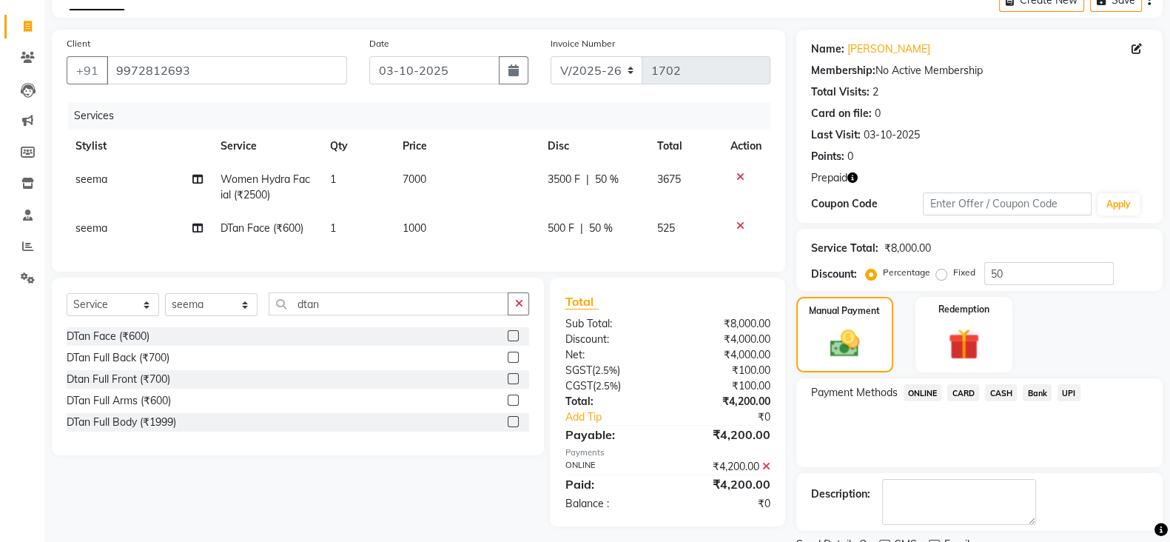
scroll to position [142, 0]
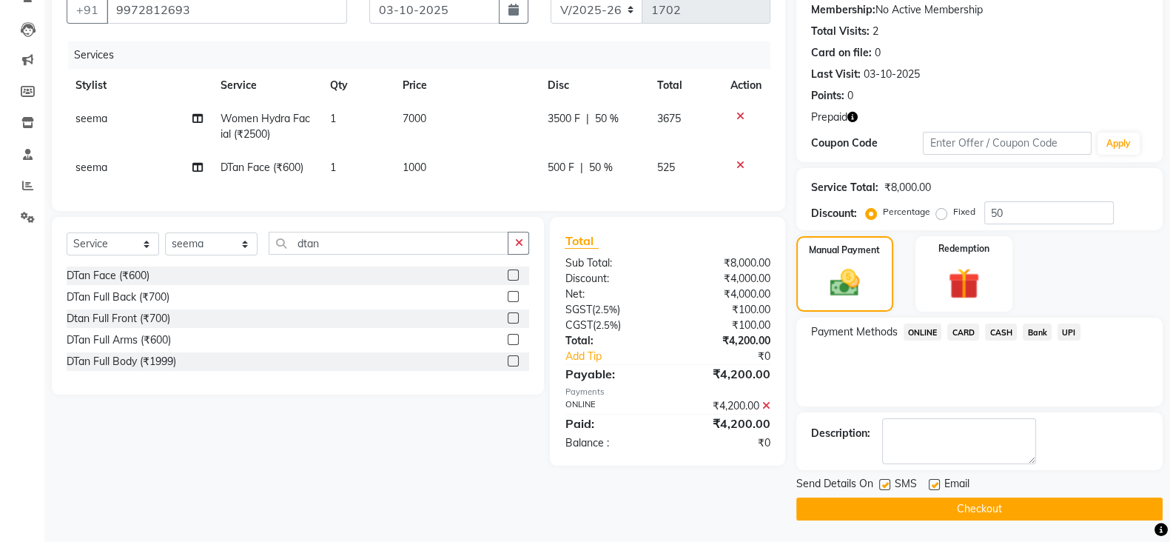
click at [950, 513] on button "Checkout" at bounding box center [979, 508] width 366 height 23
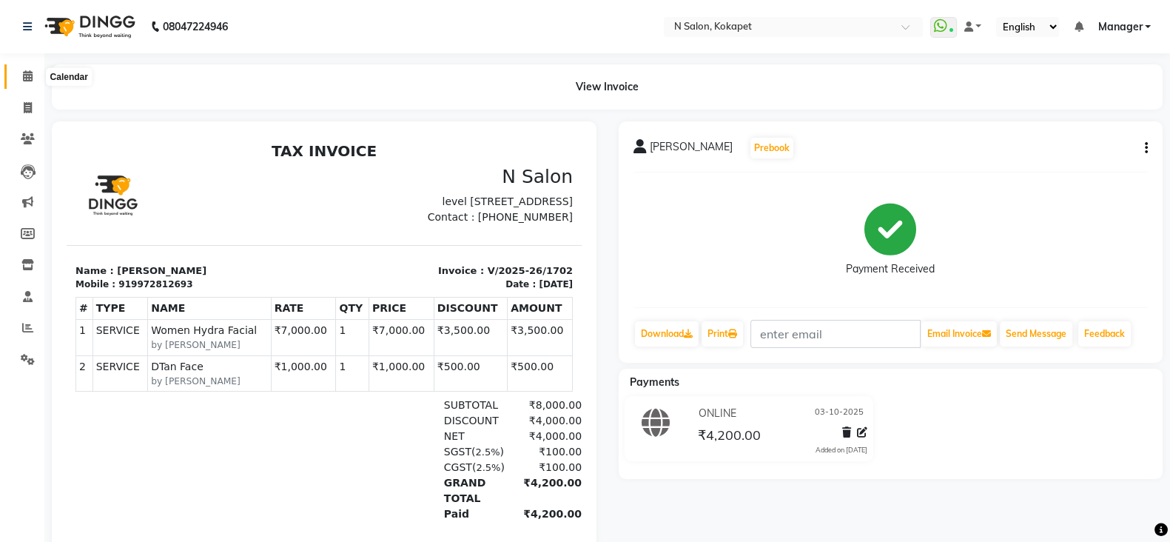
click at [19, 73] on span at bounding box center [28, 76] width 26 height 17
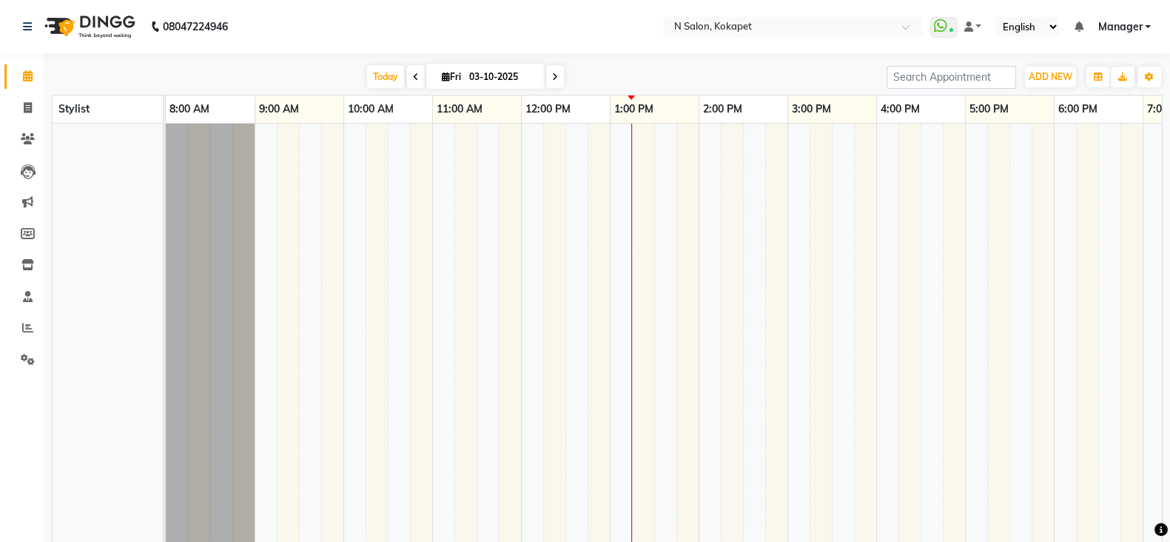
click at [1147, 24] on link "Manager" at bounding box center [1124, 27] width 53 height 16
click at [1087, 83] on link "Change Password" at bounding box center [1074, 78] width 135 height 23
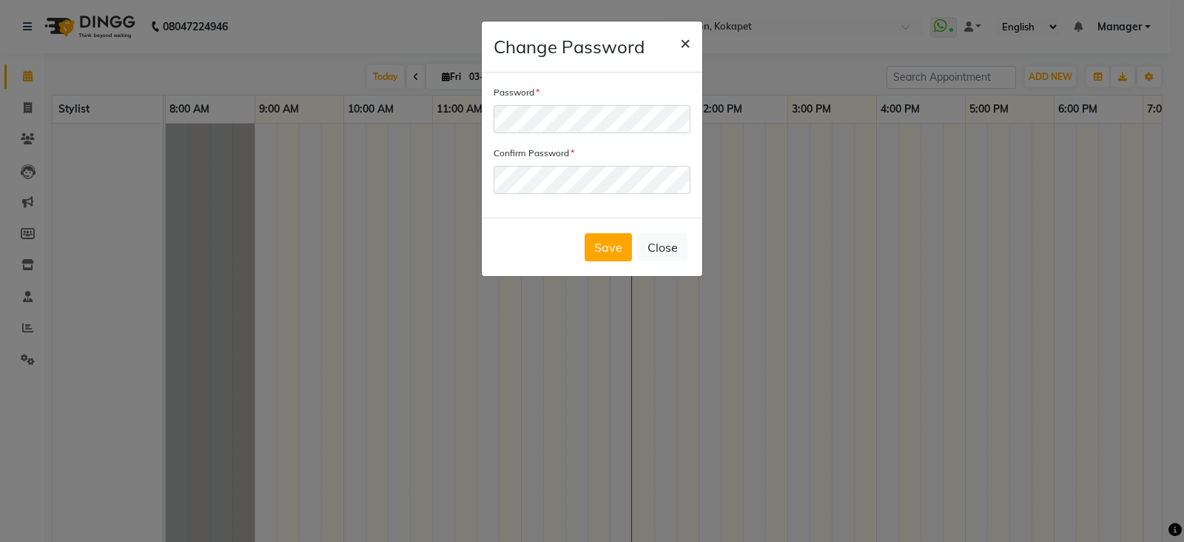
click at [693, 41] on button "×" at bounding box center [685, 41] width 34 height 41
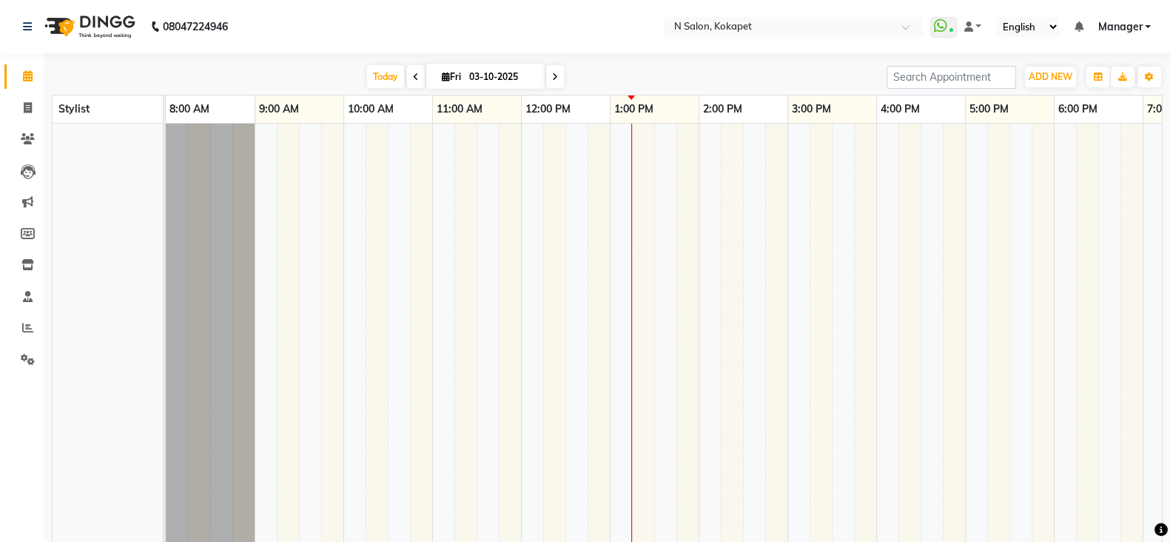
click at [273, 38] on nav "08047224946 Select Location × N Salon, Kokapet WhatsApp Status ✕ Status: Connec…" at bounding box center [585, 26] width 1170 height 53
click at [24, 332] on icon at bounding box center [27, 327] width 11 height 11
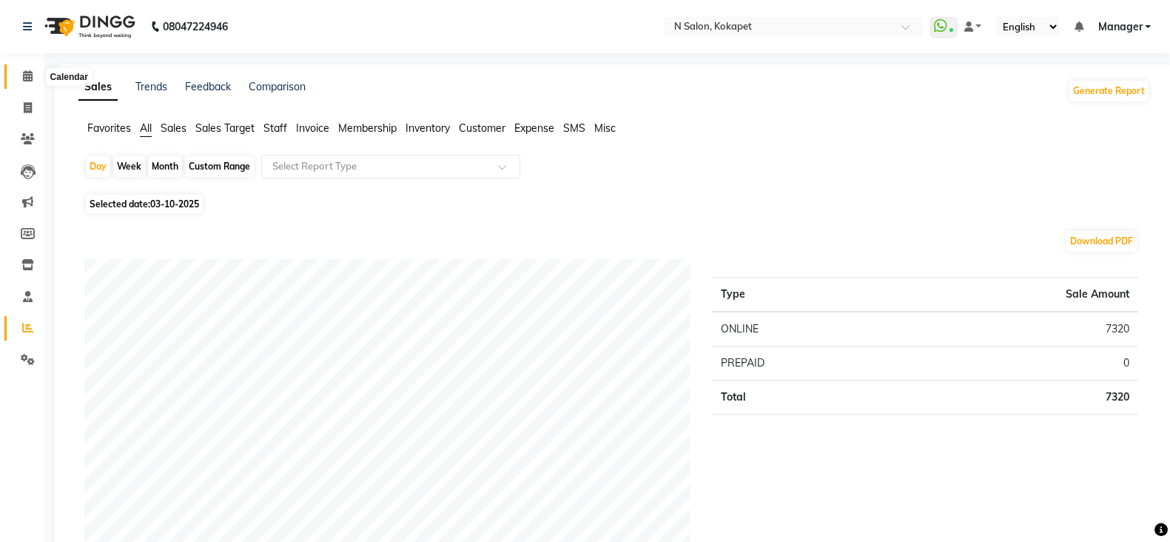
click at [21, 83] on span at bounding box center [28, 76] width 26 height 17
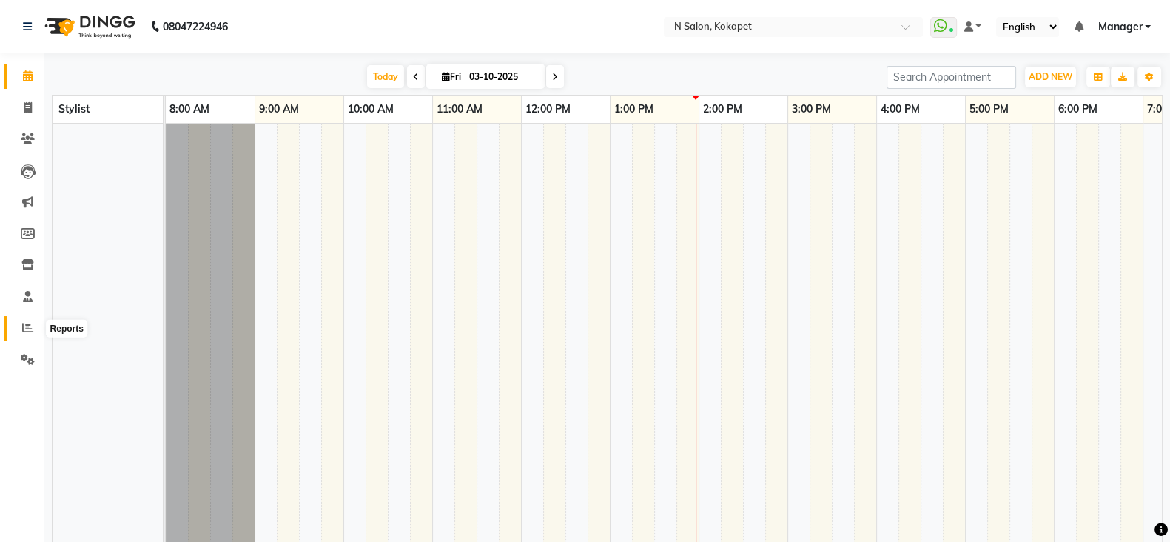
click at [25, 321] on span at bounding box center [28, 328] width 26 height 17
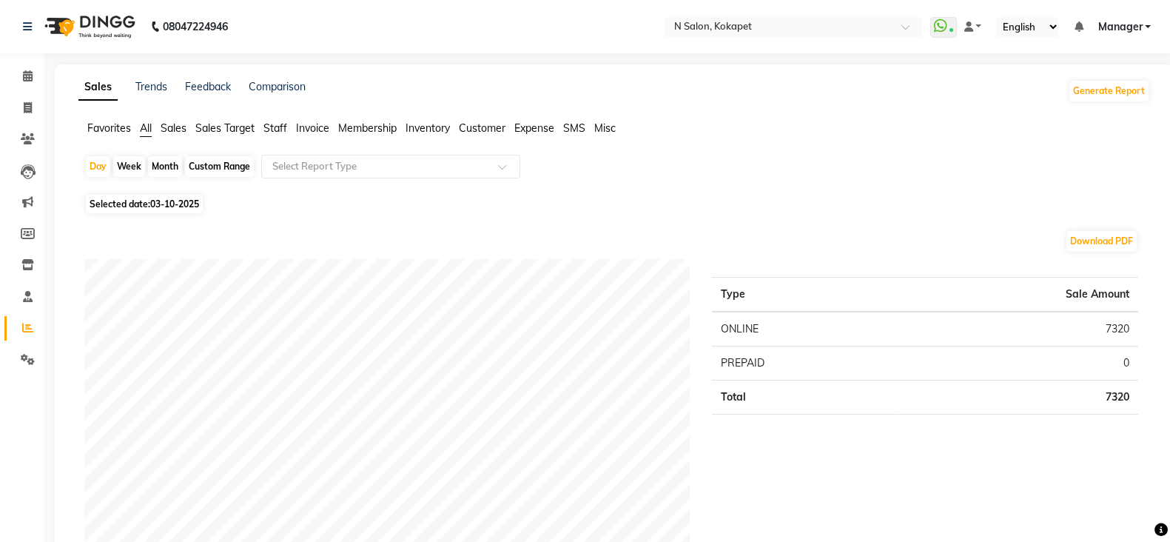
click at [274, 132] on span "Staff" at bounding box center [276, 127] width 24 height 13
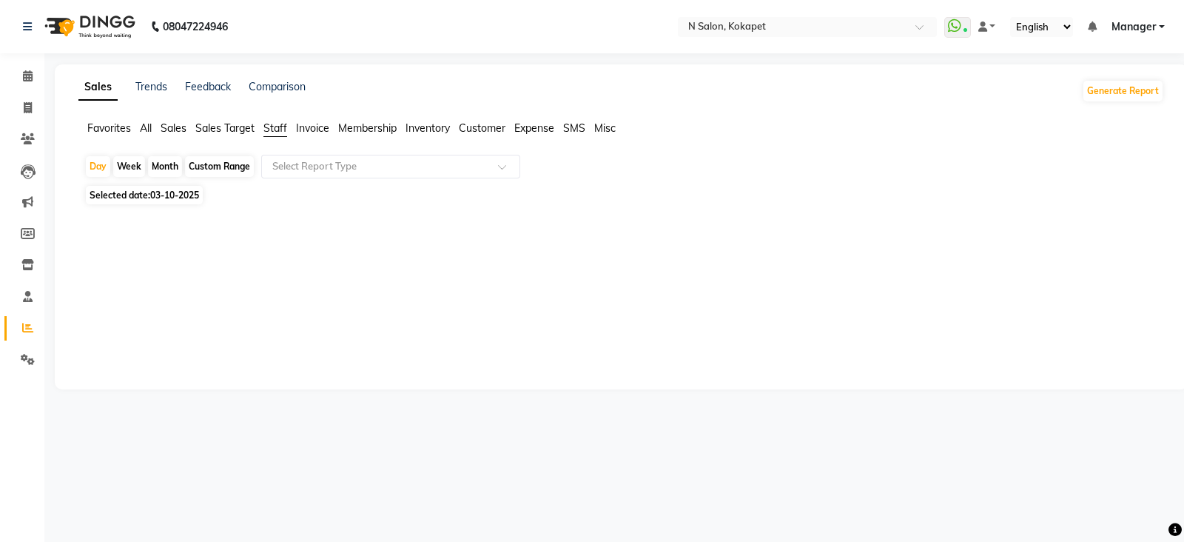
click at [143, 130] on span "All" at bounding box center [146, 127] width 12 height 13
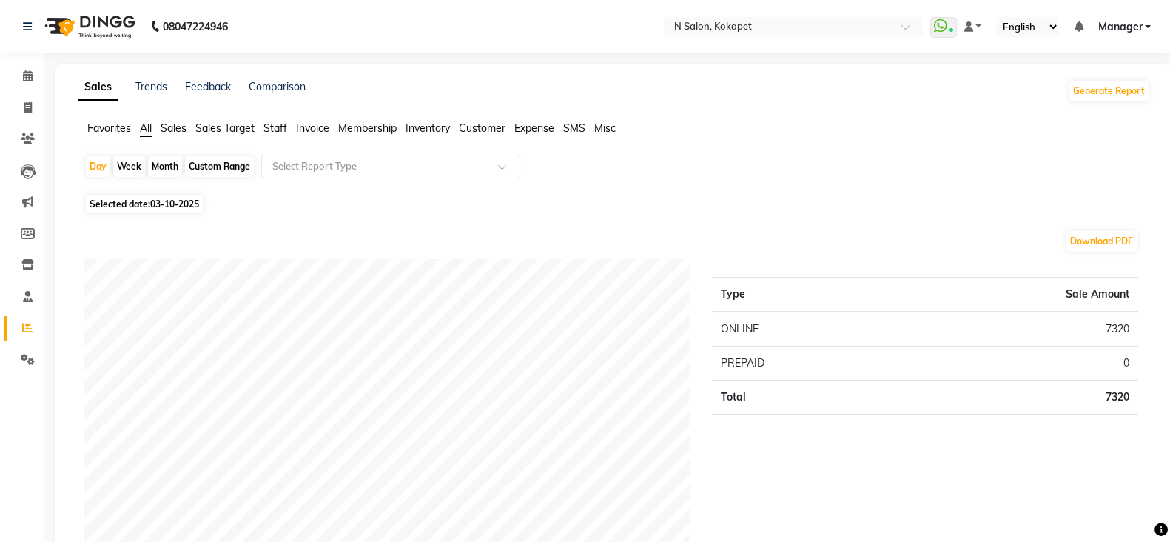
click at [283, 123] on span "Staff" at bounding box center [276, 127] width 24 height 13
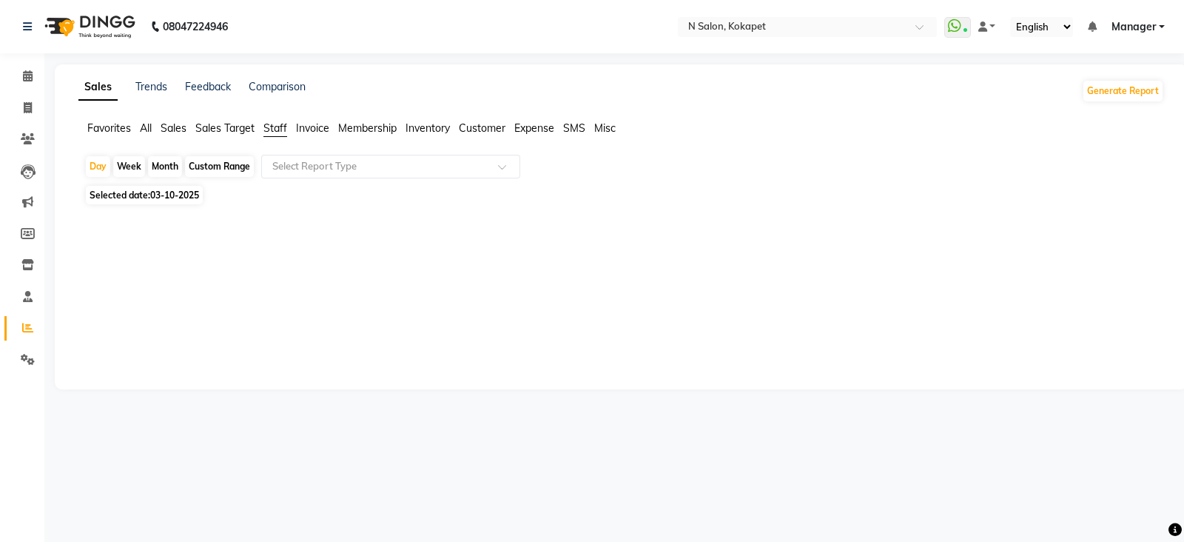
click at [185, 198] on span "03-10-2025" at bounding box center [174, 194] width 49 height 11
select select "10"
select select "2025"
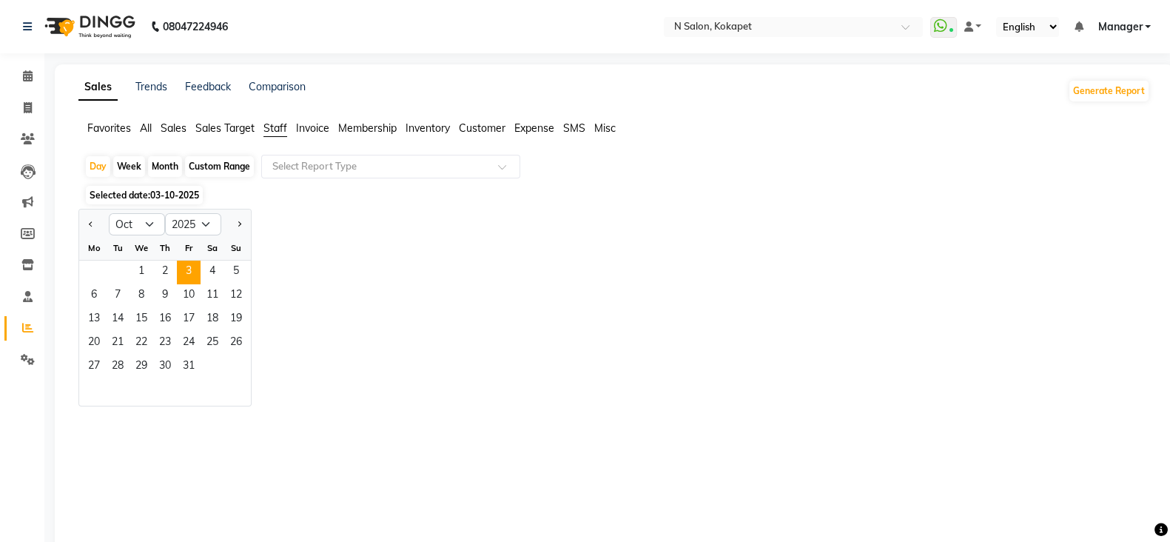
click at [141, 193] on span "Selected date: 03-10-2025" at bounding box center [144, 195] width 117 height 19
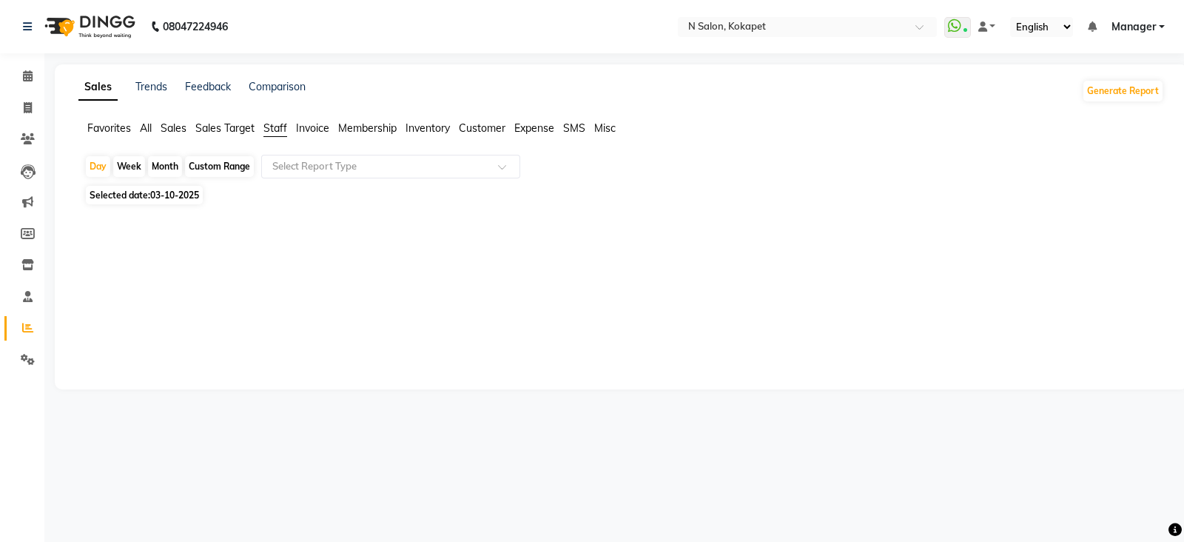
click at [141, 165] on div "Week" at bounding box center [129, 166] width 32 height 21
select select "10"
select select "2025"
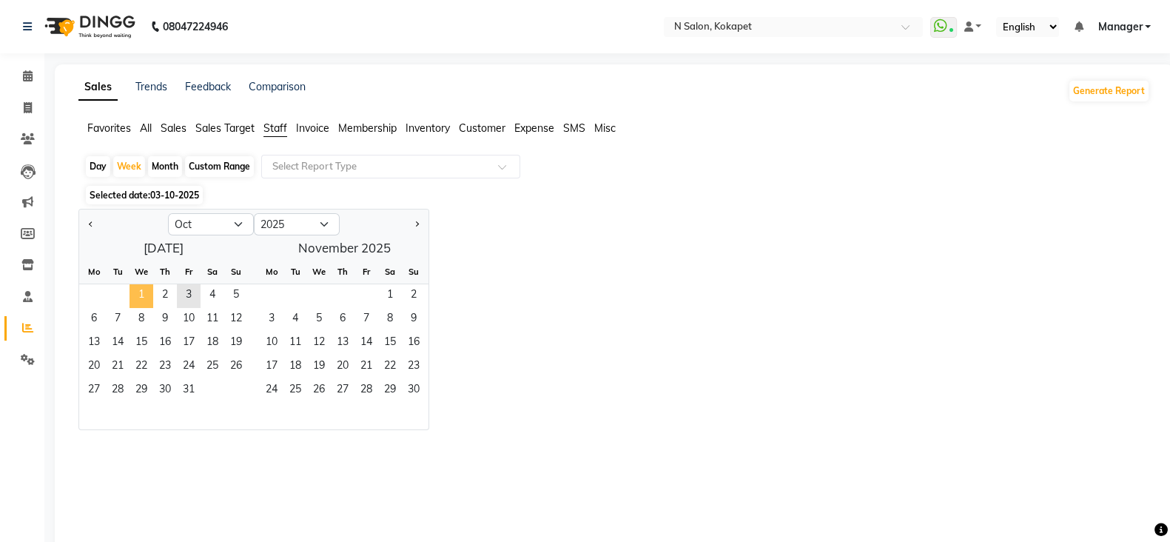
click at [142, 290] on span "1" at bounding box center [142, 296] width 24 height 24
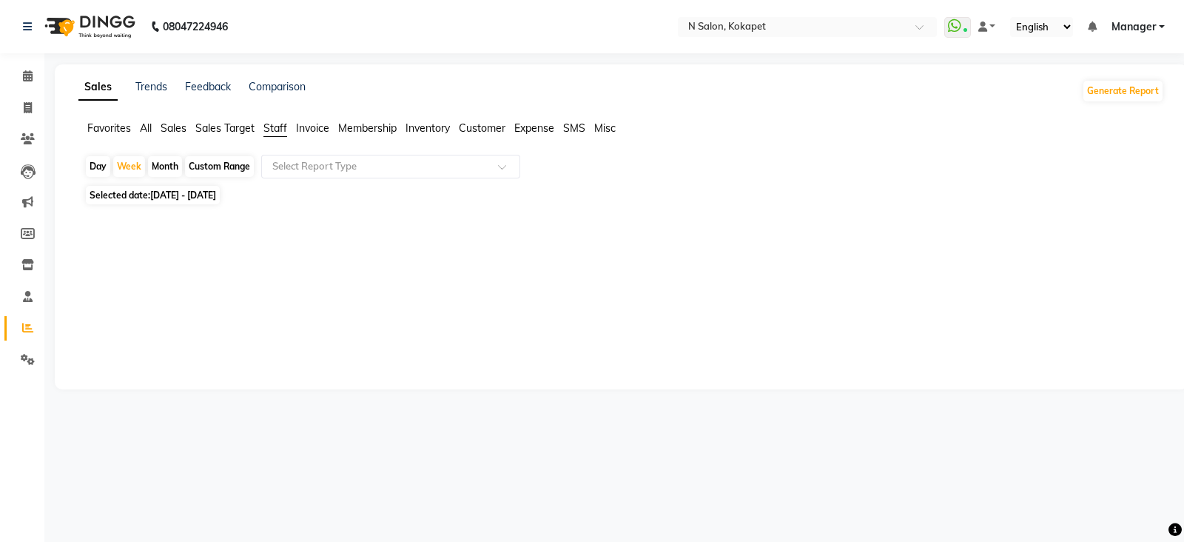
click at [148, 130] on span "All" at bounding box center [146, 127] width 12 height 13
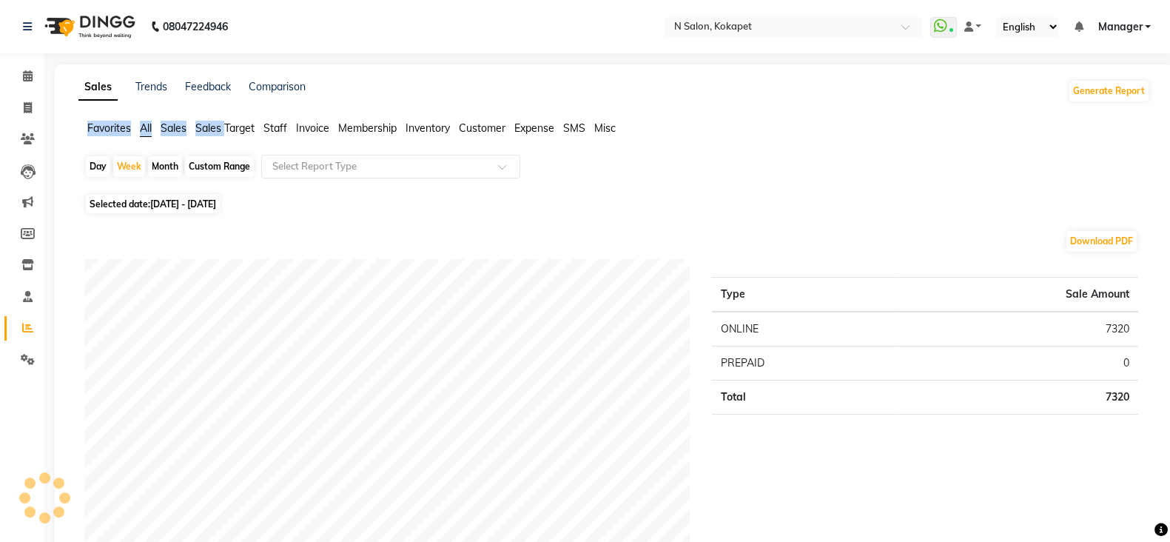
click at [148, 130] on span "All" at bounding box center [146, 127] width 12 height 13
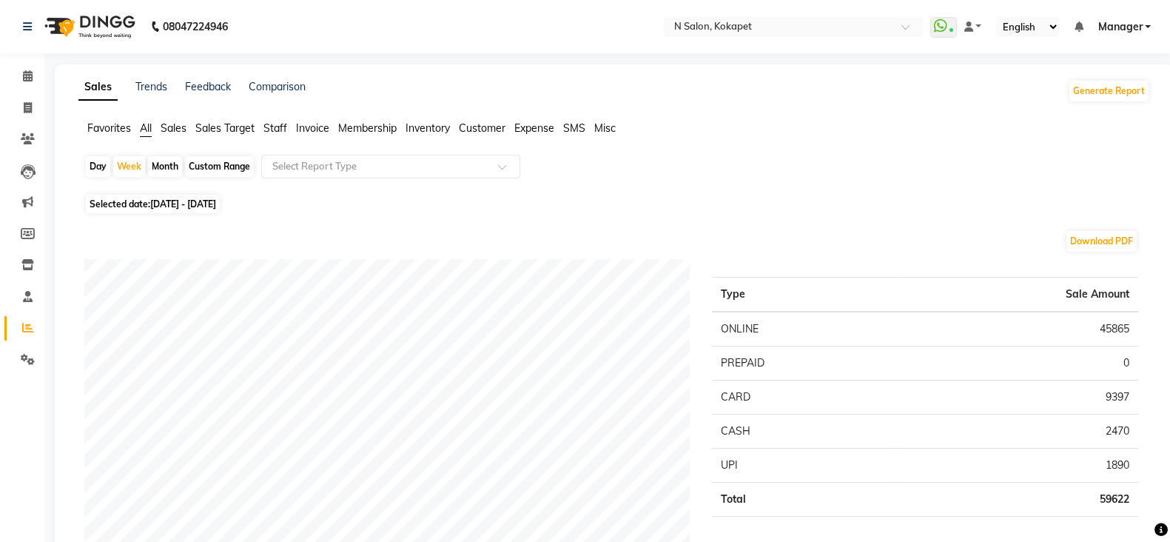
click at [285, 126] on span "Staff" at bounding box center [276, 127] width 24 height 13
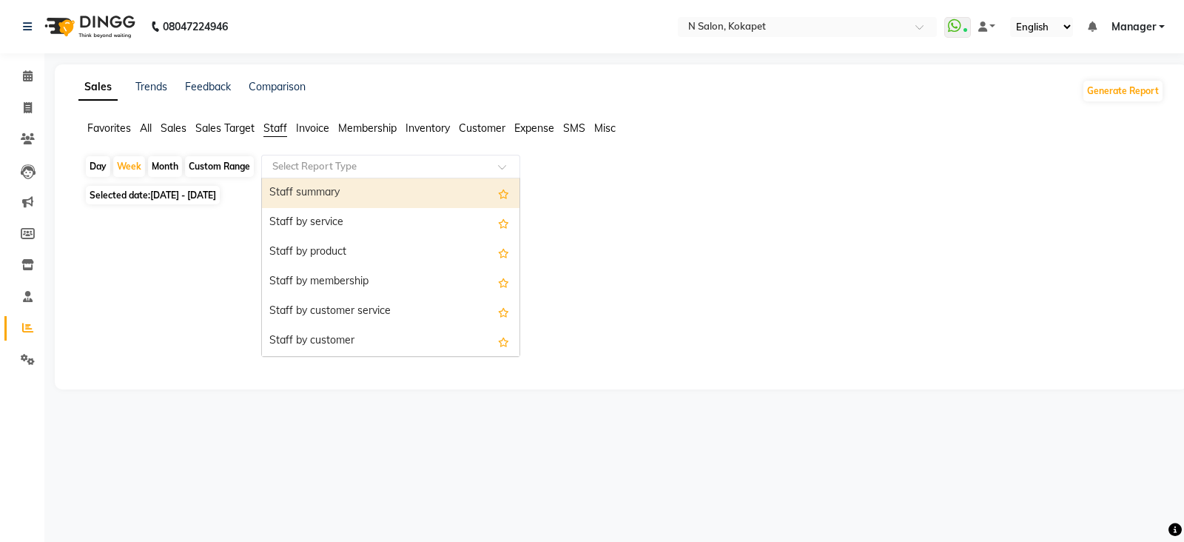
click at [370, 164] on input "text" at bounding box center [375, 166] width 213 height 15
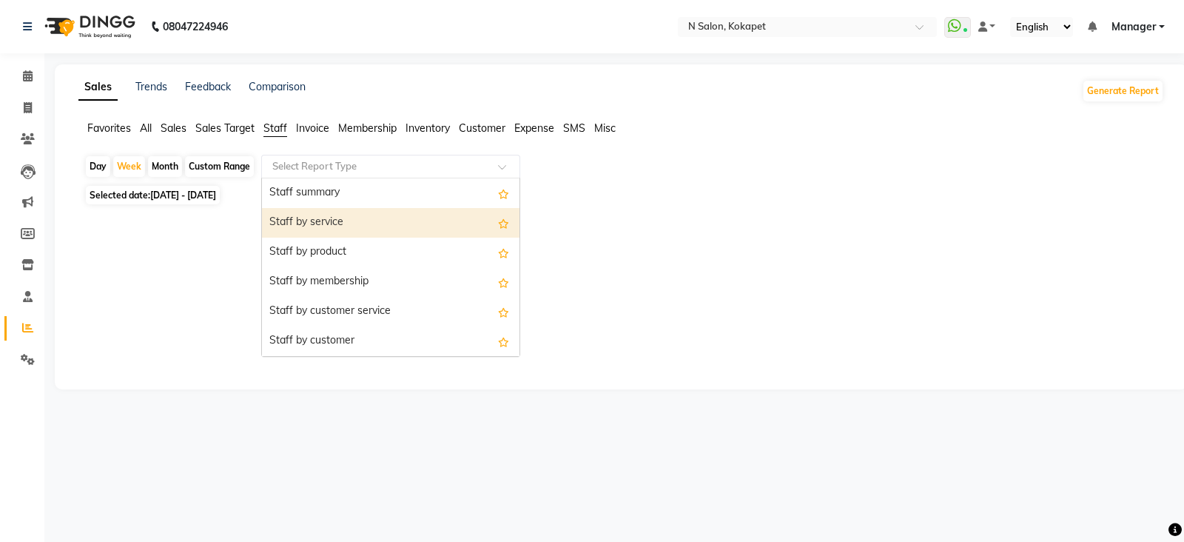
click at [372, 221] on div "Staff by service" at bounding box center [391, 223] width 258 height 30
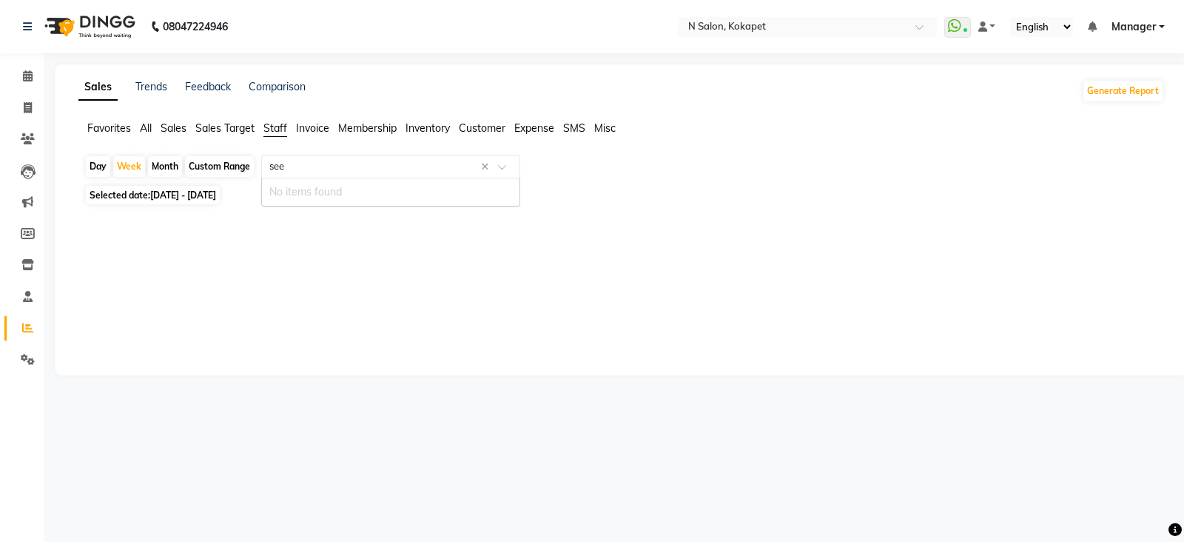
click at [375, 168] on input "see" at bounding box center [375, 166] width 213 height 15
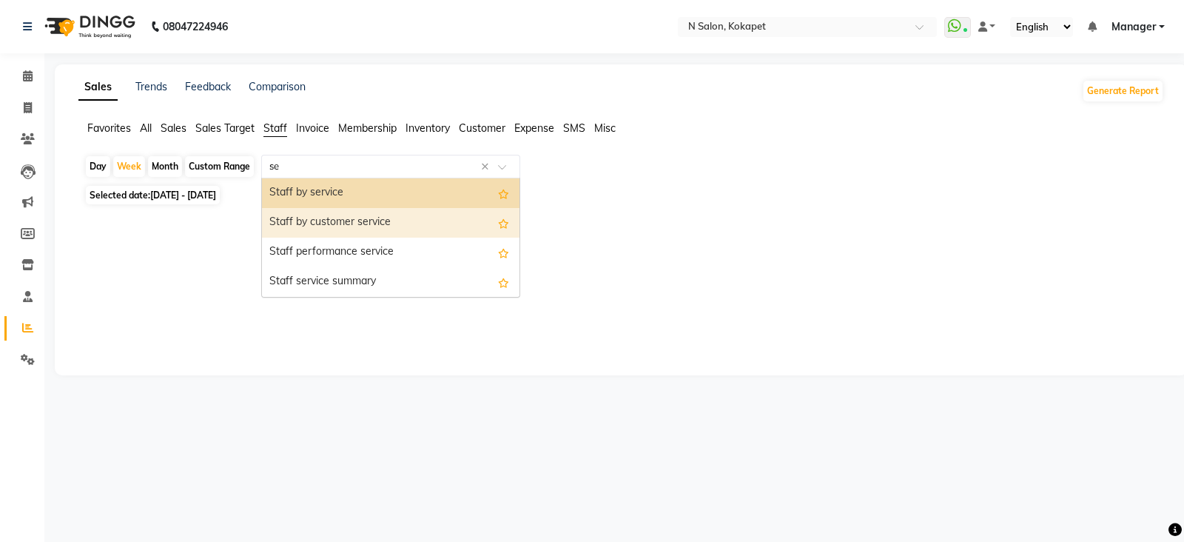
type input "s"
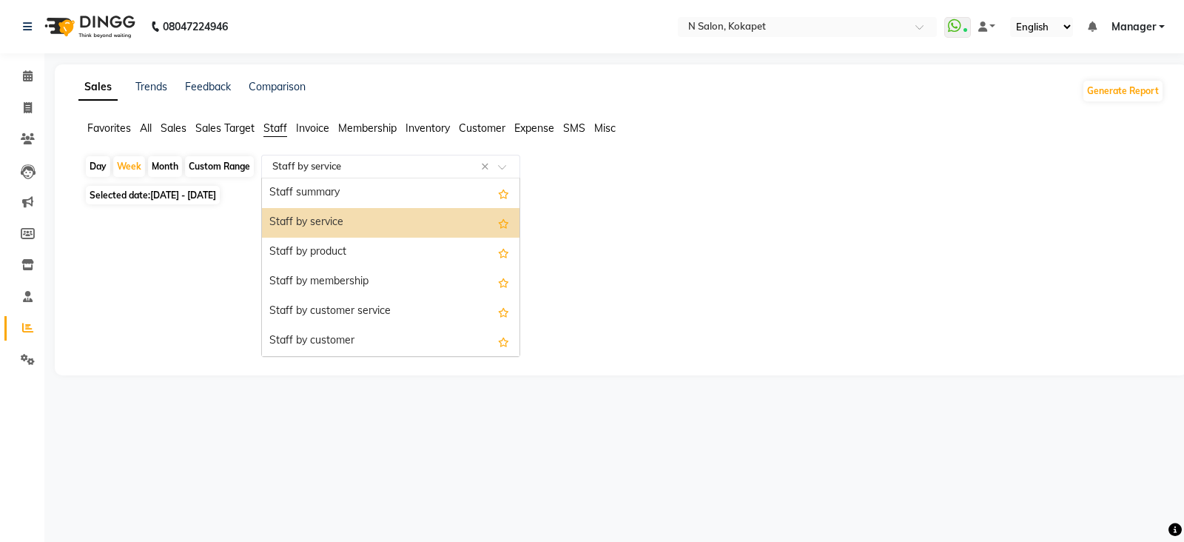
click at [381, 218] on div "Staff by service" at bounding box center [391, 223] width 258 height 30
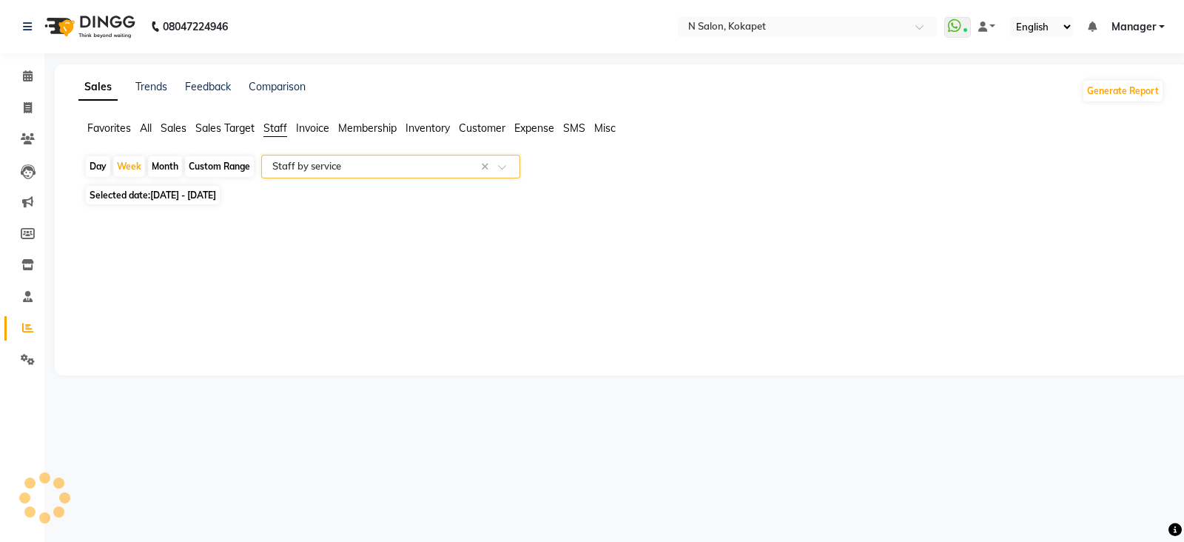
click at [437, 175] on div "Select Report Type × Staff by service ×" at bounding box center [390, 167] width 259 height 24
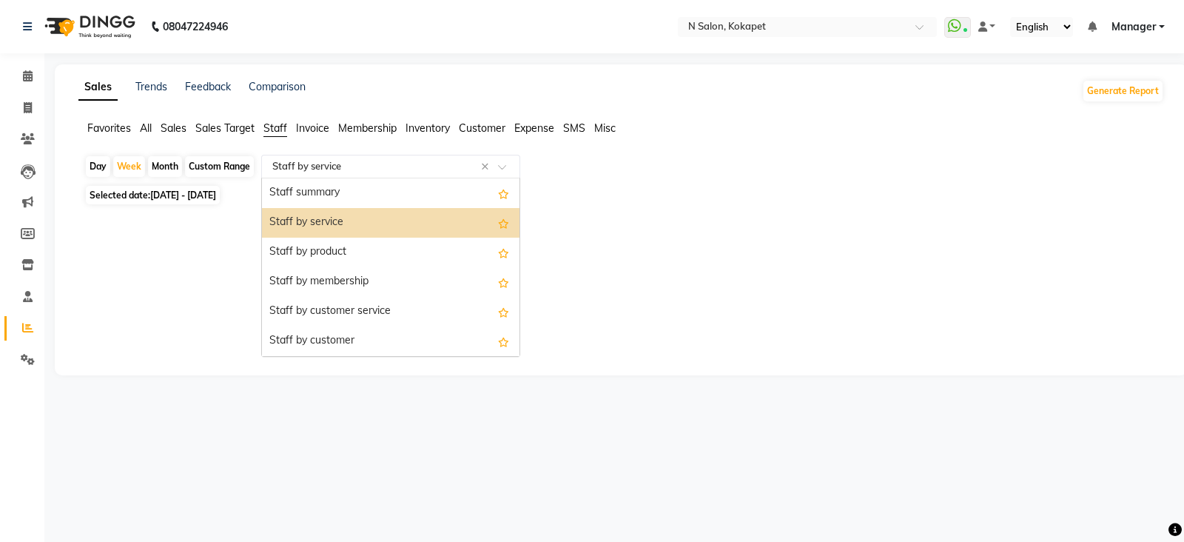
click at [431, 235] on div "Staff by service" at bounding box center [391, 223] width 258 height 30
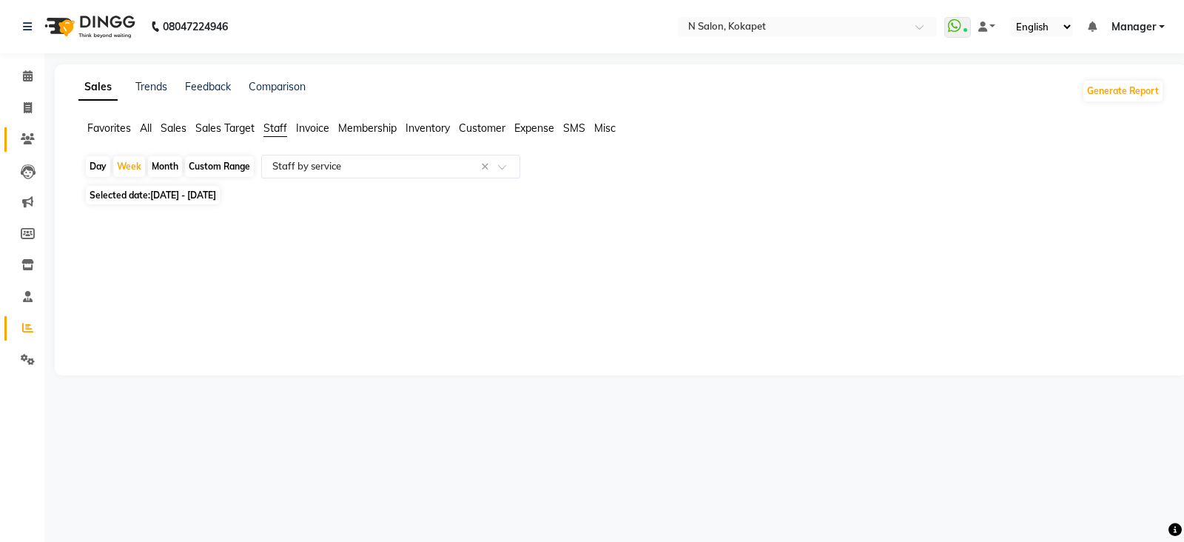
click at [22, 142] on icon at bounding box center [28, 138] width 14 height 11
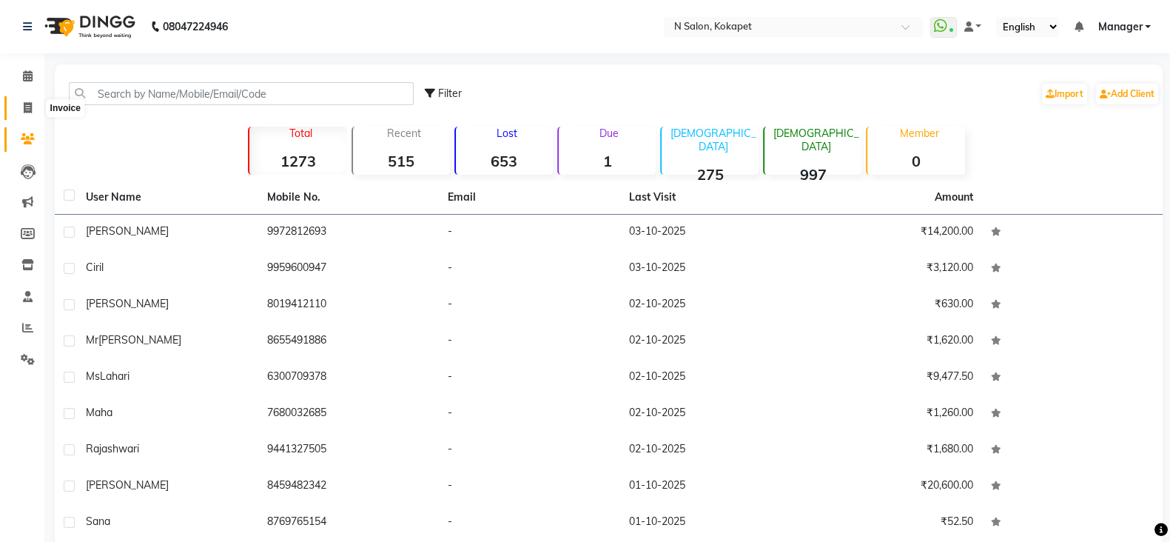
click at [26, 105] on icon at bounding box center [28, 107] width 8 height 11
select select "7256"
select select "service"
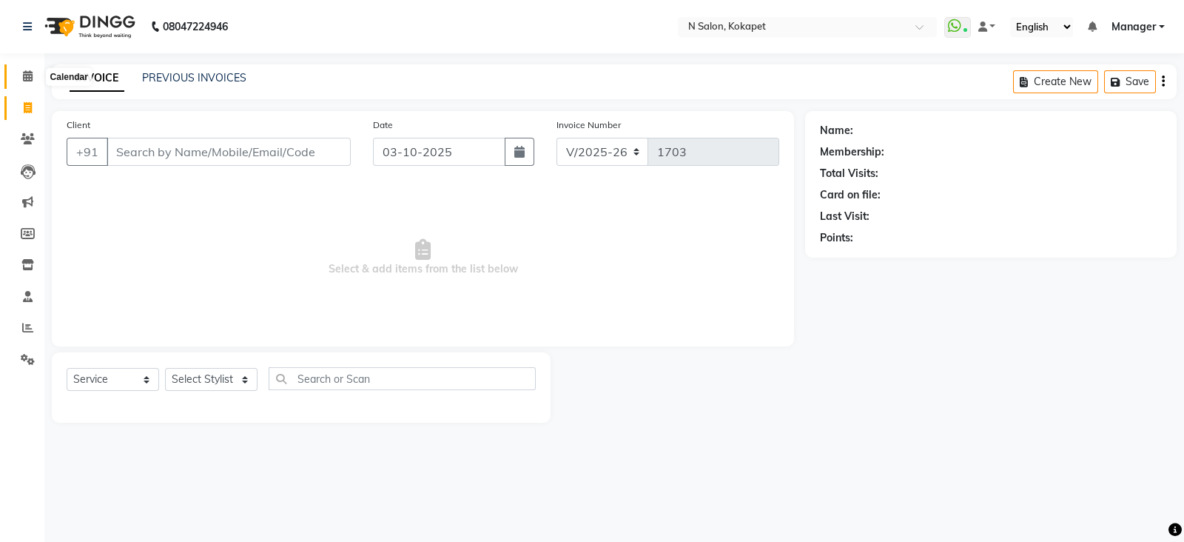
click at [25, 81] on icon at bounding box center [28, 75] width 10 height 11
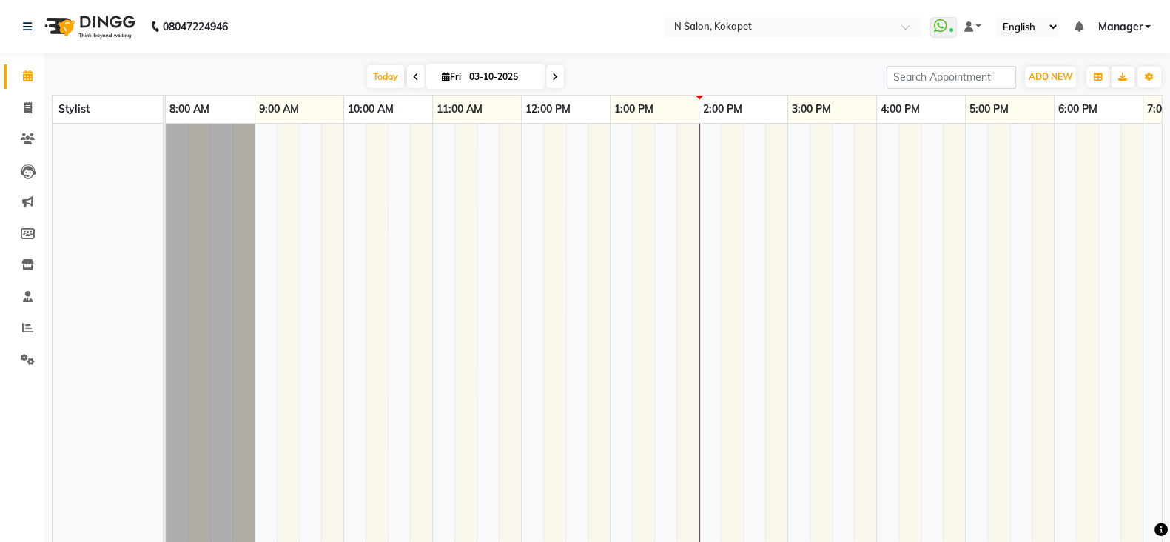
click at [546, 352] on td at bounding box center [554, 346] width 22 height 444
click at [24, 324] on icon at bounding box center [27, 327] width 11 height 11
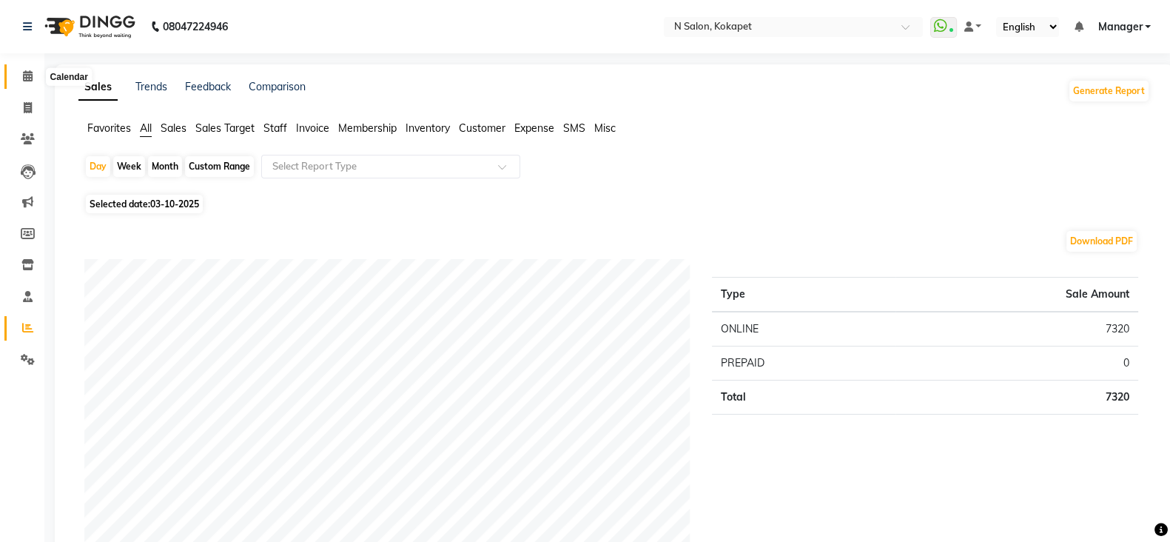
click at [20, 68] on span at bounding box center [28, 76] width 26 height 17
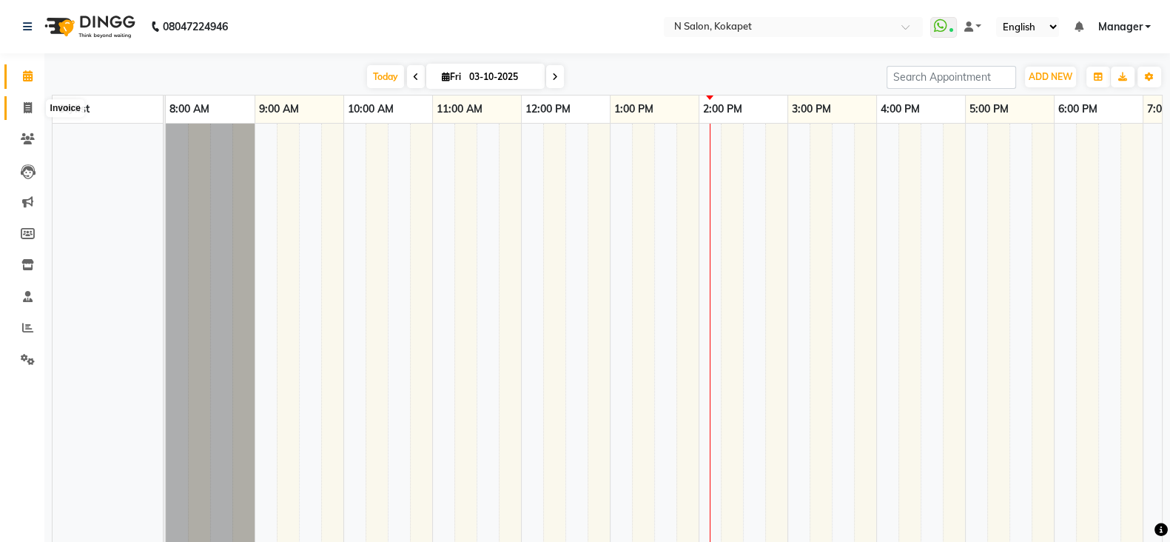
click at [30, 102] on icon at bounding box center [28, 107] width 8 height 11
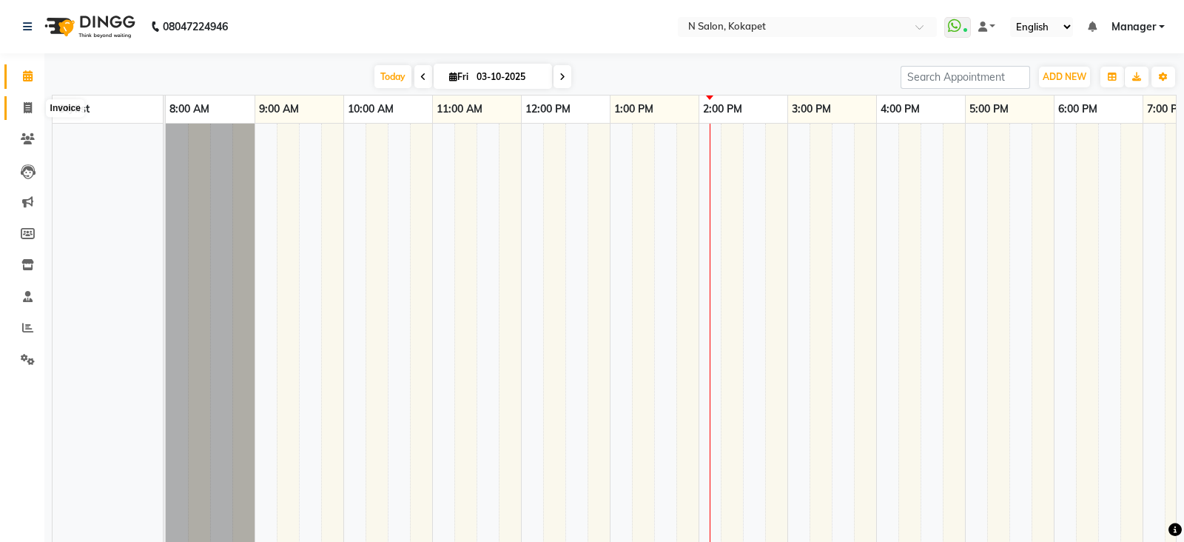
select select "7256"
select select "service"
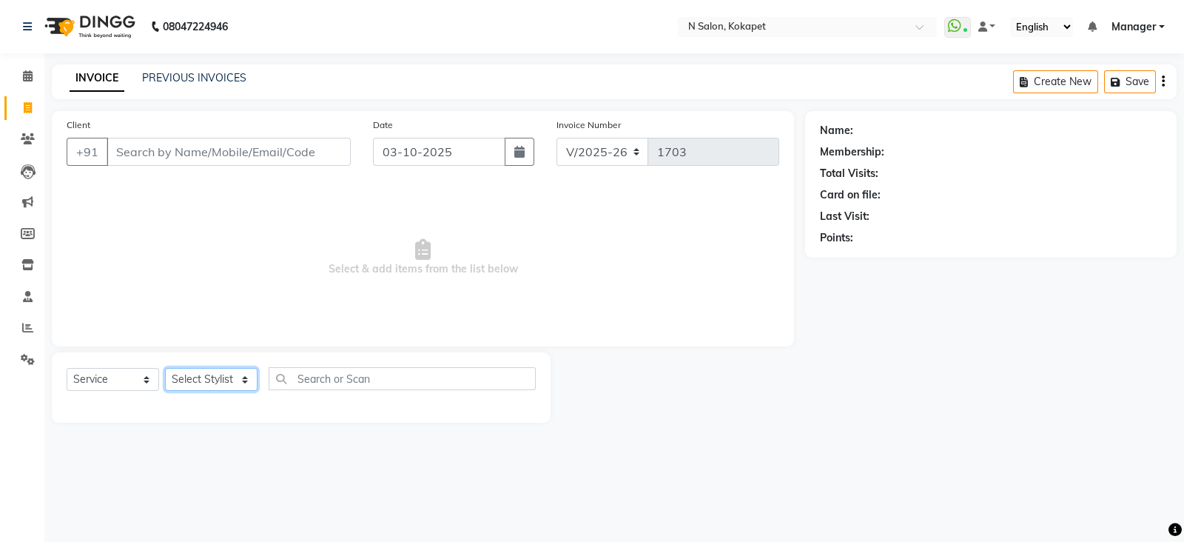
drag, startPoint x: 198, startPoint y: 375, endPoint x: 204, endPoint y: 316, distance: 58.8
click at [204, 316] on div "Client +91 Date 03-10-2025 Invoice Number V/2025 V/2025-26 1703 Select & add it…" at bounding box center [423, 267] width 765 height 312
select select "90078"
click at [165, 369] on select "Select Stylist [PERSON_NAME] [PERSON_NAME] pedicurist [DEMOGRAPHIC_DATA] Manage…" at bounding box center [211, 379] width 93 height 23
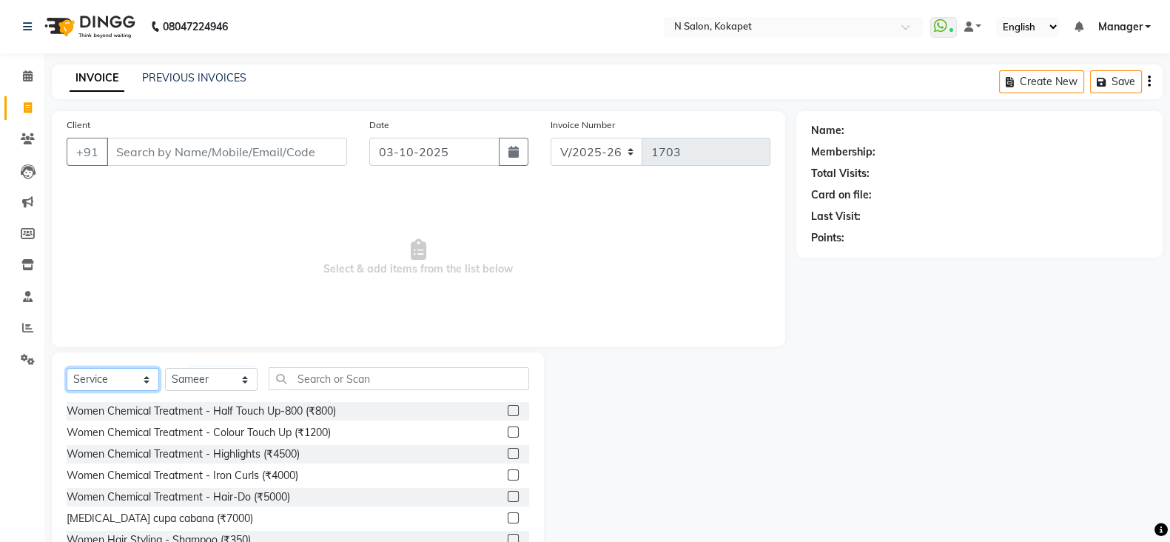
click at [110, 379] on select "Select Service Product Membership Package Voucher Prepaid Gift Card" at bounding box center [113, 379] width 93 height 23
select select "P"
click at [67, 369] on select "Select Service Product Membership Package Voucher Prepaid Gift Card" at bounding box center [113, 379] width 93 height 23
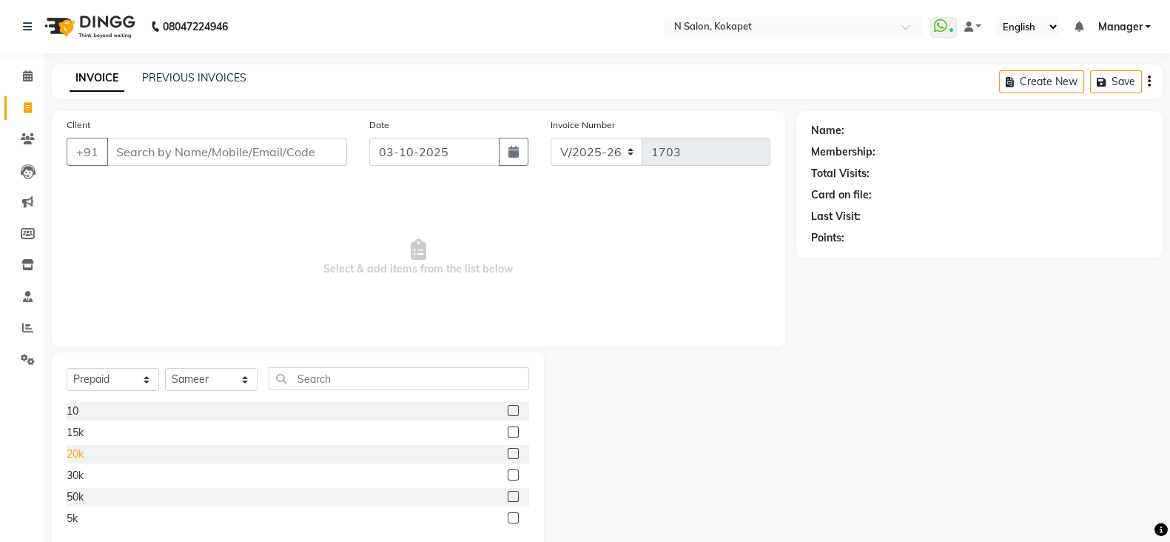
click at [77, 457] on div "20k" at bounding box center [75, 454] width 17 height 16
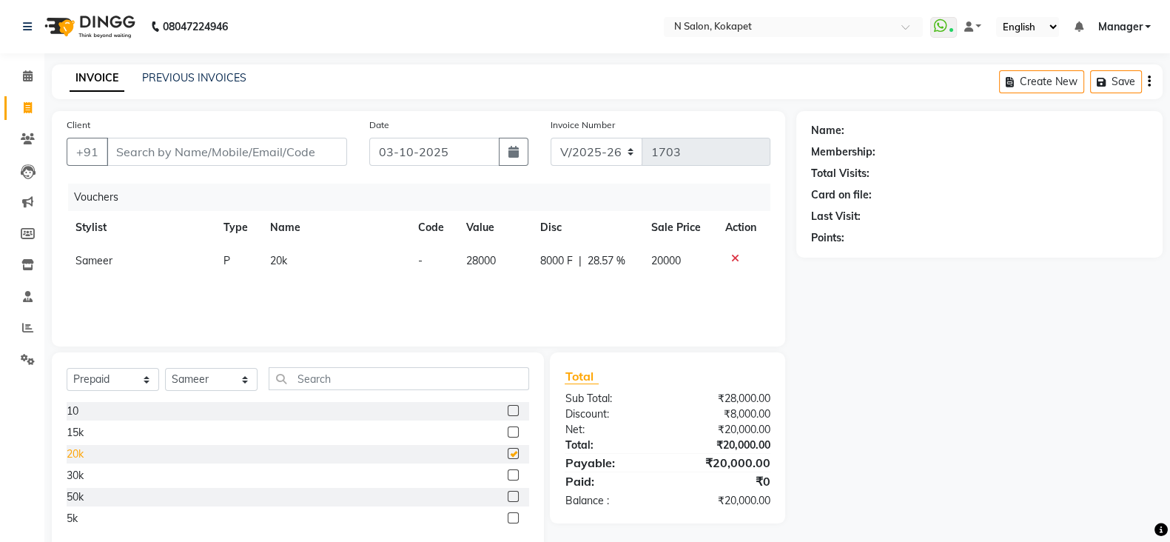
checkbox input "false"
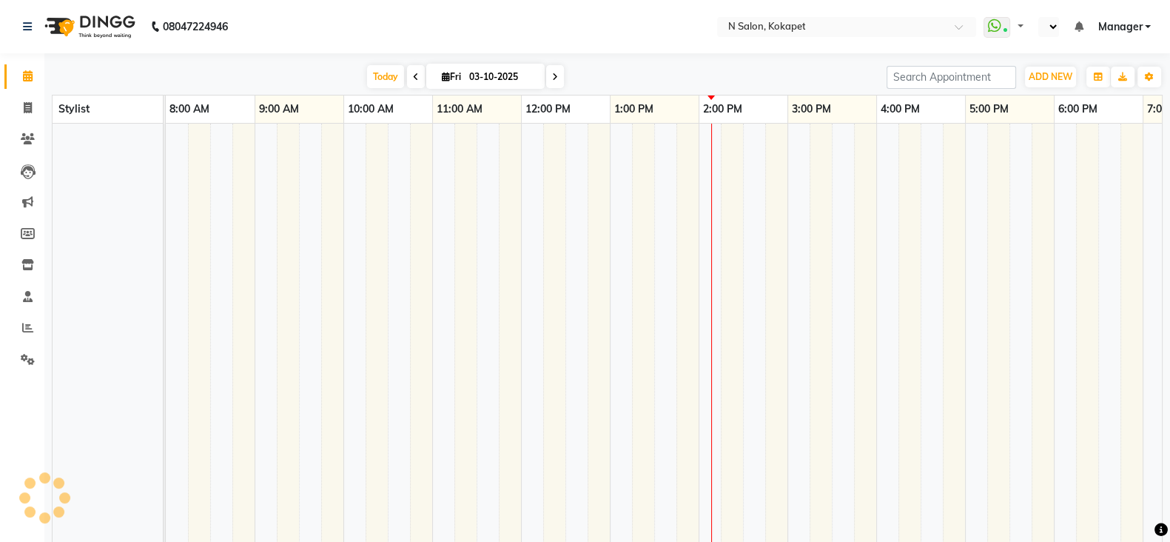
select select "en"
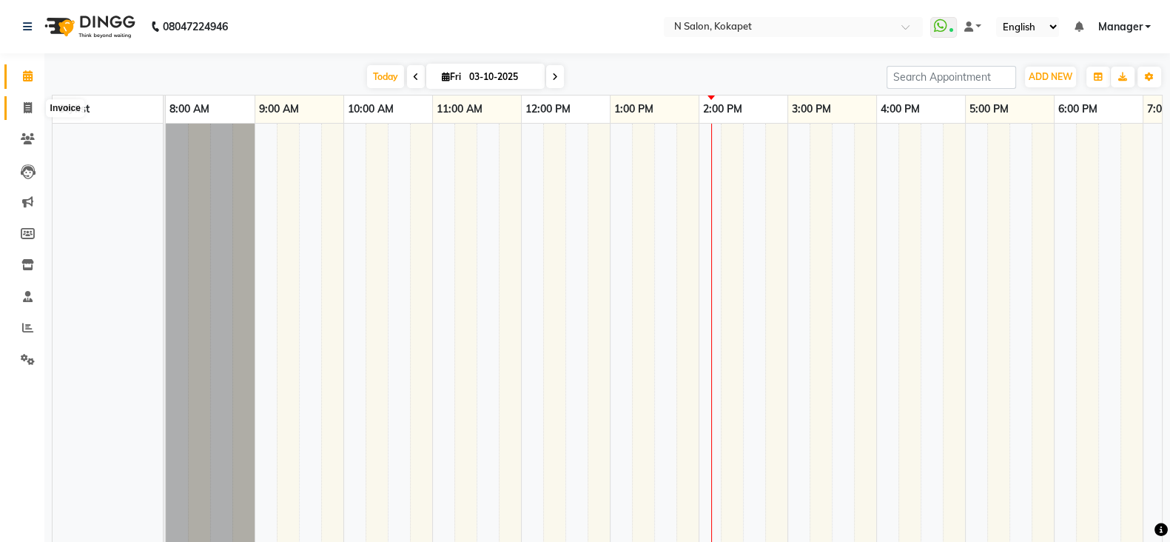
click at [24, 105] on icon at bounding box center [28, 107] width 8 height 11
select select "service"
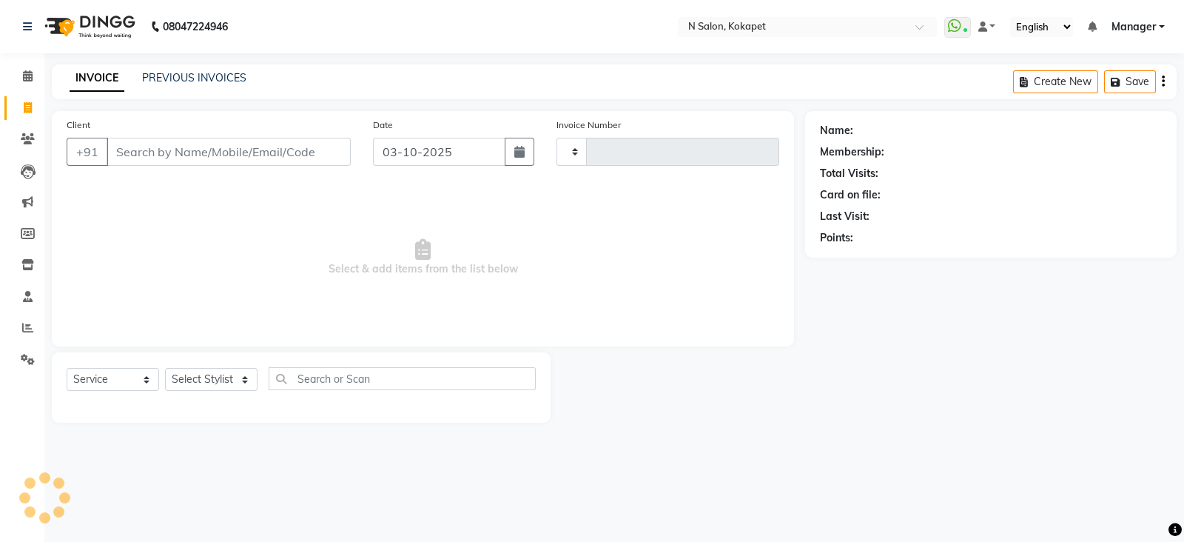
type input "1703"
select select "7256"
click at [207, 137] on div "Client +91" at bounding box center [209, 147] width 306 height 61
click at [201, 147] on input "Client" at bounding box center [229, 152] width 244 height 28
click at [199, 389] on select "Select Stylist [PERSON_NAME] [PERSON_NAME] pedicurist [DEMOGRAPHIC_DATA] Manage…" at bounding box center [211, 379] width 93 height 23
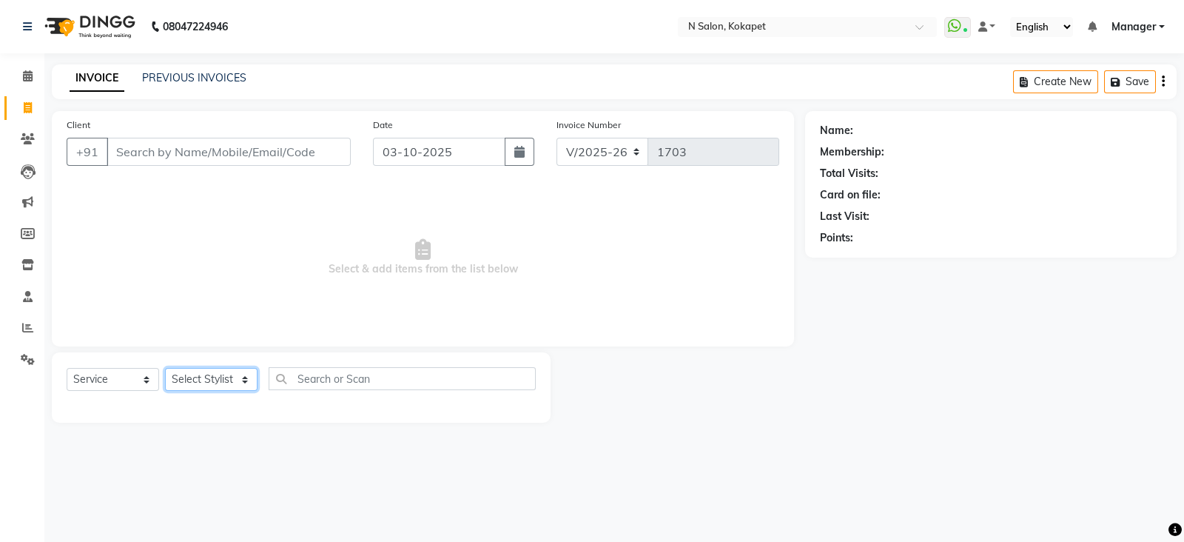
select select "89511"
click at [165, 369] on select "Select Stylist [PERSON_NAME] [PERSON_NAME] pedicurist [DEMOGRAPHIC_DATA] Manage…" at bounding box center [211, 379] width 93 height 23
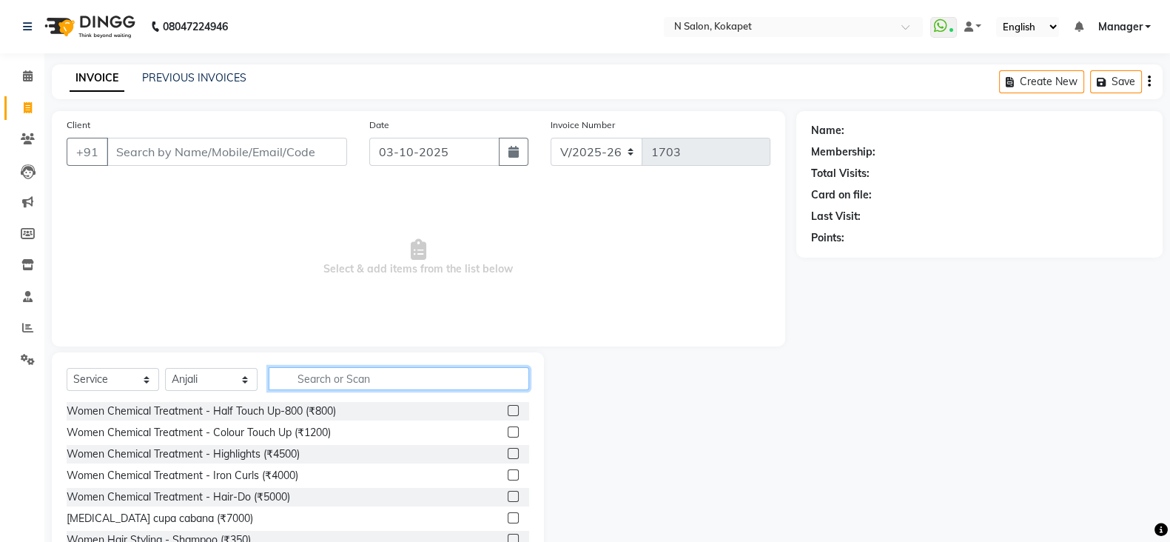
click at [335, 389] on input "text" at bounding box center [399, 378] width 261 height 23
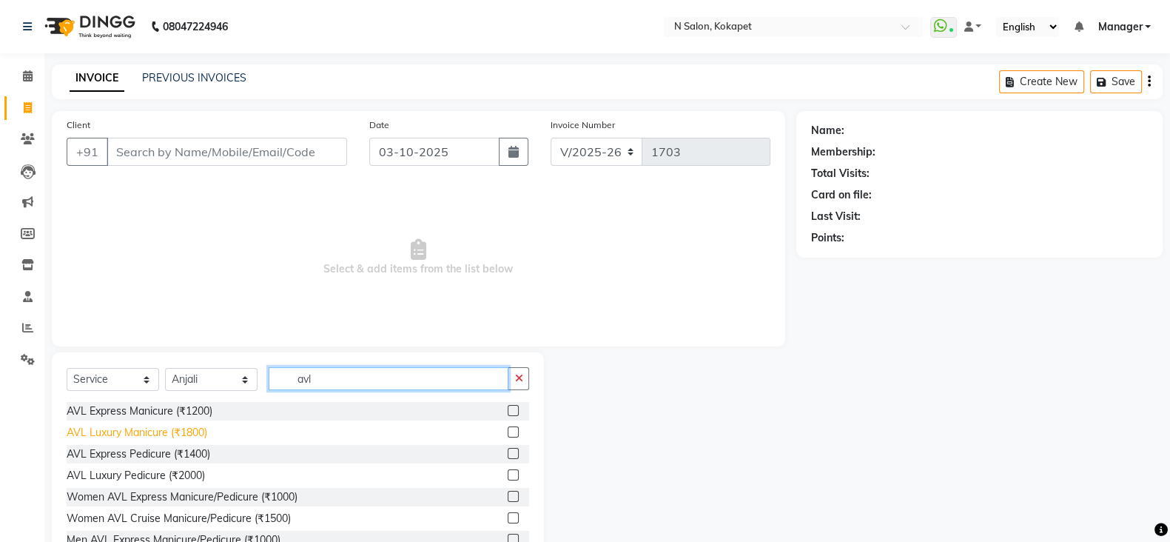
type input "avl"
click at [159, 432] on div "AVL Luxury Manicure (₹1800)" at bounding box center [137, 433] width 141 height 16
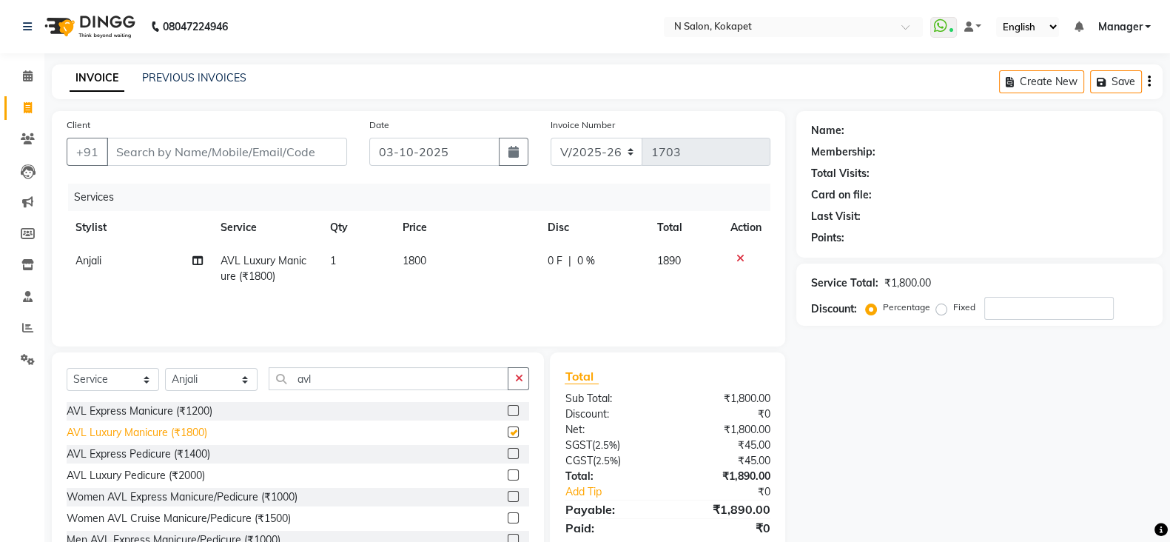
checkbox input "false"
click at [152, 477] on div "AVL Luxury Pedicure (₹2000)" at bounding box center [136, 476] width 138 height 16
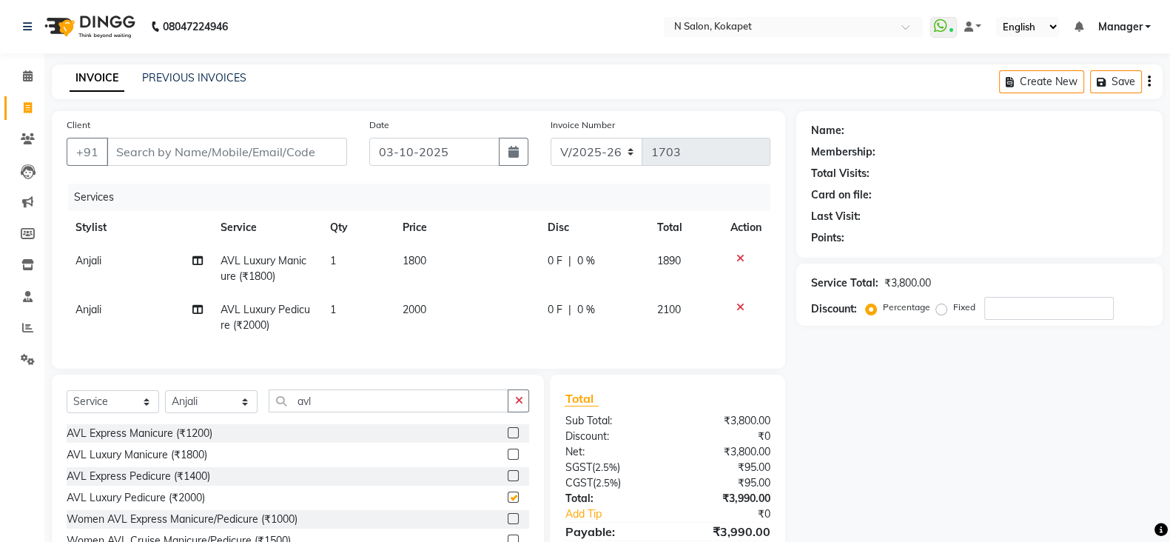
checkbox input "false"
click at [449, 301] on td "2000" at bounding box center [466, 317] width 145 height 49
select select "89511"
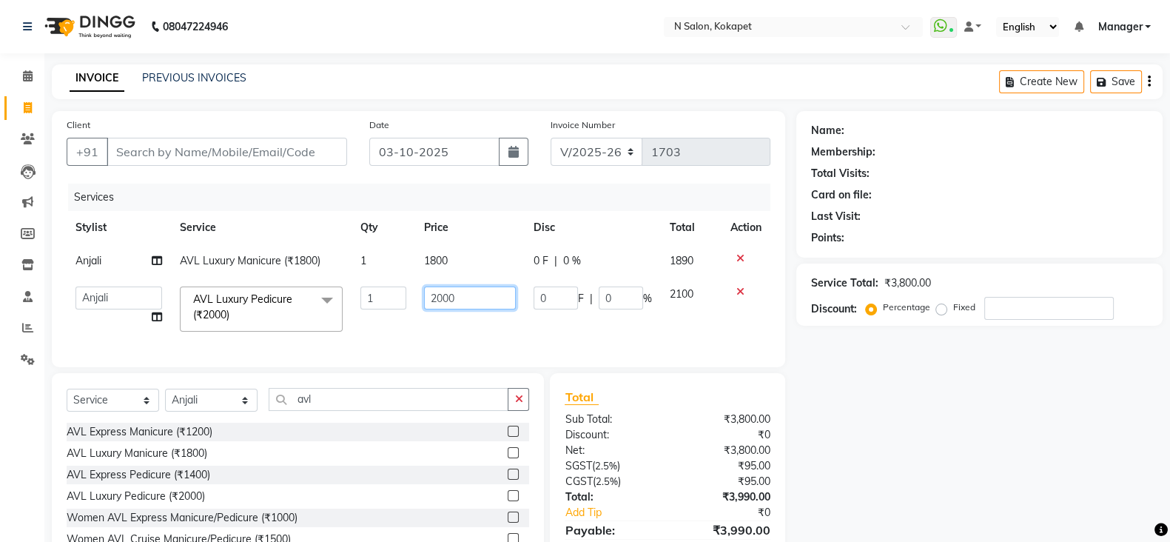
drag, startPoint x: 469, startPoint y: 304, endPoint x: 313, endPoint y: 292, distance: 156.7
click at [313, 292] on tr "[PERSON_NAME] [PERSON_NAME] pedicurist [DEMOGRAPHIC_DATA] Manager [PERSON_NAME]…" at bounding box center [419, 309] width 704 height 63
type input "1800"
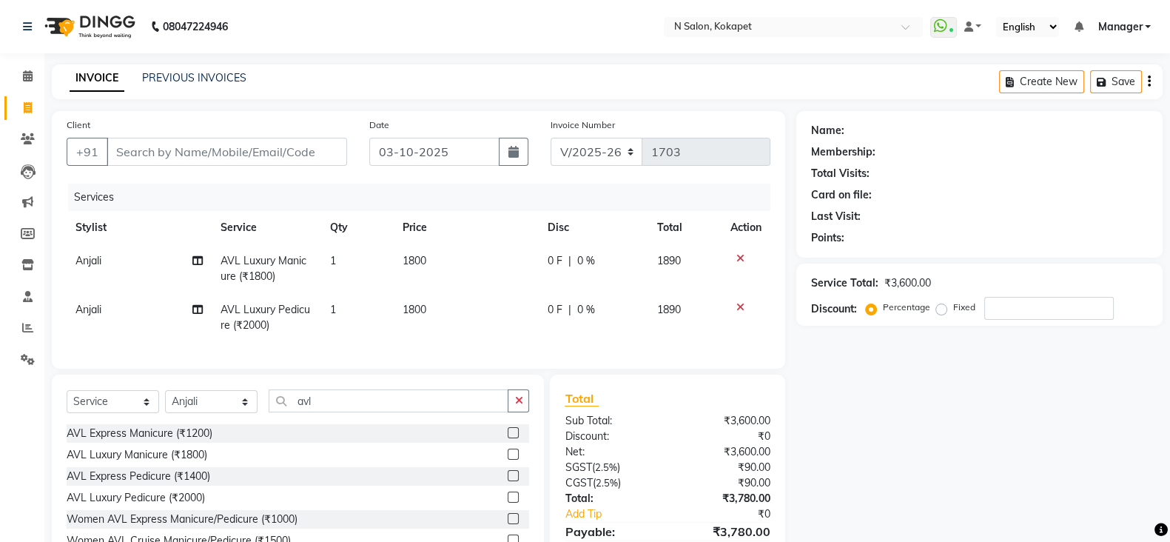
click at [422, 337] on td "1800" at bounding box center [466, 317] width 145 height 49
select select "89511"
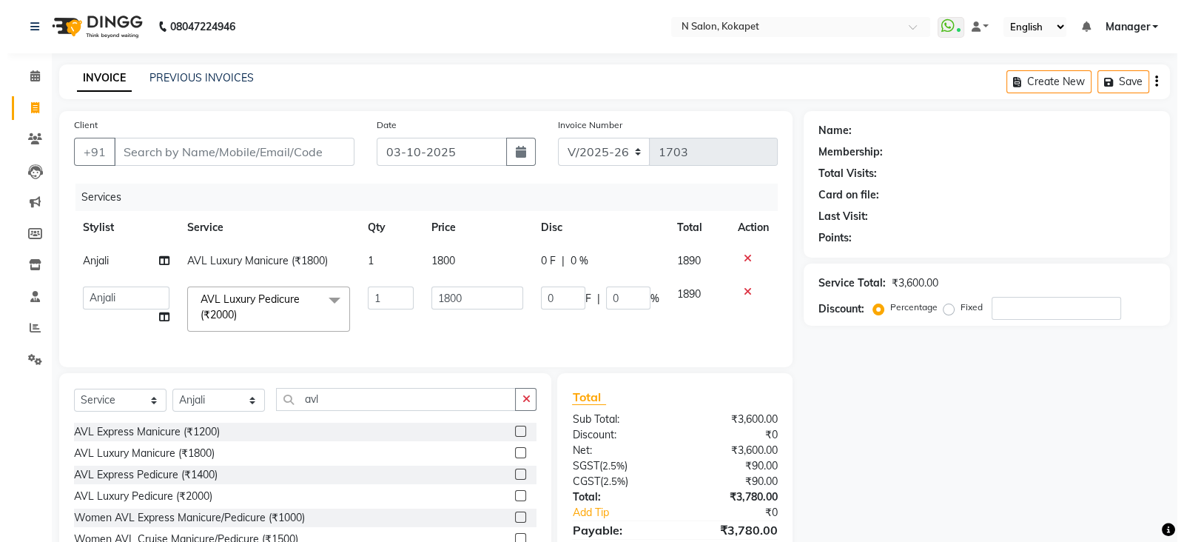
scroll to position [86, 0]
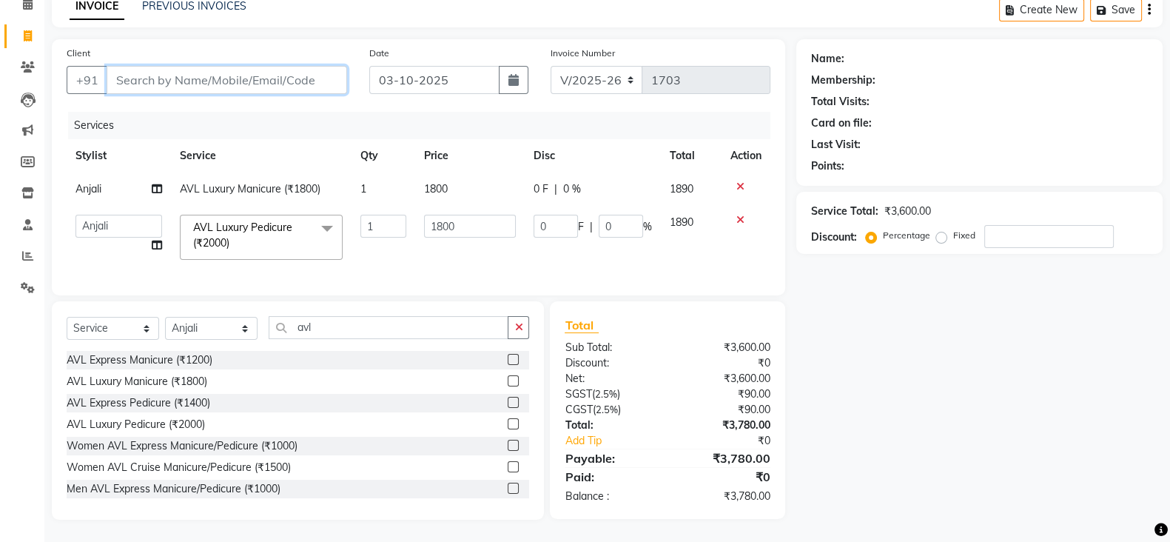
click at [270, 70] on input "Client" at bounding box center [227, 80] width 241 height 28
type input "9"
type input "0"
type input "9383443455"
click at [299, 73] on span "Add Client" at bounding box center [309, 80] width 58 height 15
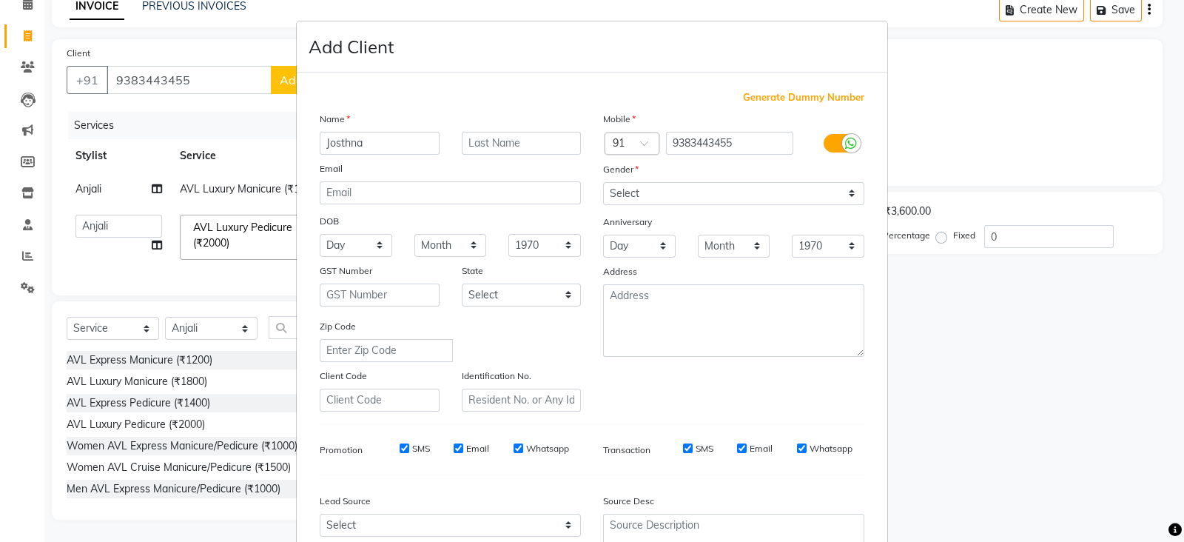
type input "Josthna"
click at [679, 204] on select "Select [DEMOGRAPHIC_DATA] [DEMOGRAPHIC_DATA] Other Prefer Not To Say" at bounding box center [733, 193] width 261 height 23
select select "[DEMOGRAPHIC_DATA]"
click at [603, 183] on select "Select [DEMOGRAPHIC_DATA] [DEMOGRAPHIC_DATA] Other Prefer Not To Say" at bounding box center [733, 193] width 261 height 23
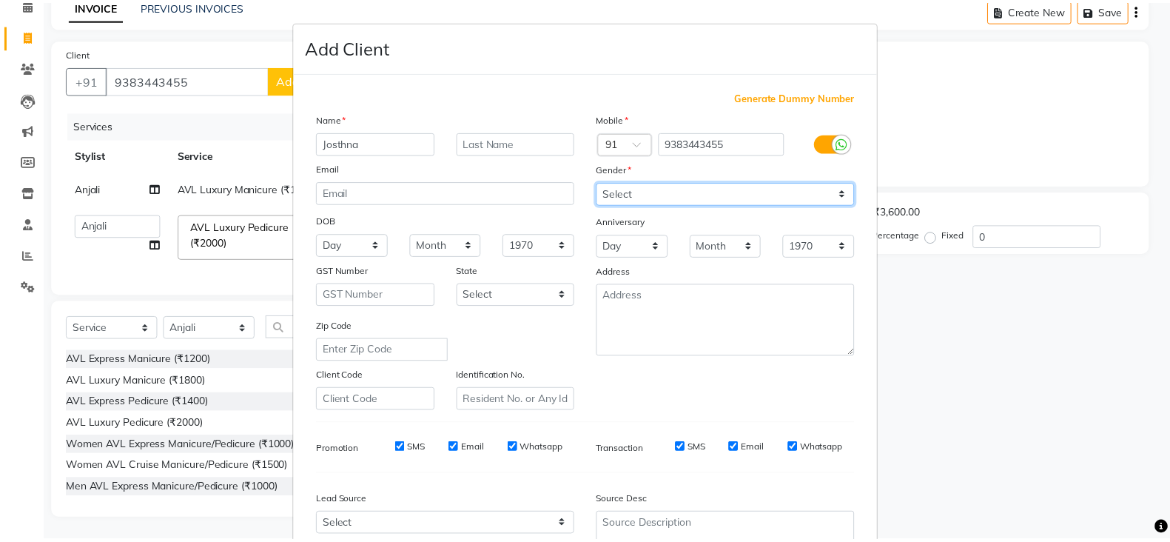
scroll to position [150, 0]
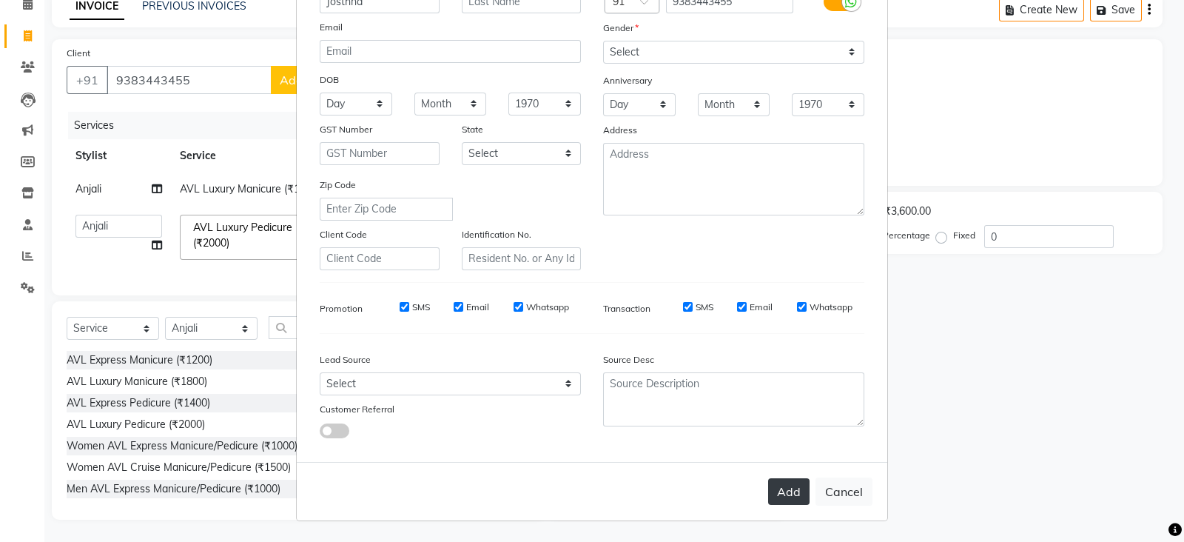
click at [781, 500] on button "Add" at bounding box center [788, 491] width 41 height 27
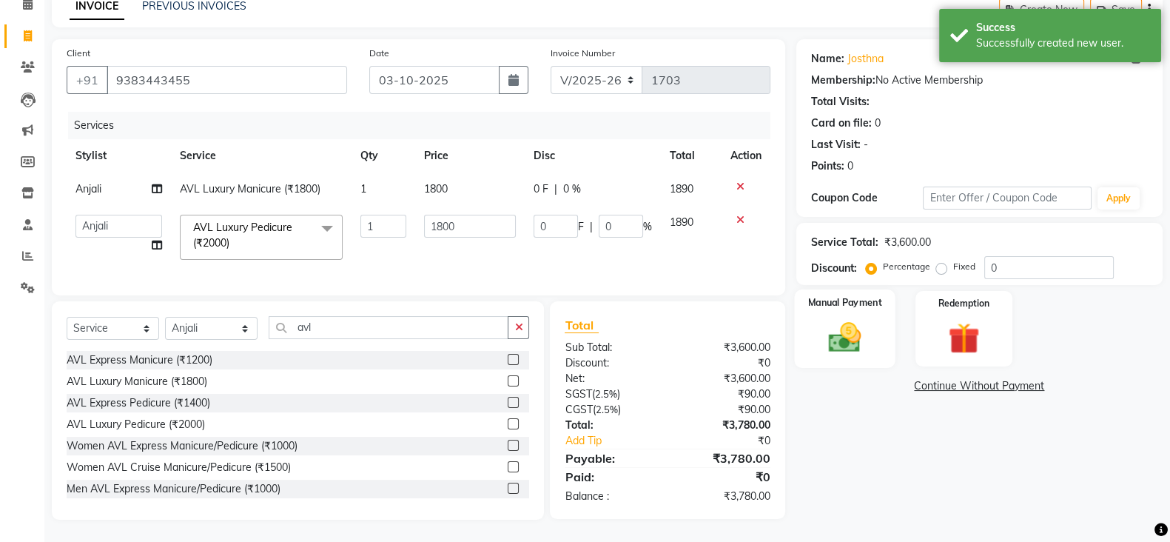
click at [864, 323] on img at bounding box center [845, 336] width 53 height 37
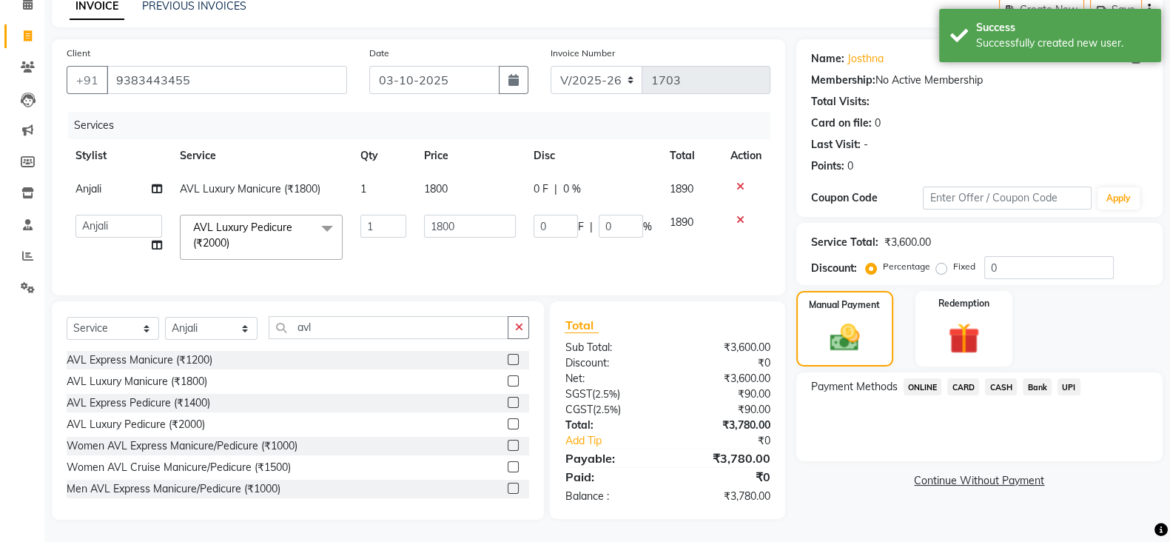
click at [922, 378] on span "ONLINE" at bounding box center [923, 386] width 38 height 17
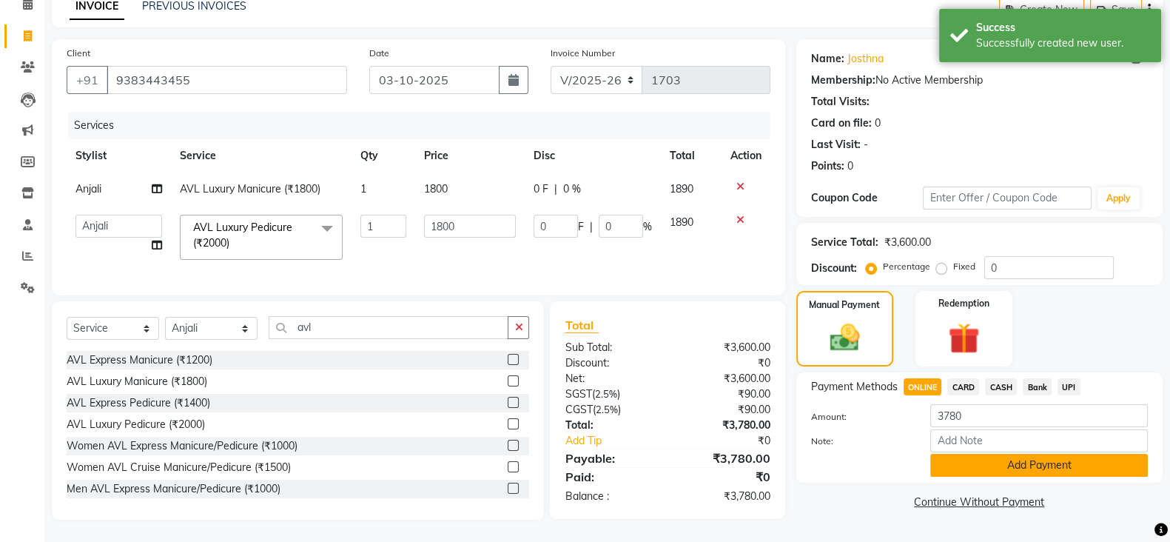
click at [975, 460] on button "Add Payment" at bounding box center [1039, 465] width 218 height 23
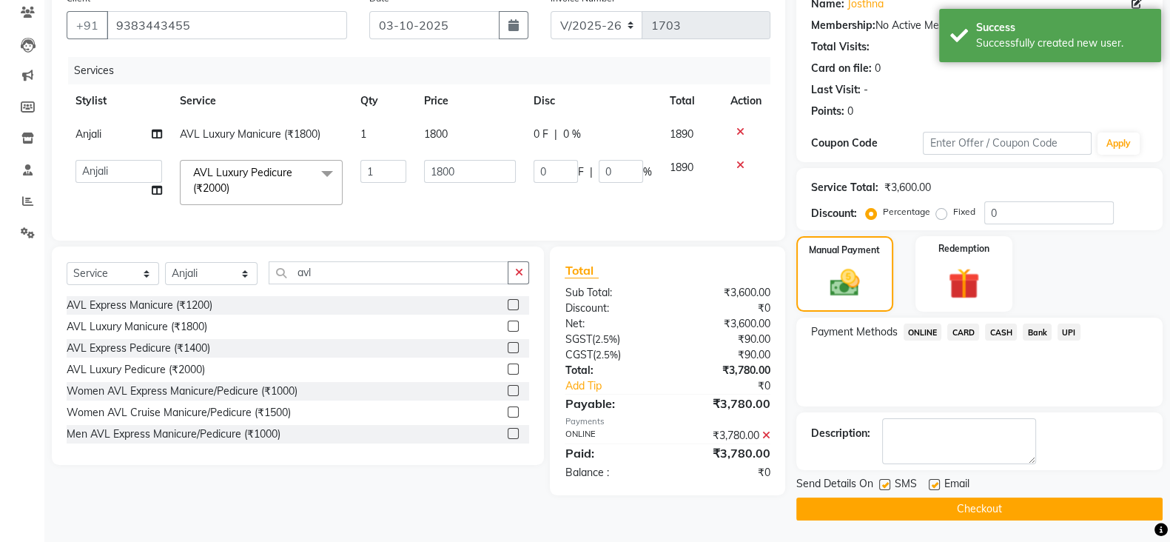
click at [984, 511] on button "Checkout" at bounding box center [979, 508] width 366 height 23
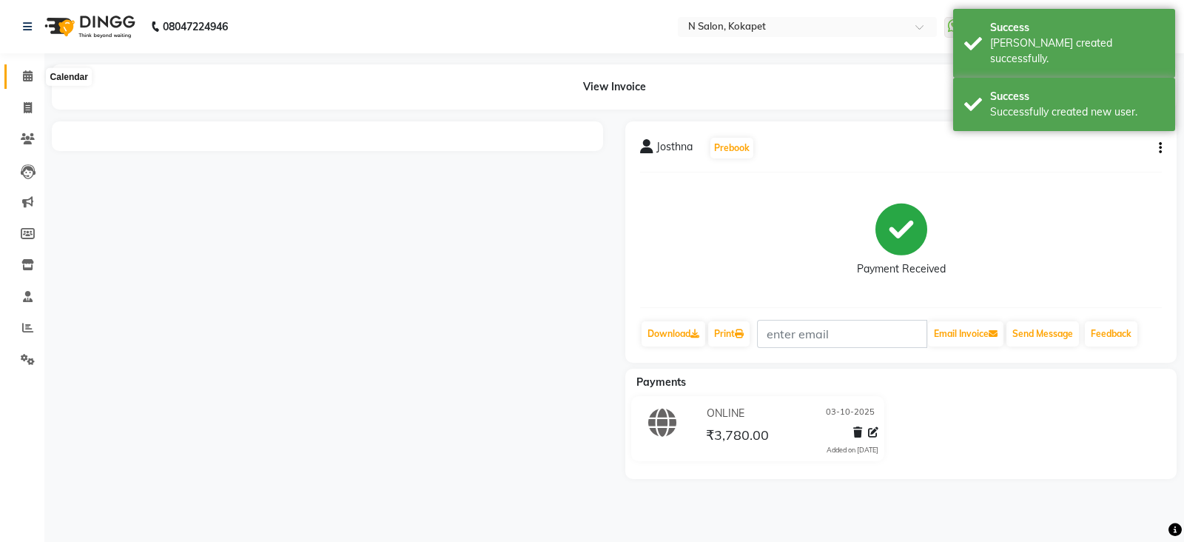
click at [28, 78] on icon at bounding box center [28, 75] width 10 height 11
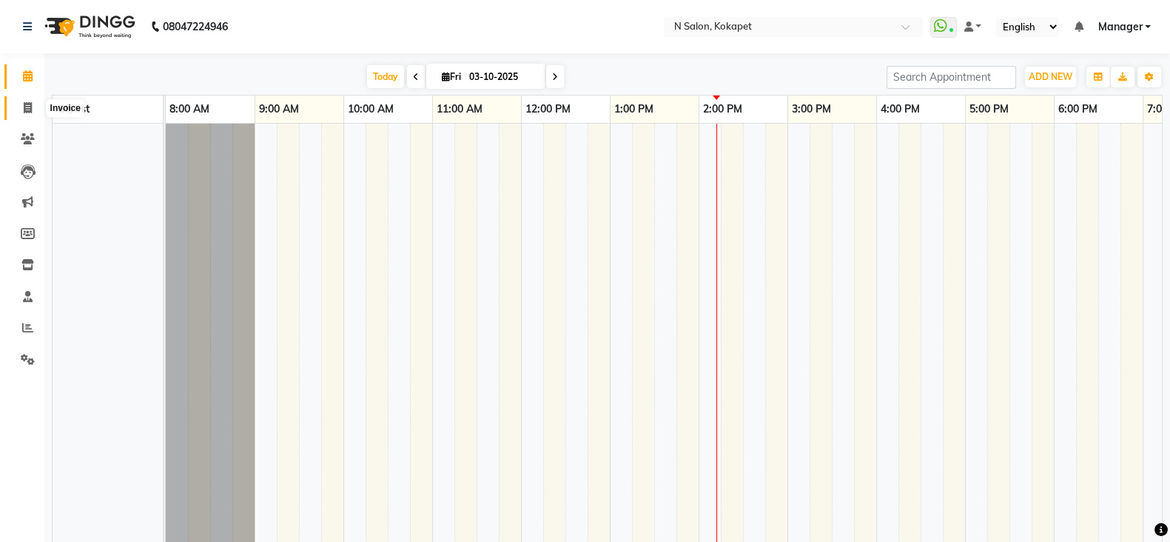
click at [33, 100] on span at bounding box center [28, 108] width 26 height 17
select select "service"
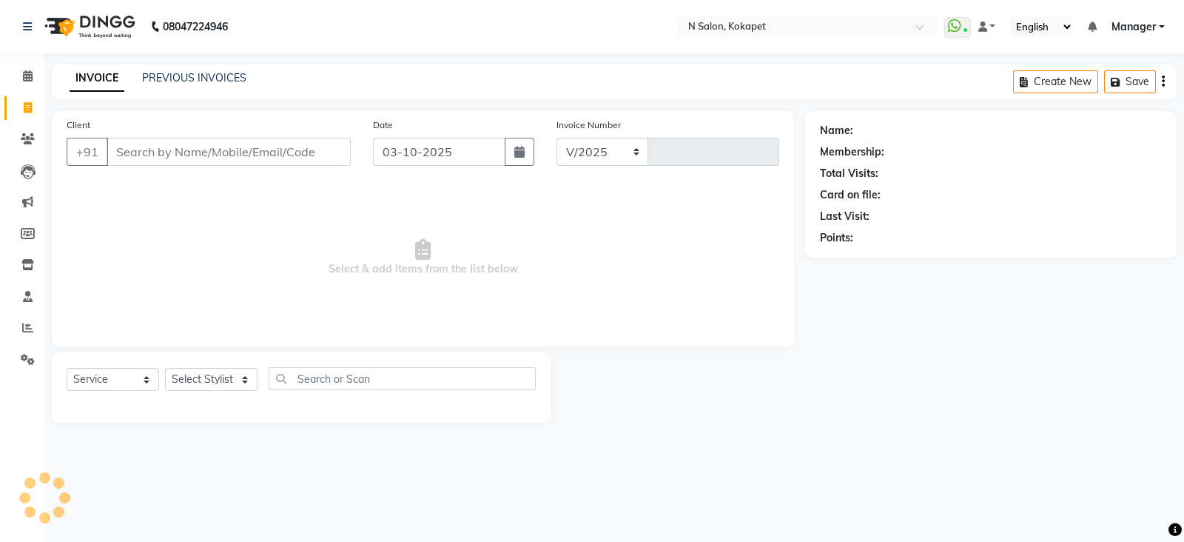
select select "7256"
type input "1704"
click at [211, 379] on select "Select Stylist" at bounding box center [211, 379] width 93 height 23
click at [218, 376] on select "Select Stylist" at bounding box center [211, 379] width 93 height 23
click at [218, 376] on select "Select Stylist [PERSON_NAME] [PERSON_NAME] pedicurist [DEMOGRAPHIC_DATA] Manage…" at bounding box center [211, 379] width 93 height 23
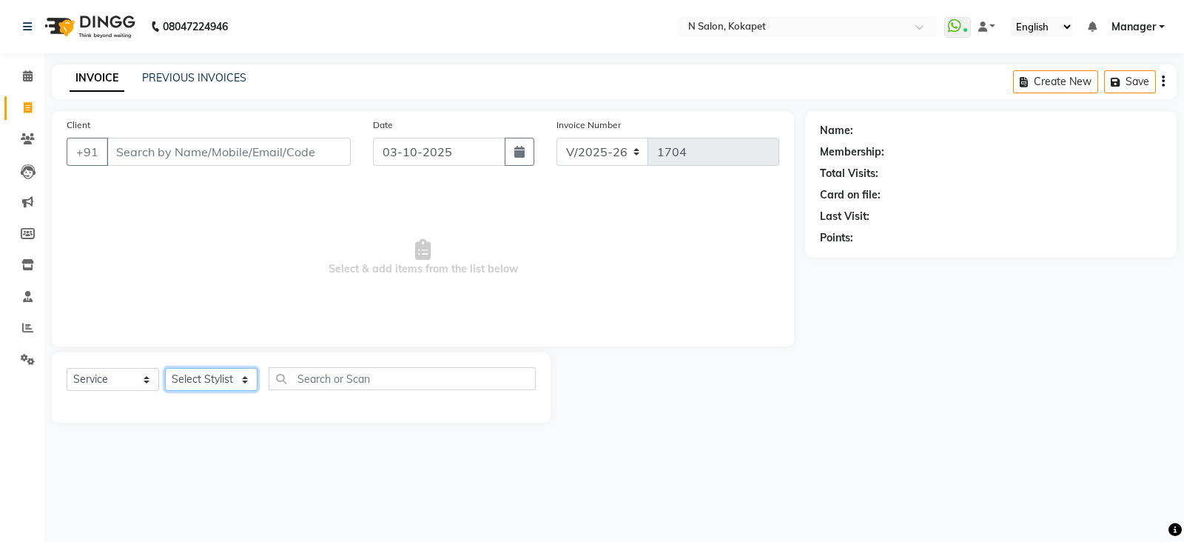
select select "90078"
click at [165, 369] on select "Select Stylist [PERSON_NAME] [PERSON_NAME] pedicurist [DEMOGRAPHIC_DATA] Manage…" at bounding box center [211, 379] width 93 height 23
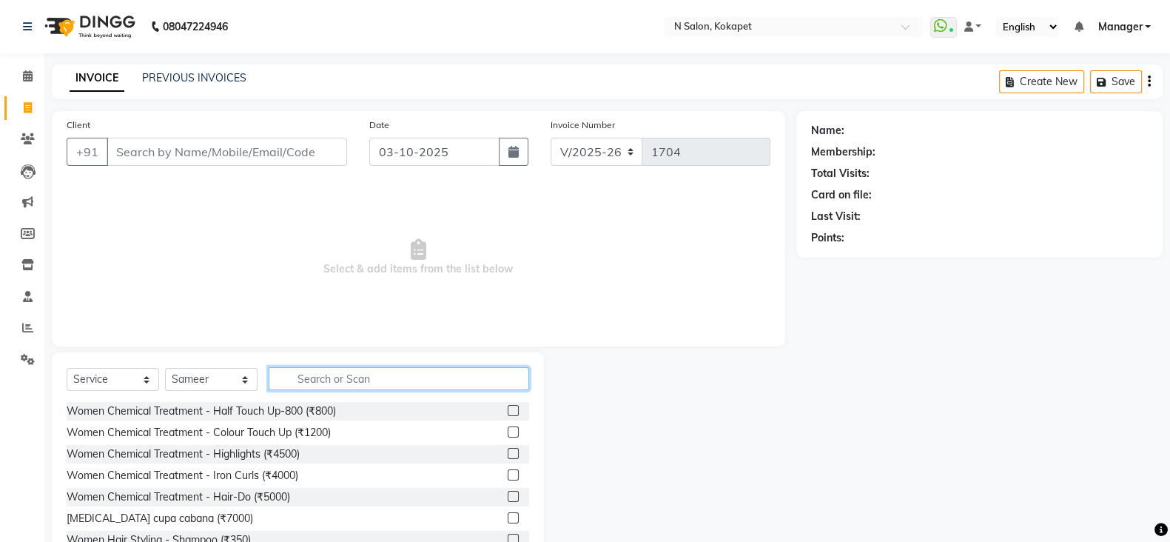
click at [315, 376] on input "text" at bounding box center [399, 378] width 261 height 23
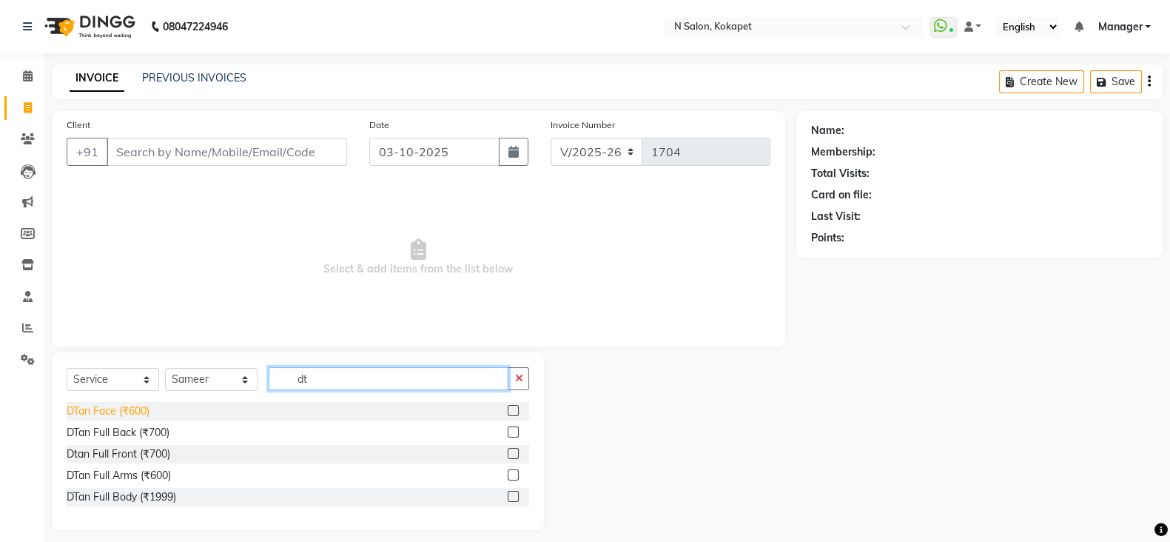
type input "dt"
click at [140, 409] on div "DTan Face (₹600)" at bounding box center [108, 411] width 83 height 16
checkbox input "false"
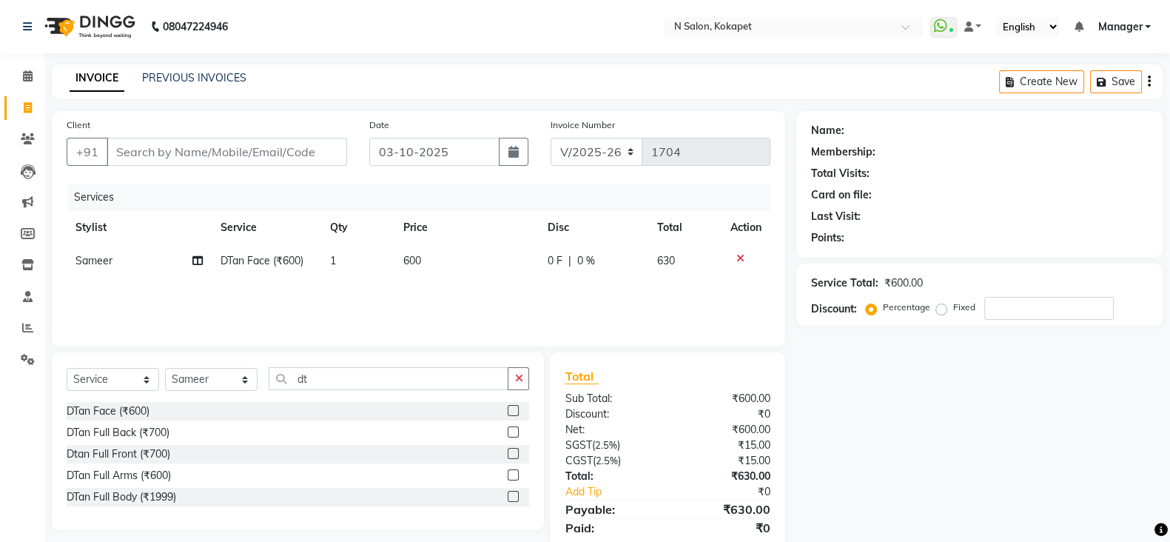
click at [425, 258] on td "600" at bounding box center [467, 260] width 145 height 33
select select "90078"
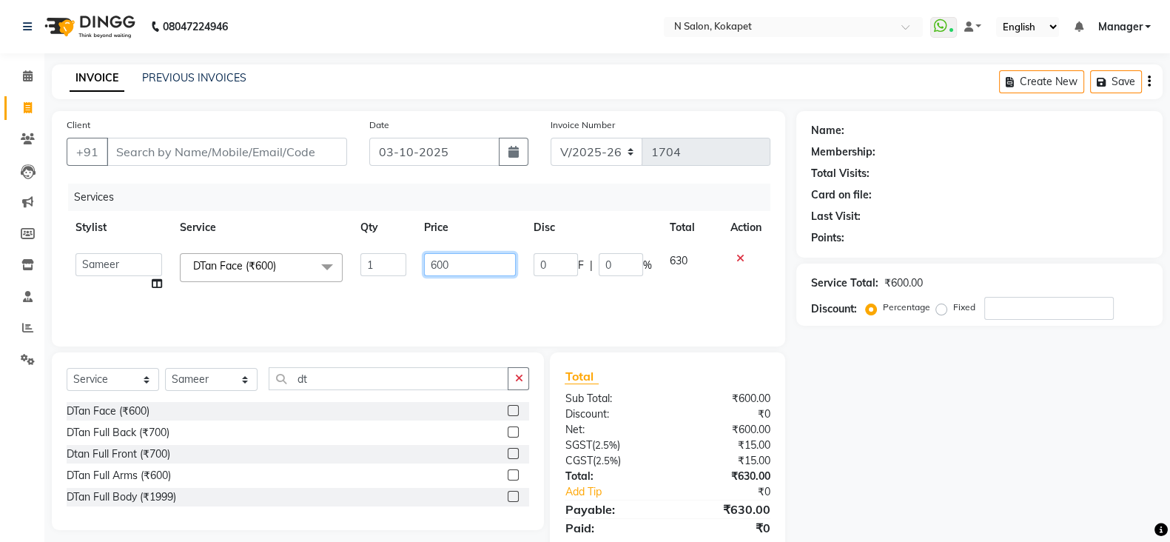
drag, startPoint x: 463, startPoint y: 254, endPoint x: 323, endPoint y: 289, distance: 144.9
click at [323, 289] on tr "[PERSON_NAME] [PERSON_NAME] pedicurist [DEMOGRAPHIC_DATA] Manager [PERSON_NAME]…" at bounding box center [419, 272] width 704 height 56
type input "15000"
click at [390, 292] on div "Services Stylist Service Qty Price Disc Total Action Alim Anjali [PERSON_NAME] …" at bounding box center [419, 258] width 704 height 148
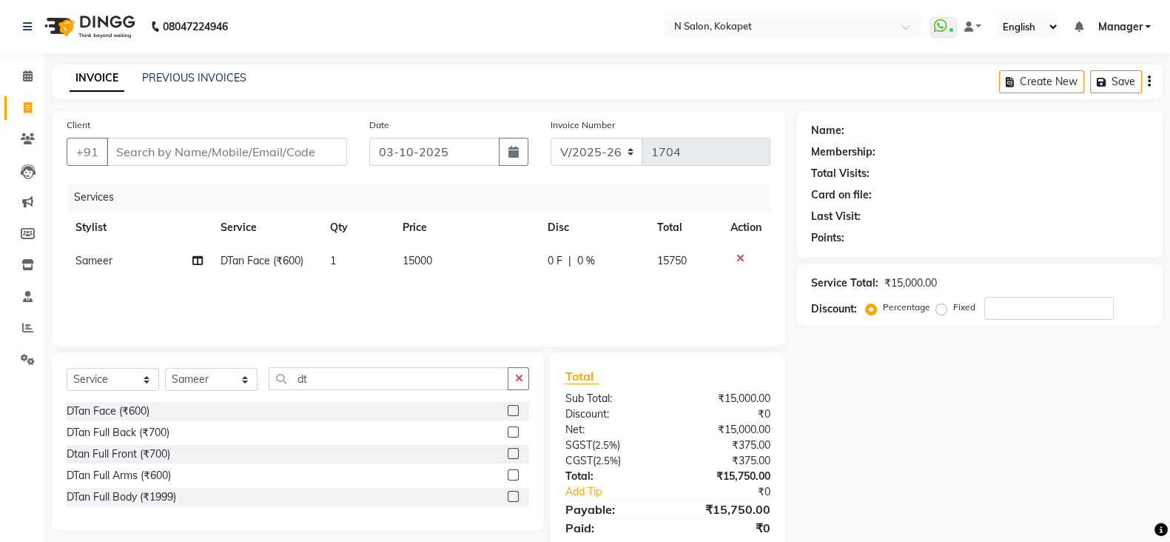
click at [437, 261] on td "15000" at bounding box center [466, 260] width 145 height 33
select select "90078"
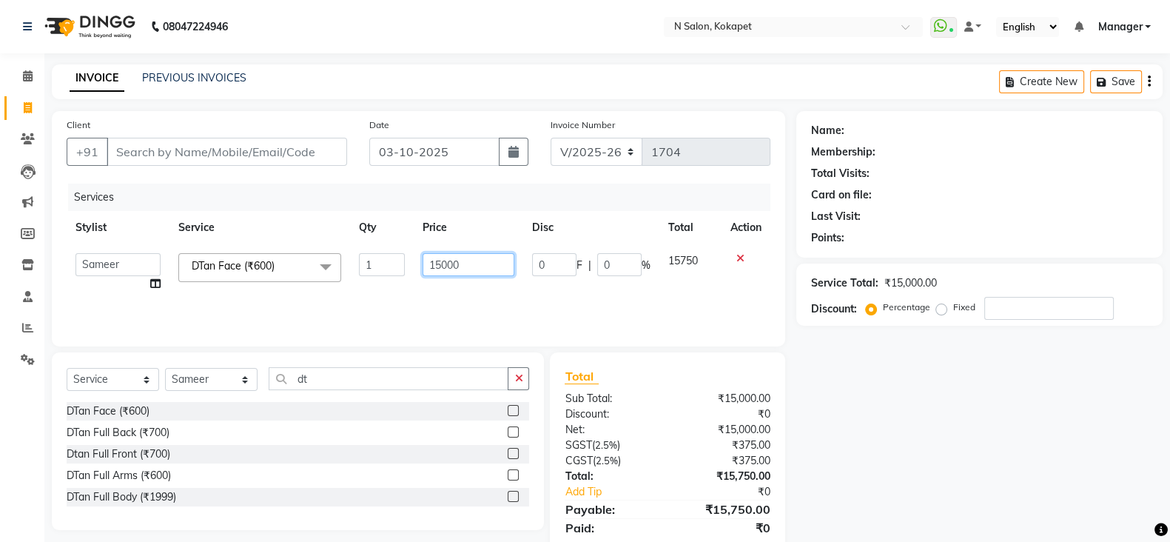
click at [465, 266] on input "15000" at bounding box center [469, 264] width 92 height 23
type input "1500"
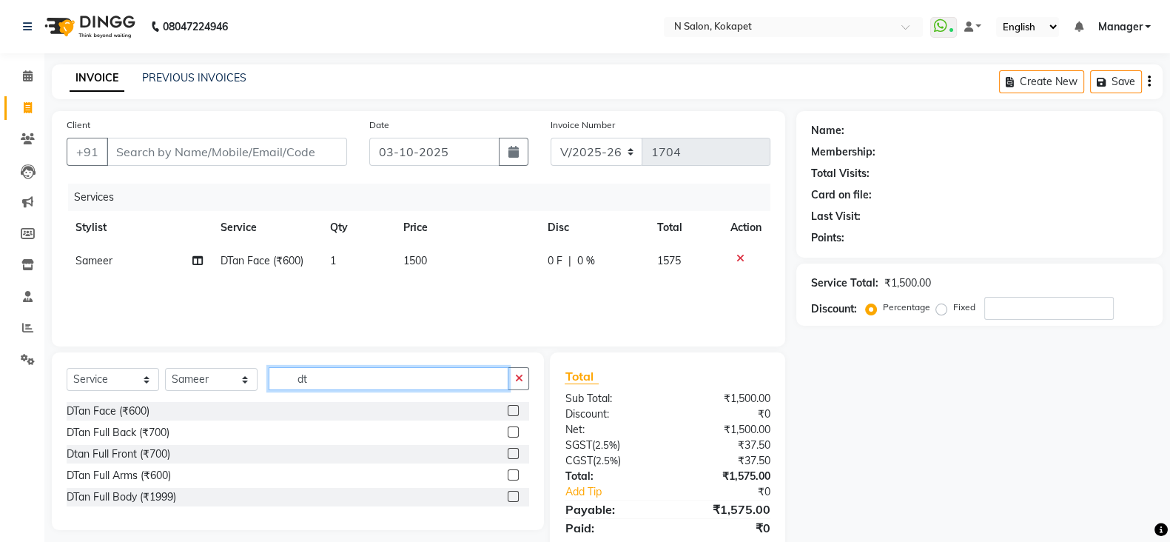
drag, startPoint x: 320, startPoint y: 377, endPoint x: 158, endPoint y: 385, distance: 161.5
click at [158, 385] on div "Select Service Product Membership Package Voucher Prepaid Gift Card Select Styl…" at bounding box center [298, 384] width 463 height 35
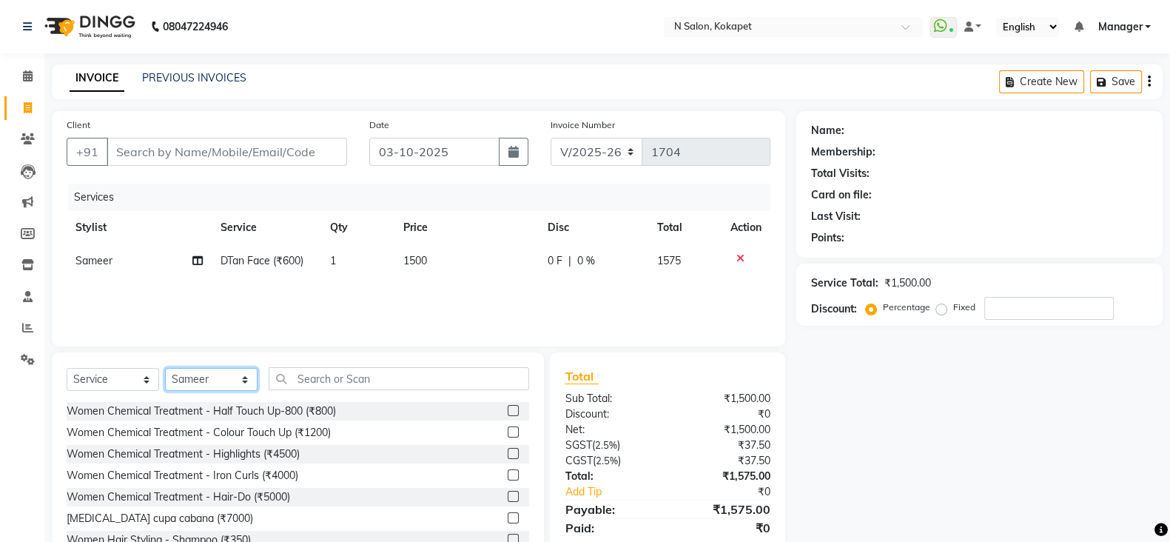
click at [192, 385] on select "Select Stylist [PERSON_NAME] [PERSON_NAME] pedicurist [DEMOGRAPHIC_DATA] Manage…" at bounding box center [211, 379] width 93 height 23
click at [165, 369] on select "Select Stylist [PERSON_NAME] [PERSON_NAME] pedicurist [DEMOGRAPHIC_DATA] Manage…" at bounding box center [211, 379] width 93 height 23
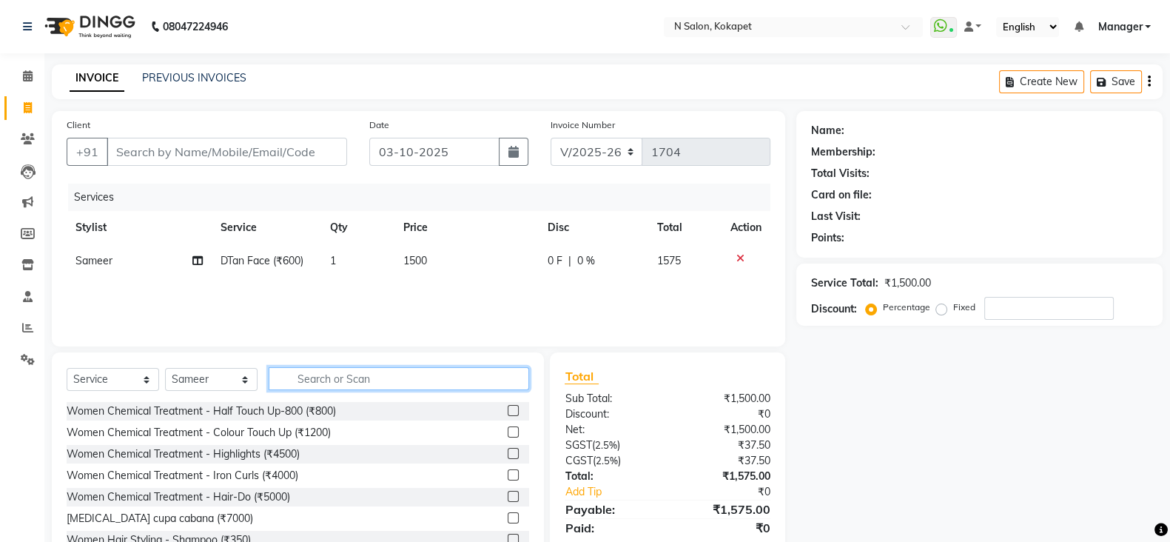
click at [295, 375] on input "text" at bounding box center [399, 378] width 261 height 23
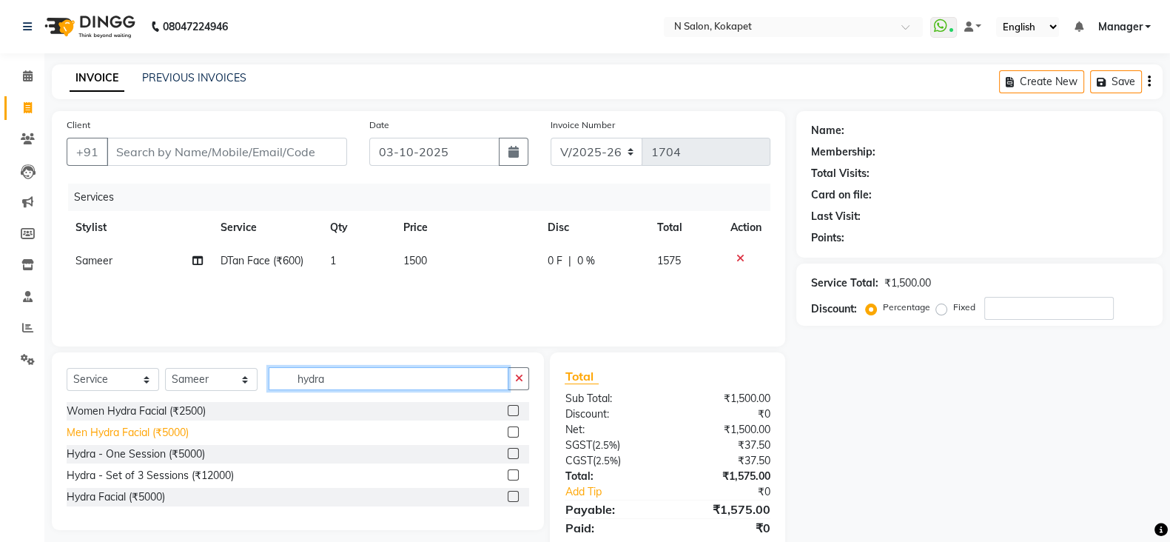
type input "hydra"
click at [186, 426] on div "Men Hydra Facial (₹5000)" at bounding box center [128, 433] width 122 height 16
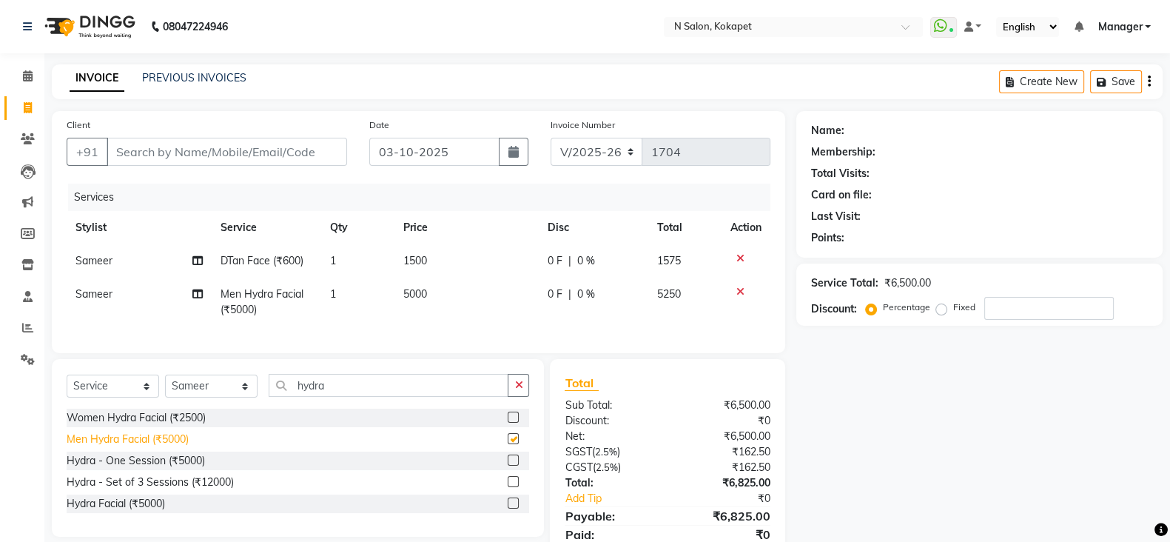
checkbox input "false"
click at [429, 306] on td "5000" at bounding box center [467, 302] width 145 height 49
select select "90078"
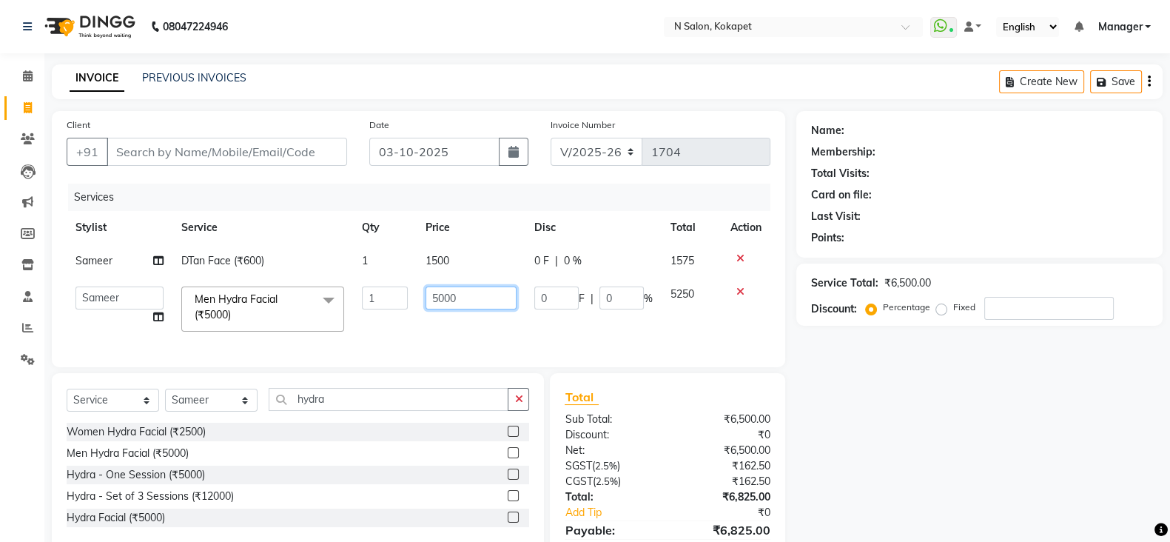
drag, startPoint x: 470, startPoint y: 305, endPoint x: 304, endPoint y: 308, distance: 165.8
click at [304, 308] on tr "[PERSON_NAME] [PERSON_NAME] pedicurist [DEMOGRAPHIC_DATA] Manager [PERSON_NAME]…" at bounding box center [419, 309] width 704 height 63
type input "3500"
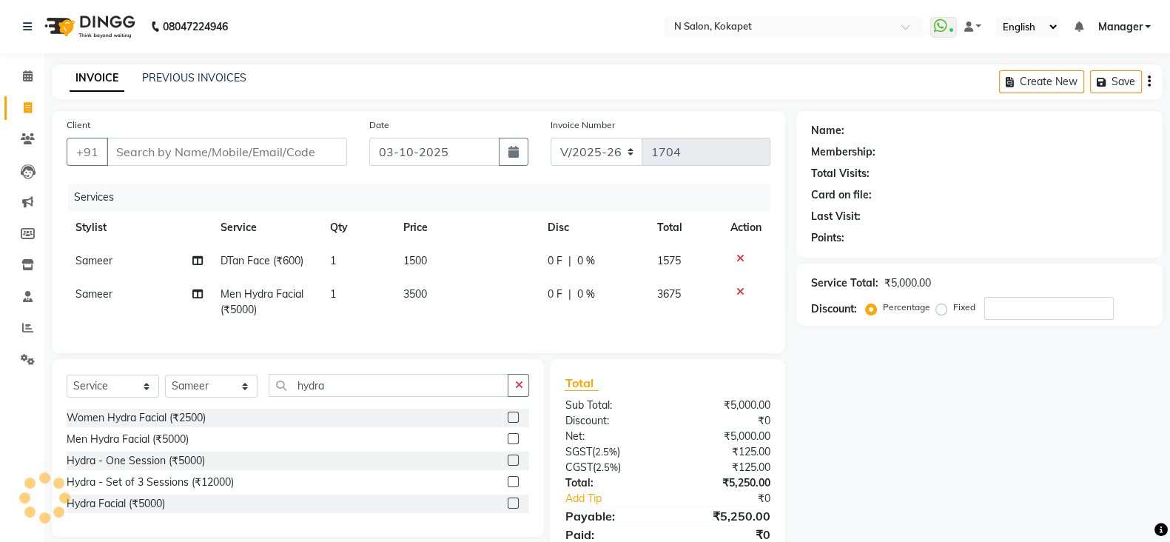
click at [421, 338] on div "Services Stylist Service Qty Price Disc Total Action Sameer DTan Face (₹600) 1 …" at bounding box center [419, 261] width 704 height 155
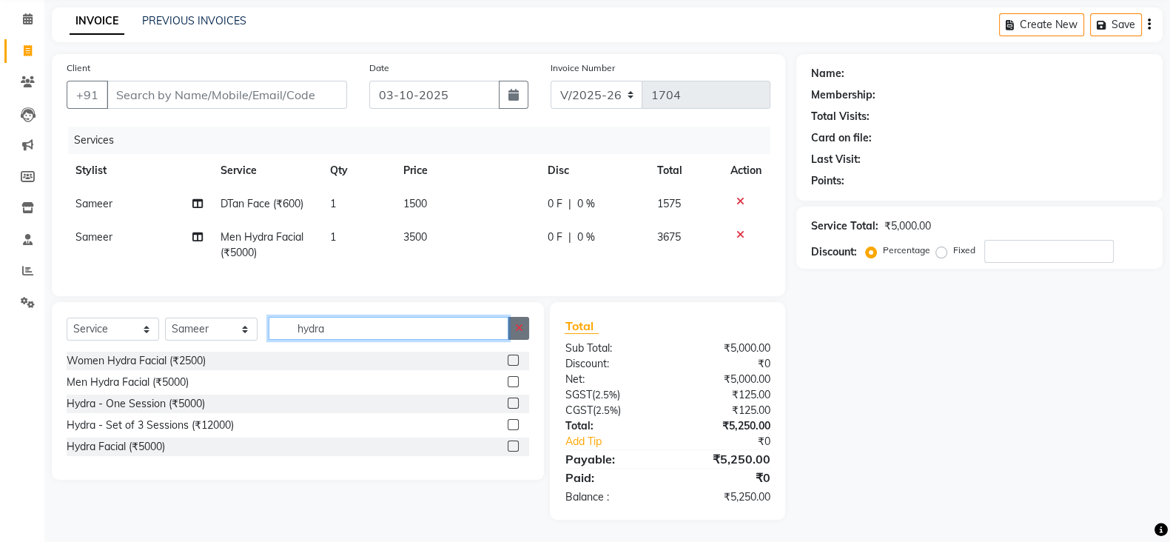
drag, startPoint x: 449, startPoint y: 318, endPoint x: 509, endPoint y: 323, distance: 60.9
click at [509, 323] on div "hydra" at bounding box center [399, 328] width 260 height 23
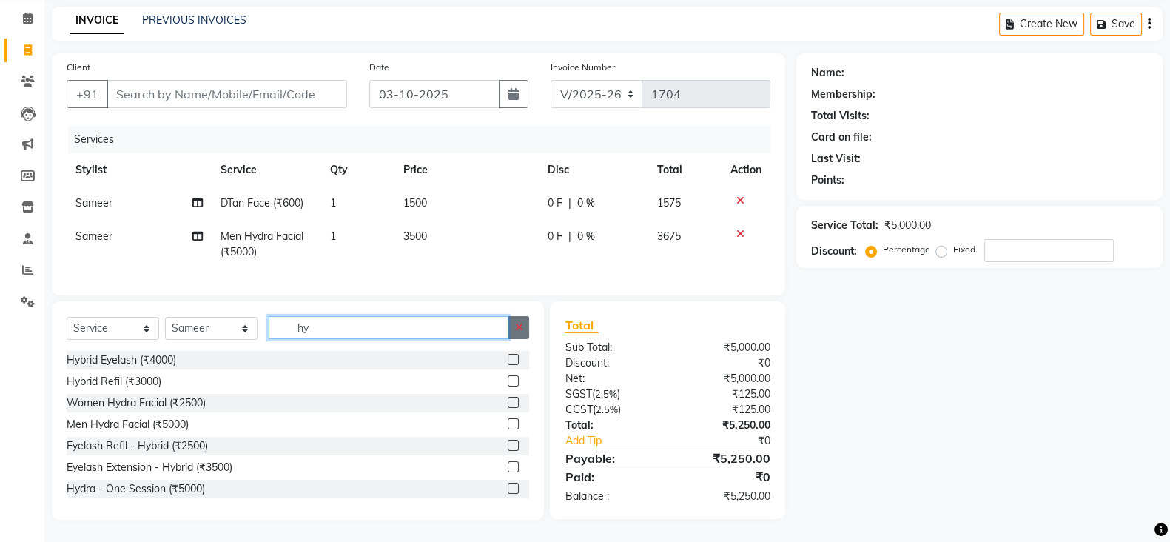
type input "h"
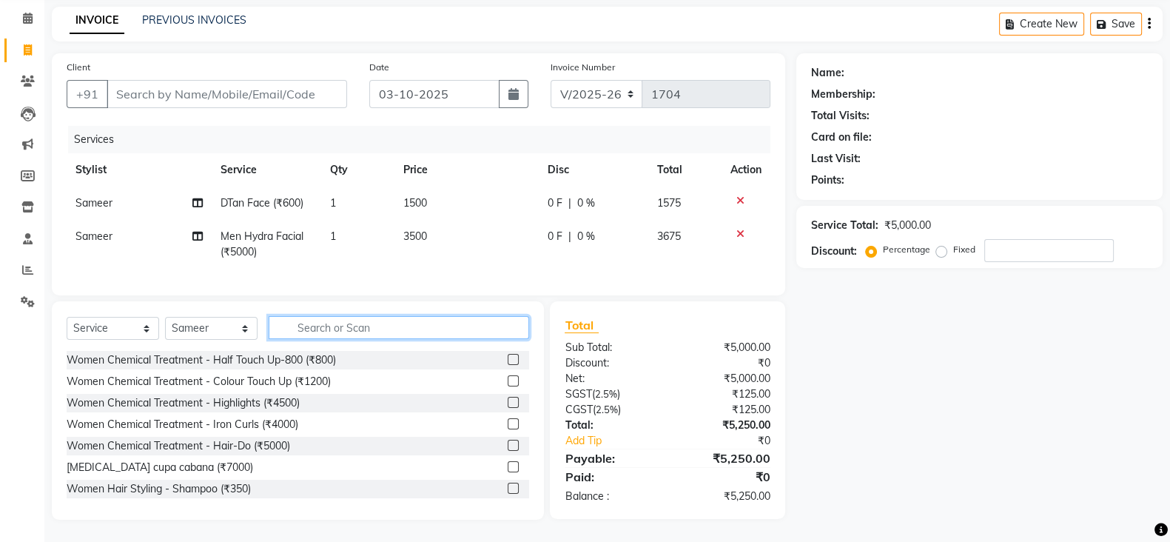
scroll to position [73, 0]
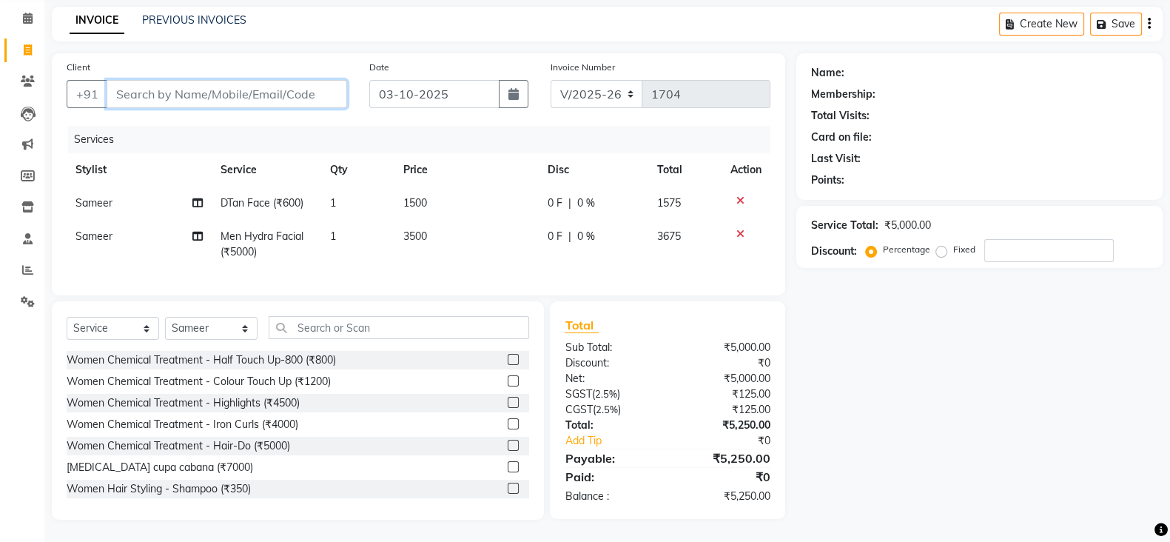
click at [222, 80] on input "Client" at bounding box center [227, 94] width 241 height 28
click at [737, 195] on icon at bounding box center [740, 200] width 8 height 10
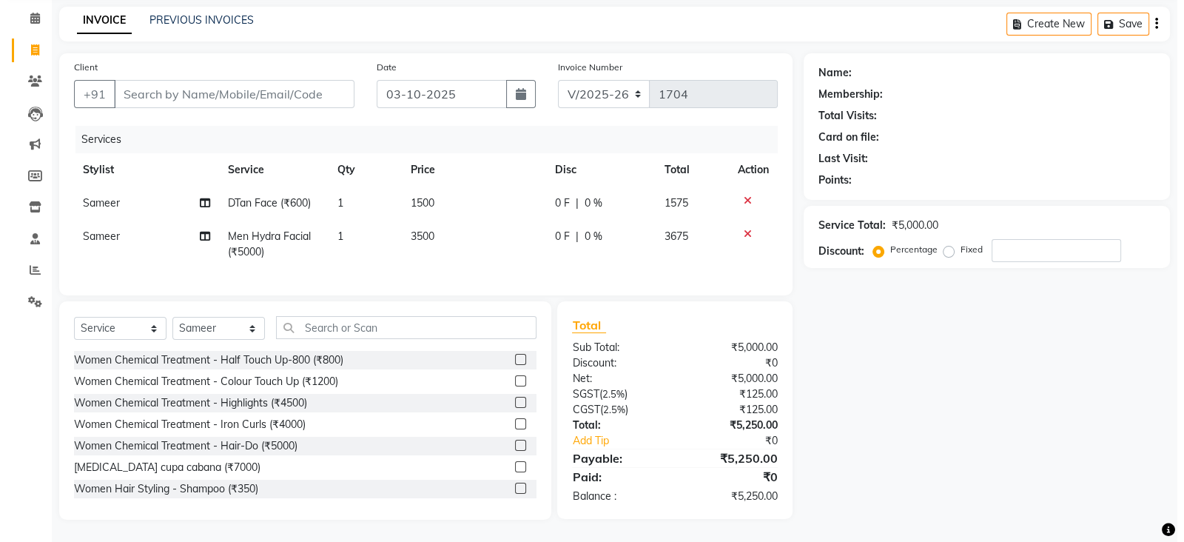
scroll to position [52, 0]
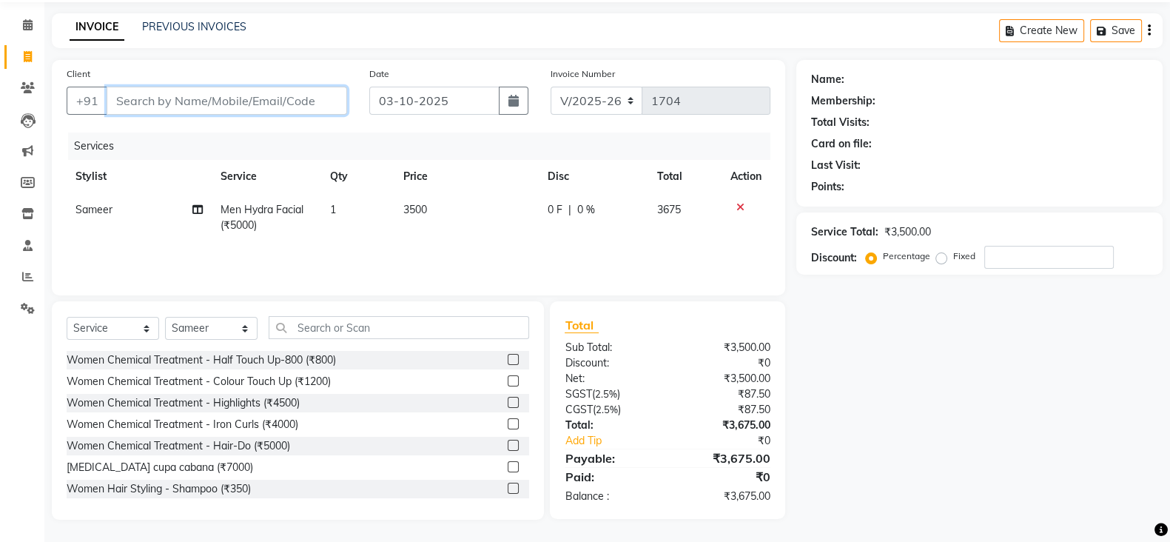
click at [230, 98] on input "Client" at bounding box center [227, 101] width 241 height 28
type input "9"
type input "0"
type input "9866290459"
click at [306, 97] on span "Add Client" at bounding box center [309, 100] width 58 height 15
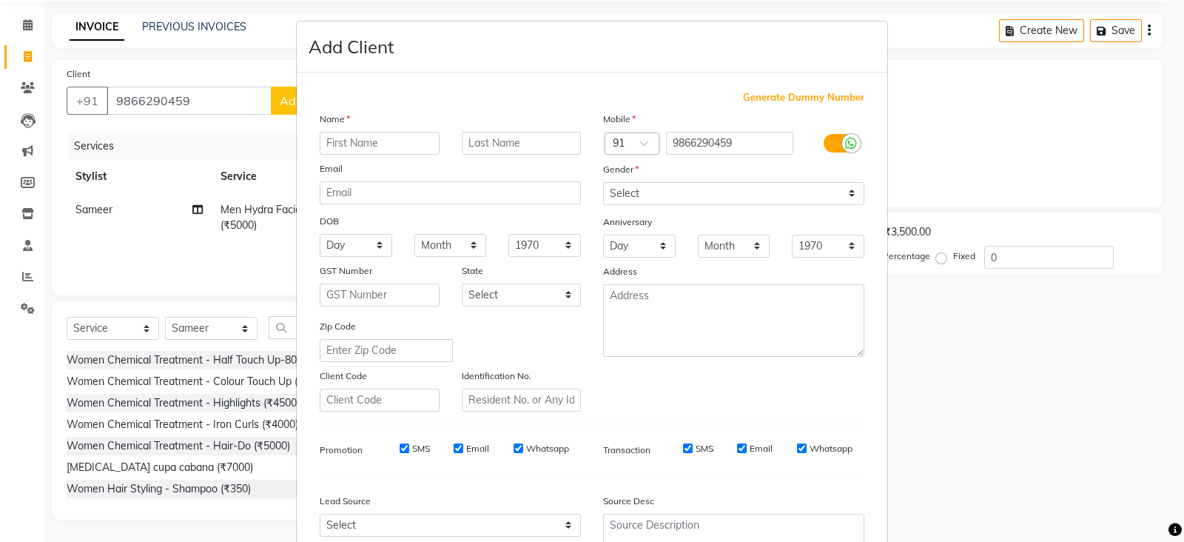
click at [355, 142] on input "text" at bounding box center [380, 143] width 120 height 23
type input "[PERSON_NAME]"
type input "Reddy"
click at [685, 194] on select "Select [DEMOGRAPHIC_DATA] [DEMOGRAPHIC_DATA] Other Prefer Not To Say" at bounding box center [733, 193] width 261 height 23
click at [603, 183] on select "Select [DEMOGRAPHIC_DATA] [DEMOGRAPHIC_DATA] Other Prefer Not To Say" at bounding box center [733, 193] width 261 height 23
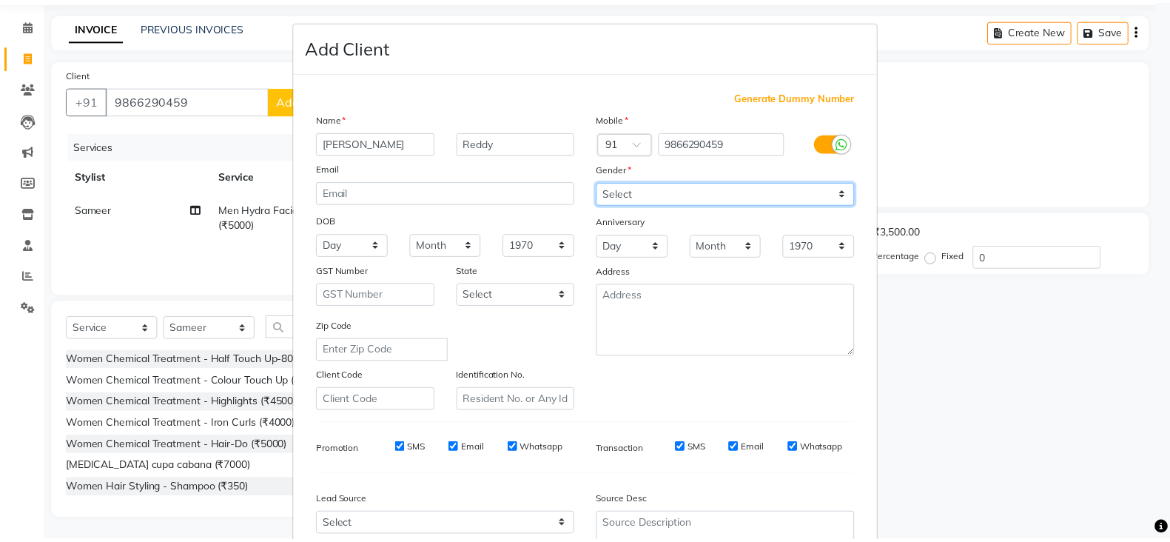
scroll to position [150, 0]
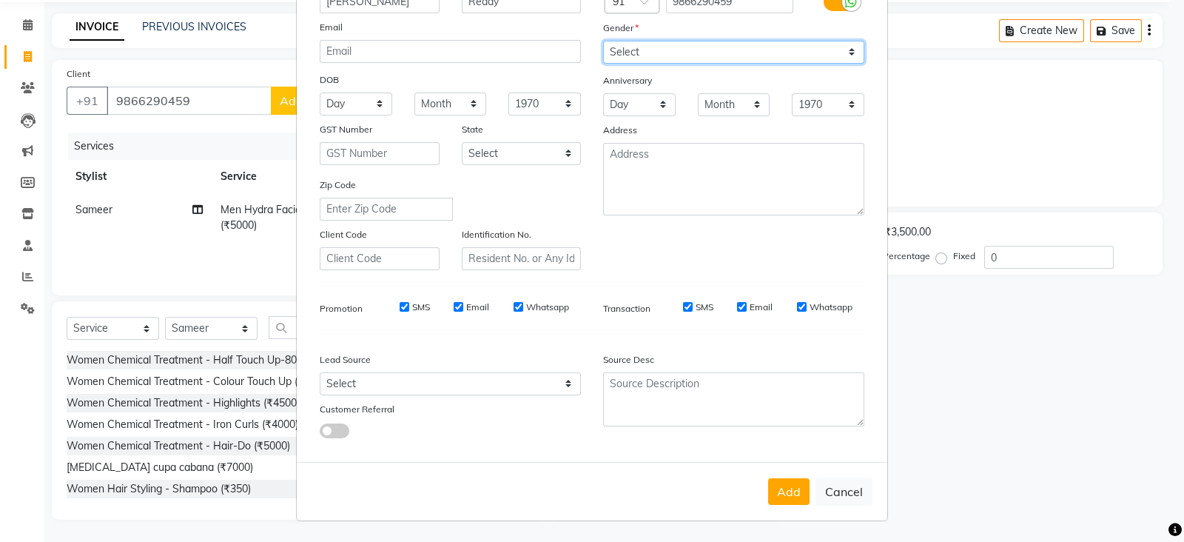
drag, startPoint x: 624, startPoint y: 35, endPoint x: 627, endPoint y: 43, distance: 8.7
click at [627, 43] on select "Select [DEMOGRAPHIC_DATA] [DEMOGRAPHIC_DATA] Other Prefer Not To Say" at bounding box center [733, 52] width 261 height 23
select select "[DEMOGRAPHIC_DATA]"
click at [603, 41] on select "Select [DEMOGRAPHIC_DATA] [DEMOGRAPHIC_DATA] Other Prefer Not To Say" at bounding box center [733, 52] width 261 height 23
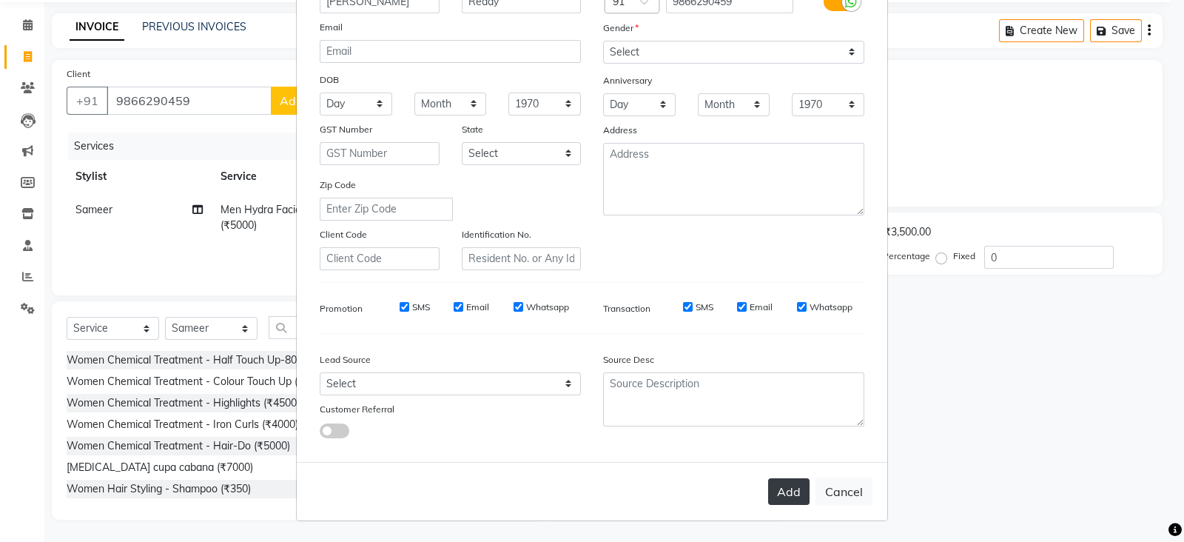
click at [790, 496] on button "Add" at bounding box center [788, 491] width 41 height 27
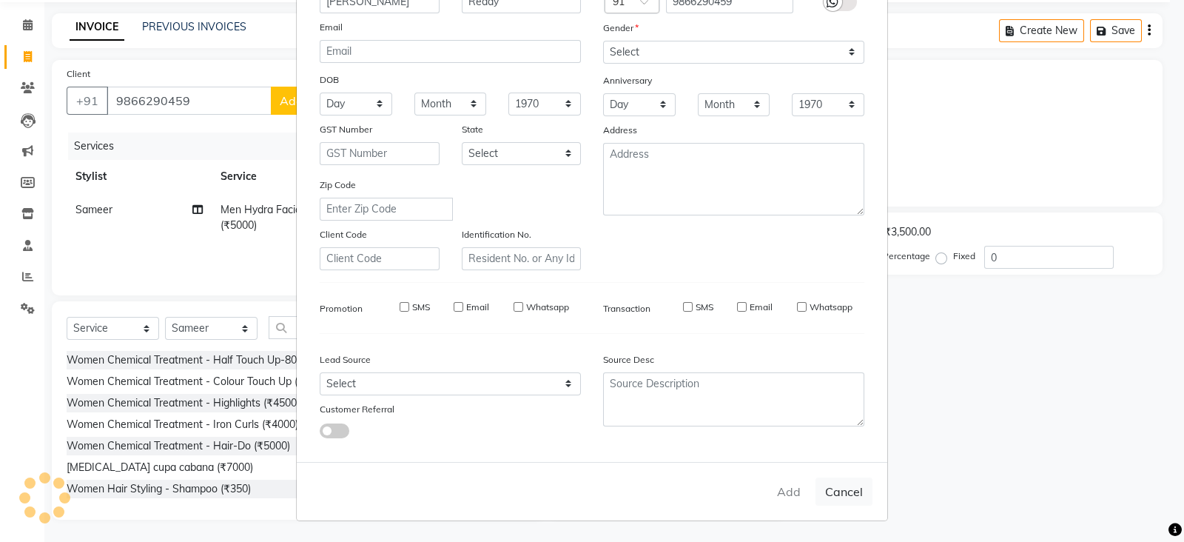
select select
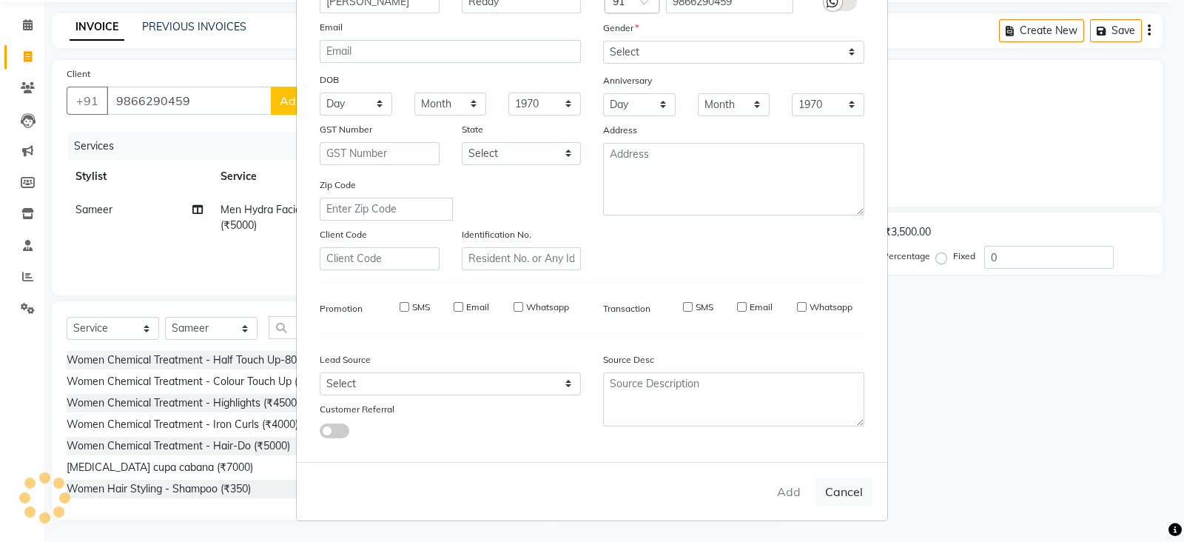
select select
checkbox input "false"
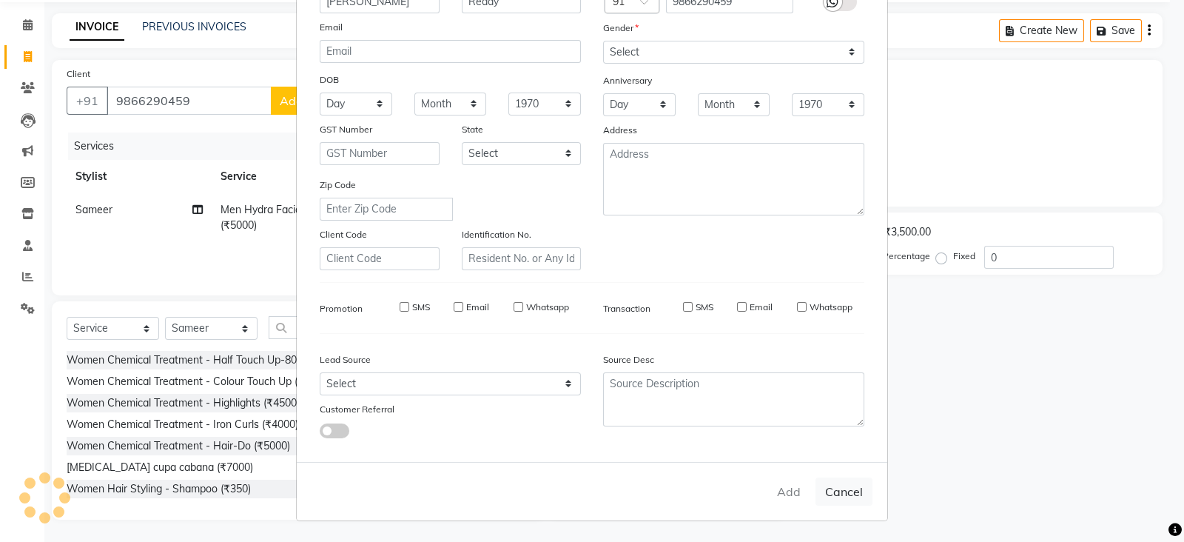
checkbox input "false"
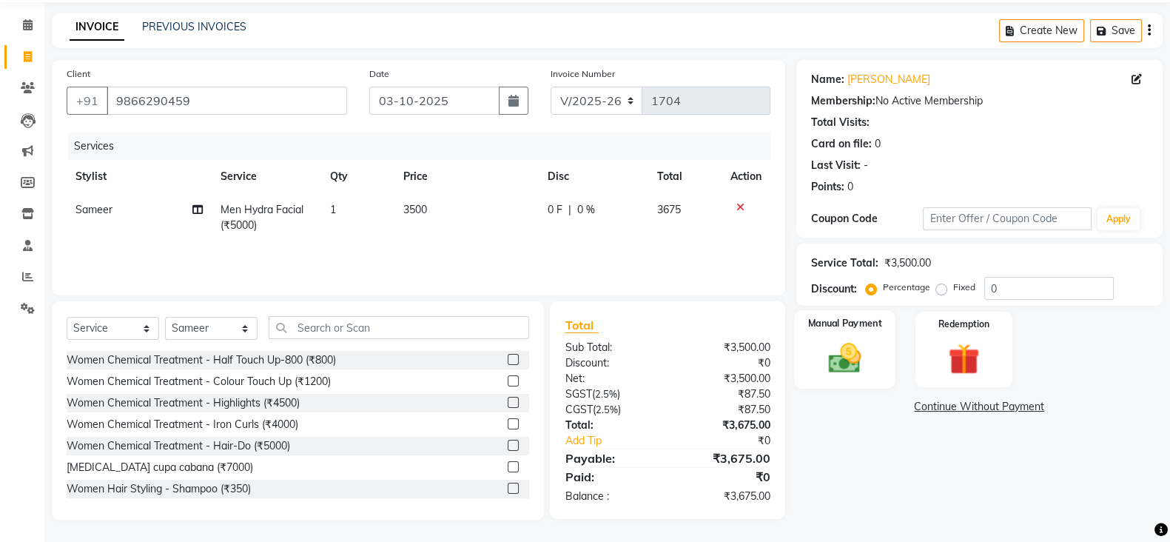
click at [862, 350] on img at bounding box center [845, 357] width 53 height 37
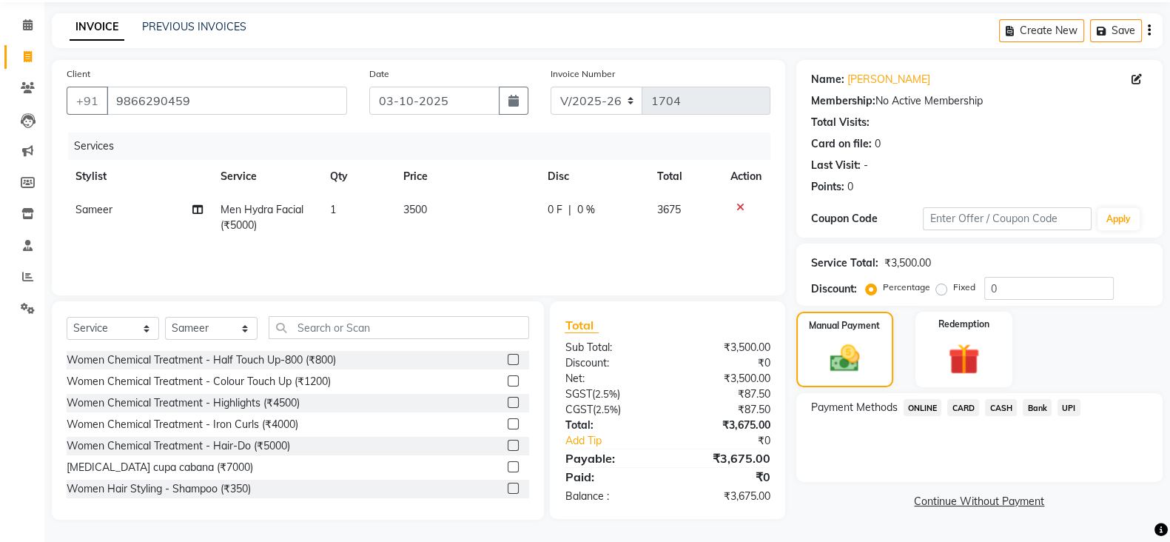
click at [922, 407] on span "ONLINE" at bounding box center [923, 407] width 38 height 17
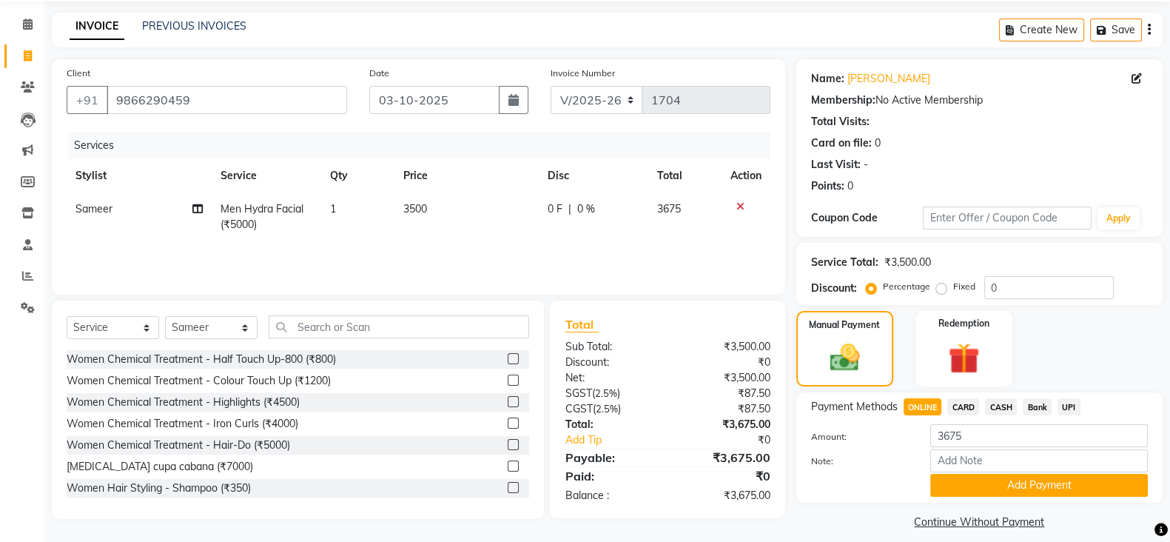
scroll to position [67, 0]
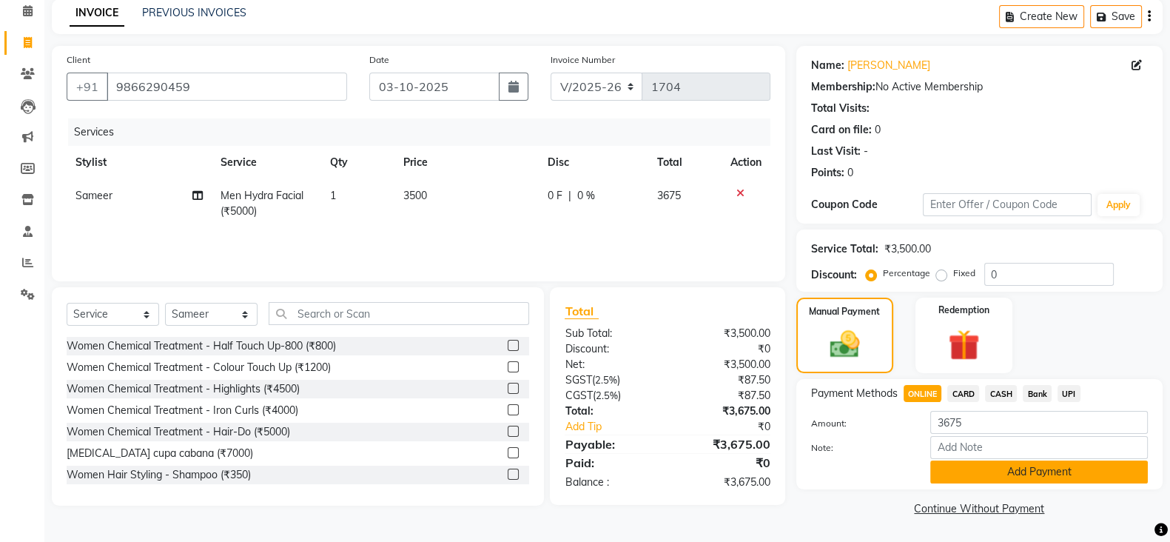
click at [959, 465] on button "Add Payment" at bounding box center [1039, 471] width 218 height 23
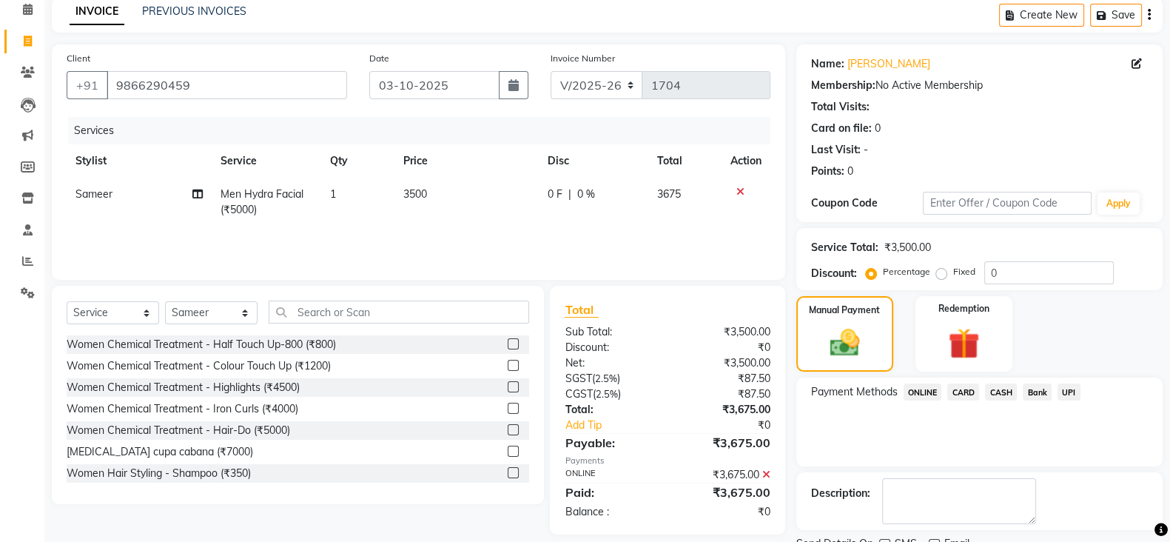
scroll to position [127, 0]
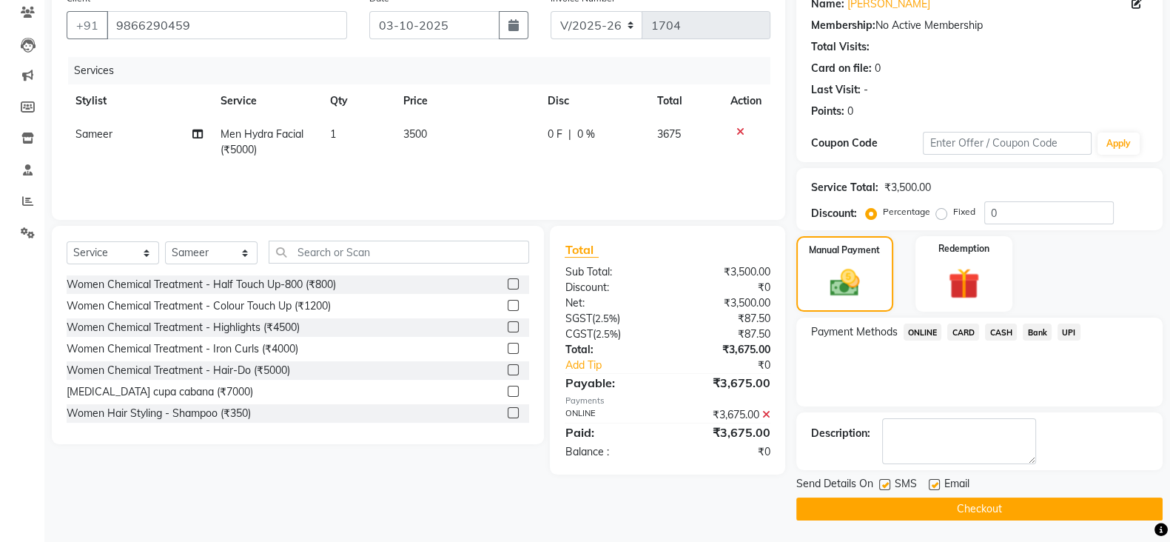
click at [966, 497] on button "Checkout" at bounding box center [979, 508] width 366 height 23
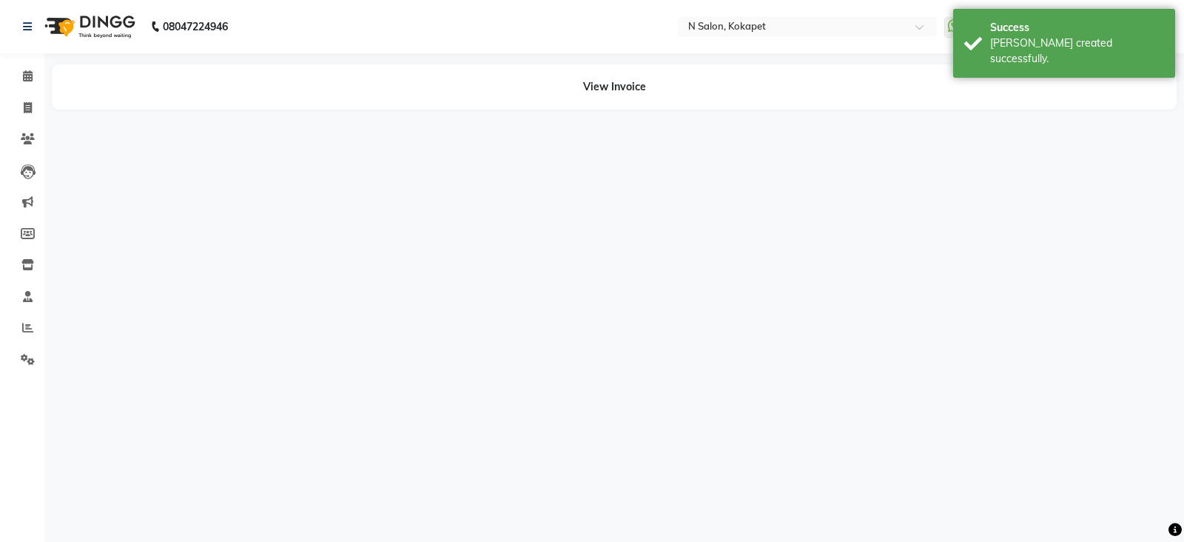
click at [193, 167] on div "08047224946 Select Location × N Salon, Kokapet WhatsApp Status ✕ Status: Connec…" at bounding box center [592, 271] width 1184 height 542
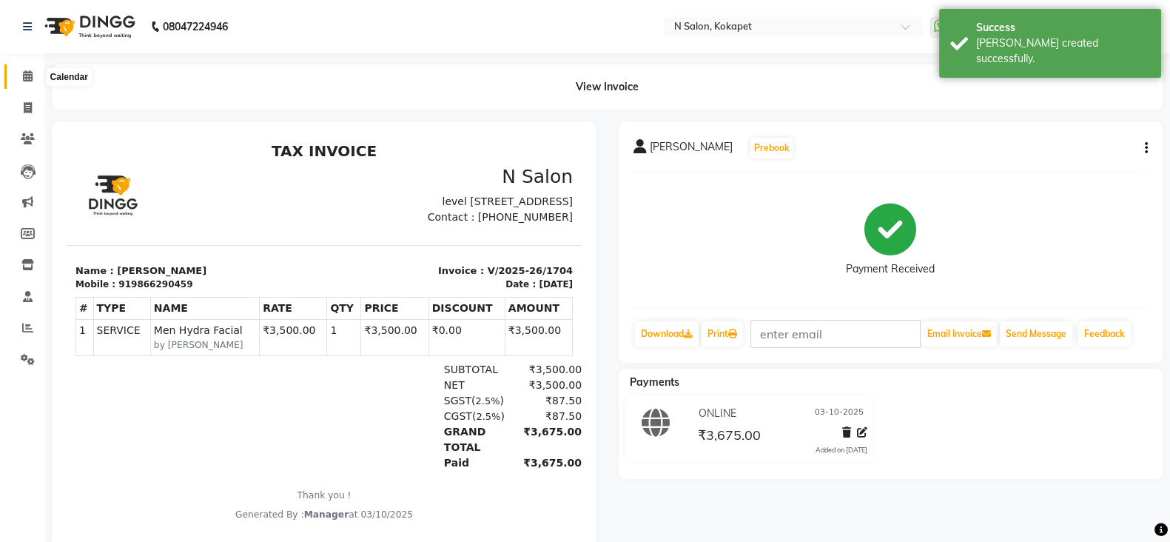
click at [21, 80] on span at bounding box center [28, 76] width 26 height 17
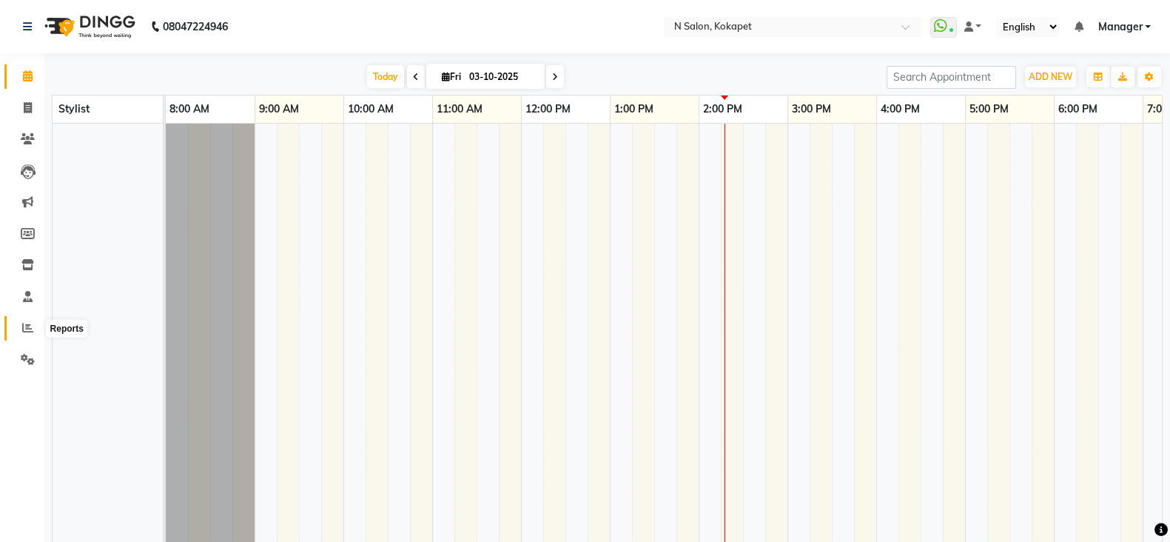
click at [20, 320] on span at bounding box center [28, 328] width 26 height 17
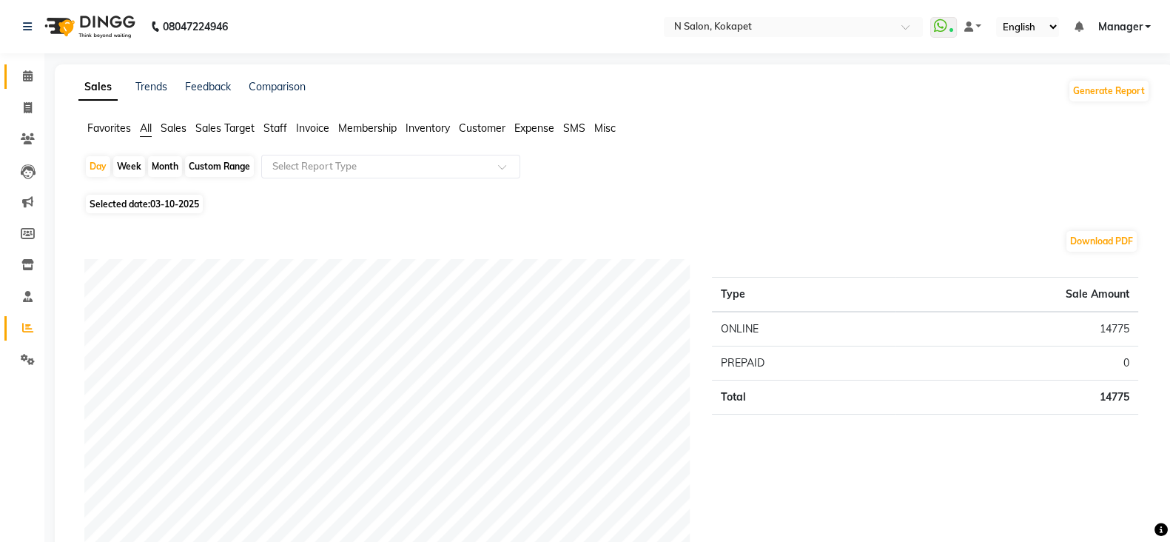
click at [22, 65] on link "Calendar" at bounding box center [22, 76] width 36 height 24
